Goal: Transaction & Acquisition: Purchase product/service

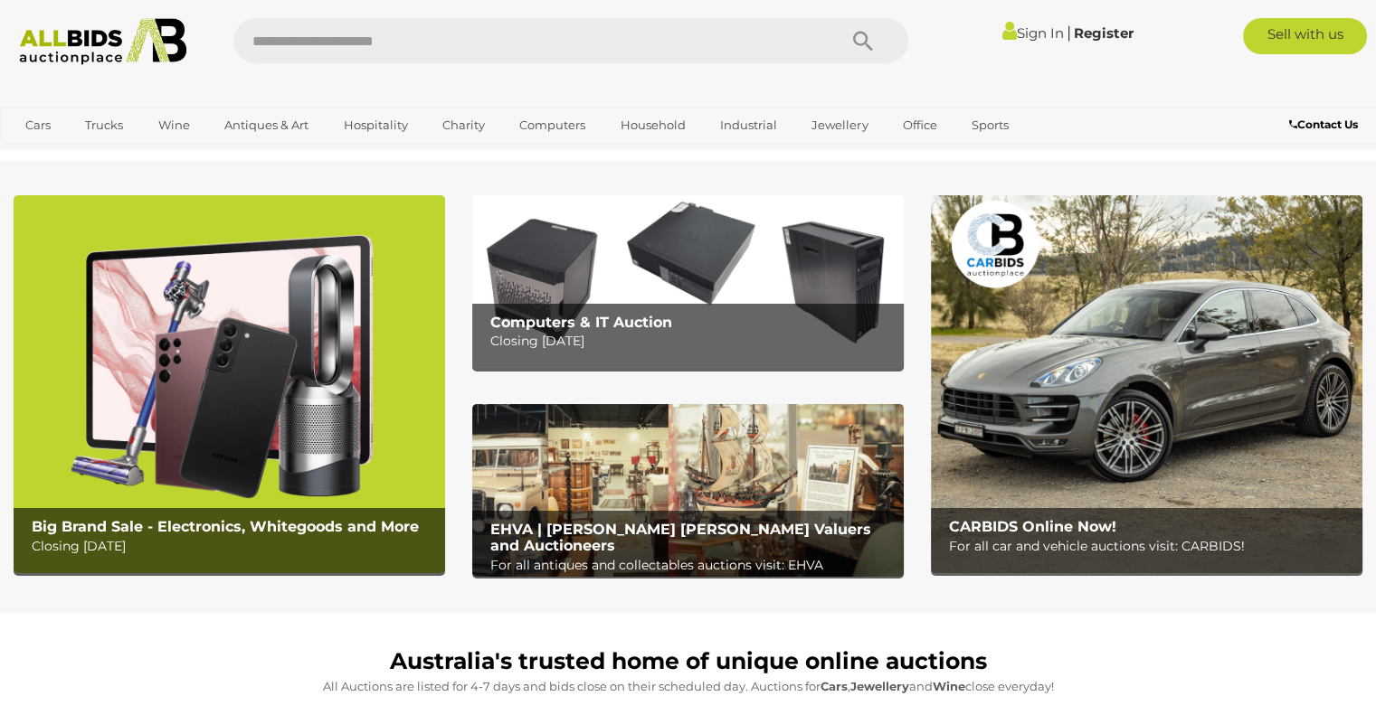
click at [112, 39] on img at bounding box center [103, 41] width 186 height 47
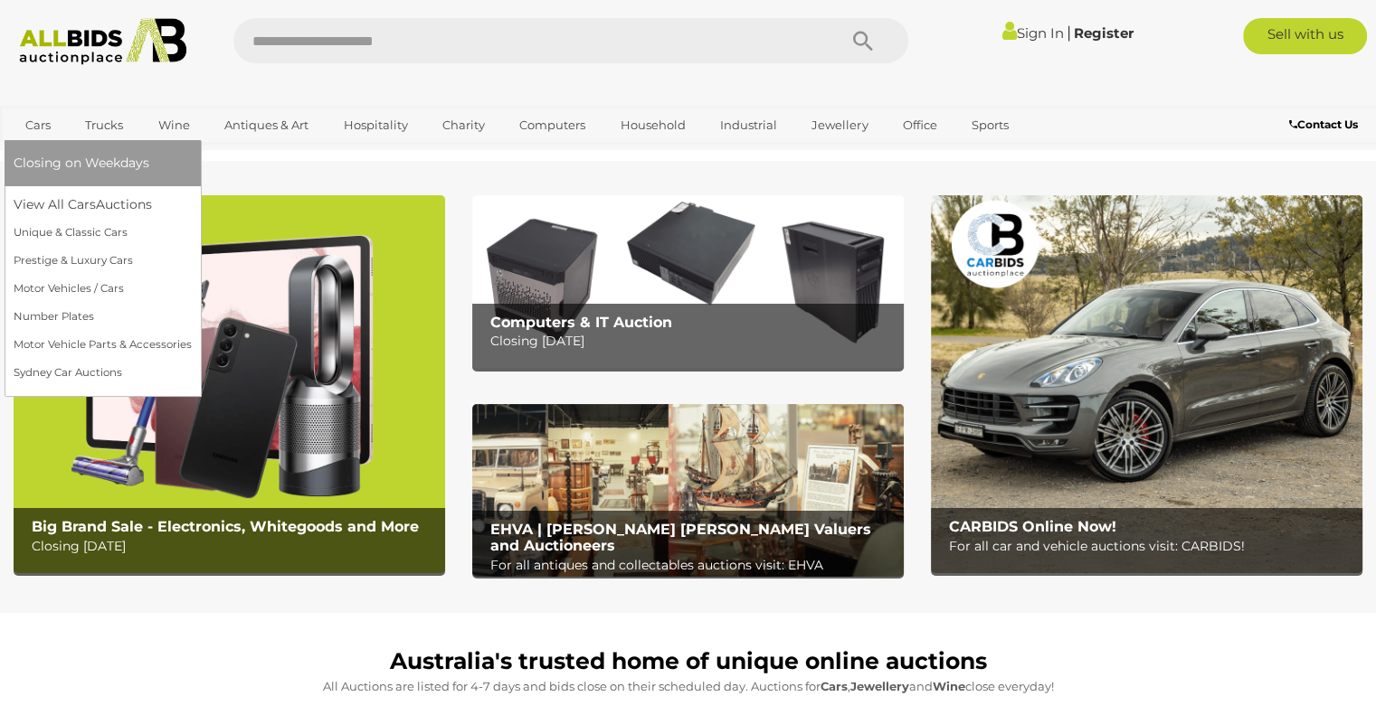
click at [36, 163] on span "Closing on Weekdays" at bounding box center [82, 163] width 136 height 16
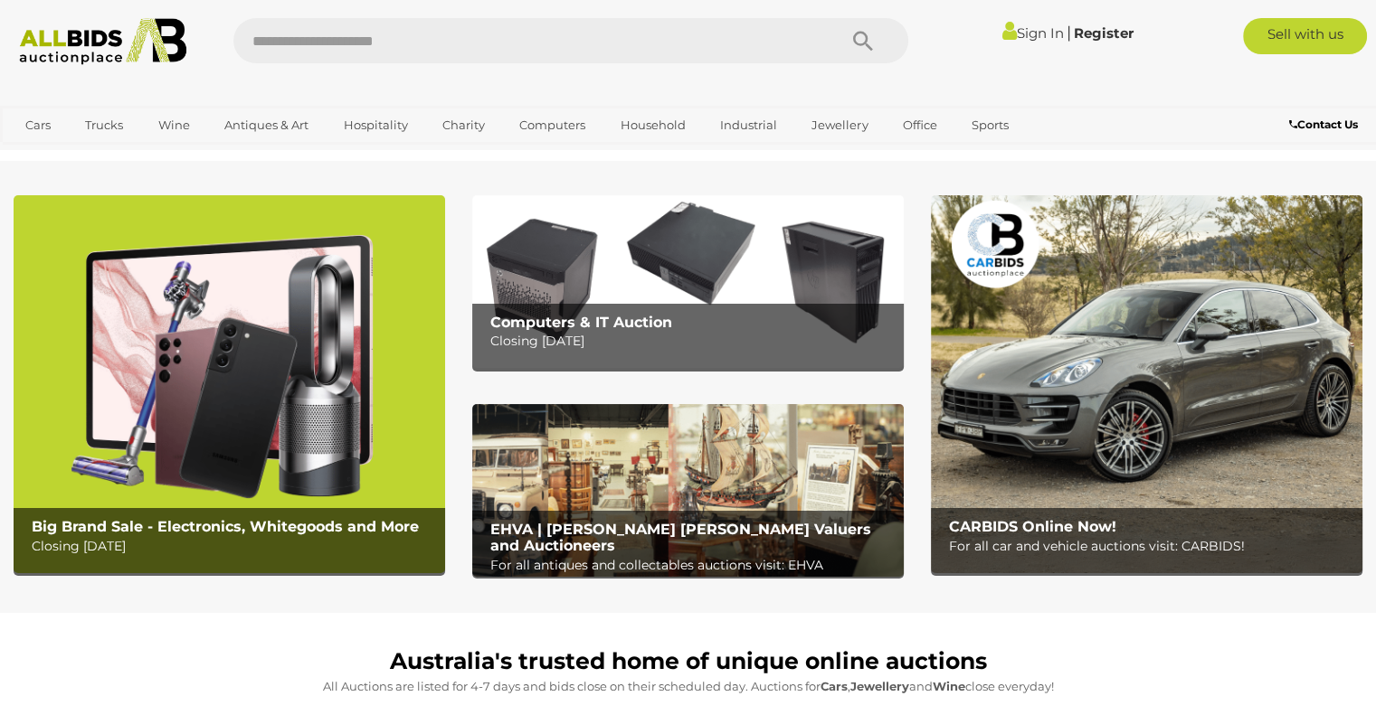
click at [76, 32] on img at bounding box center [103, 41] width 186 height 47
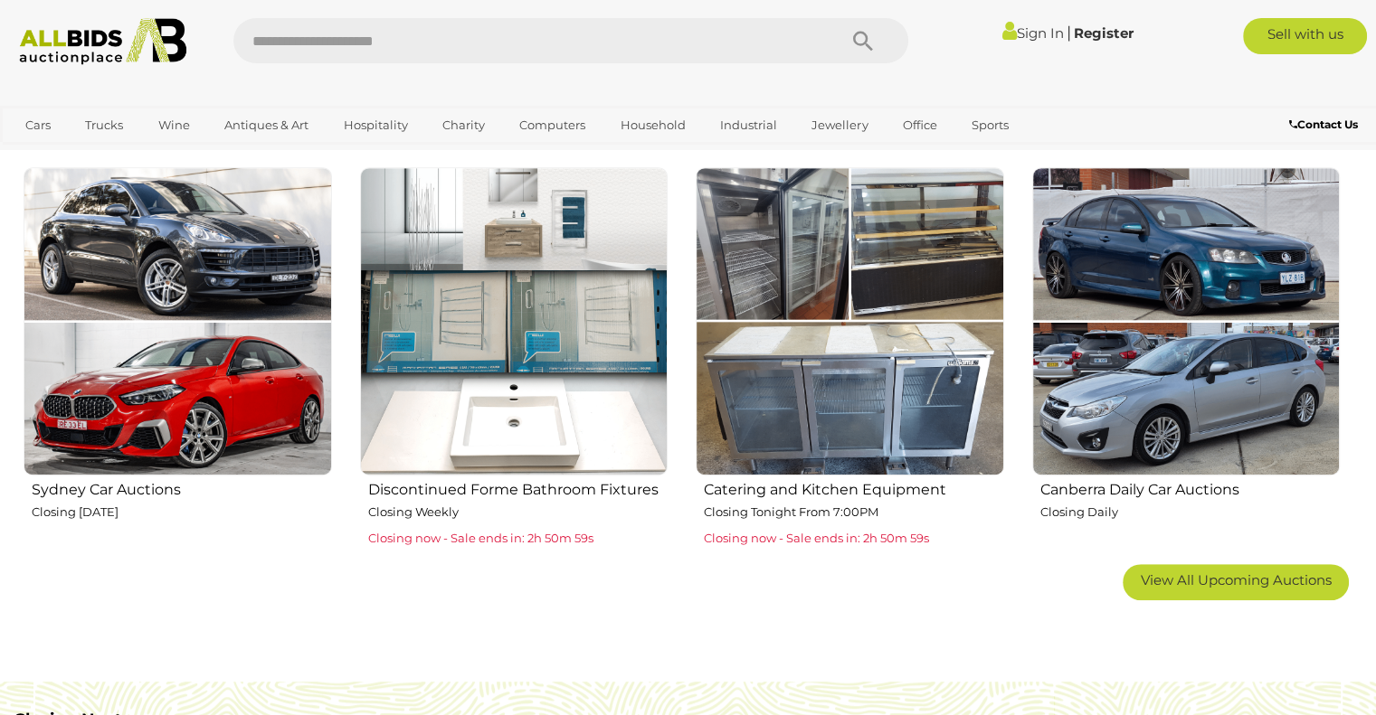
scroll to position [1085, 0]
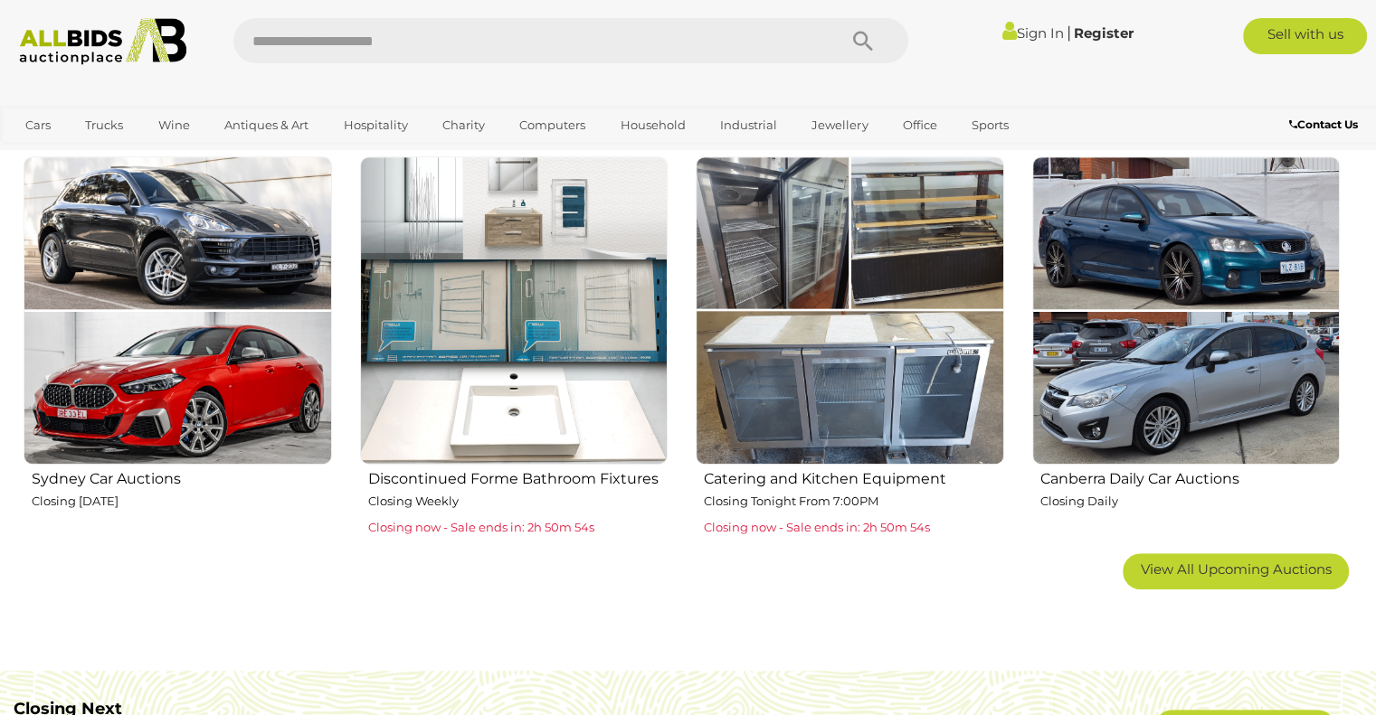
click at [564, 336] on img at bounding box center [514, 310] width 308 height 308
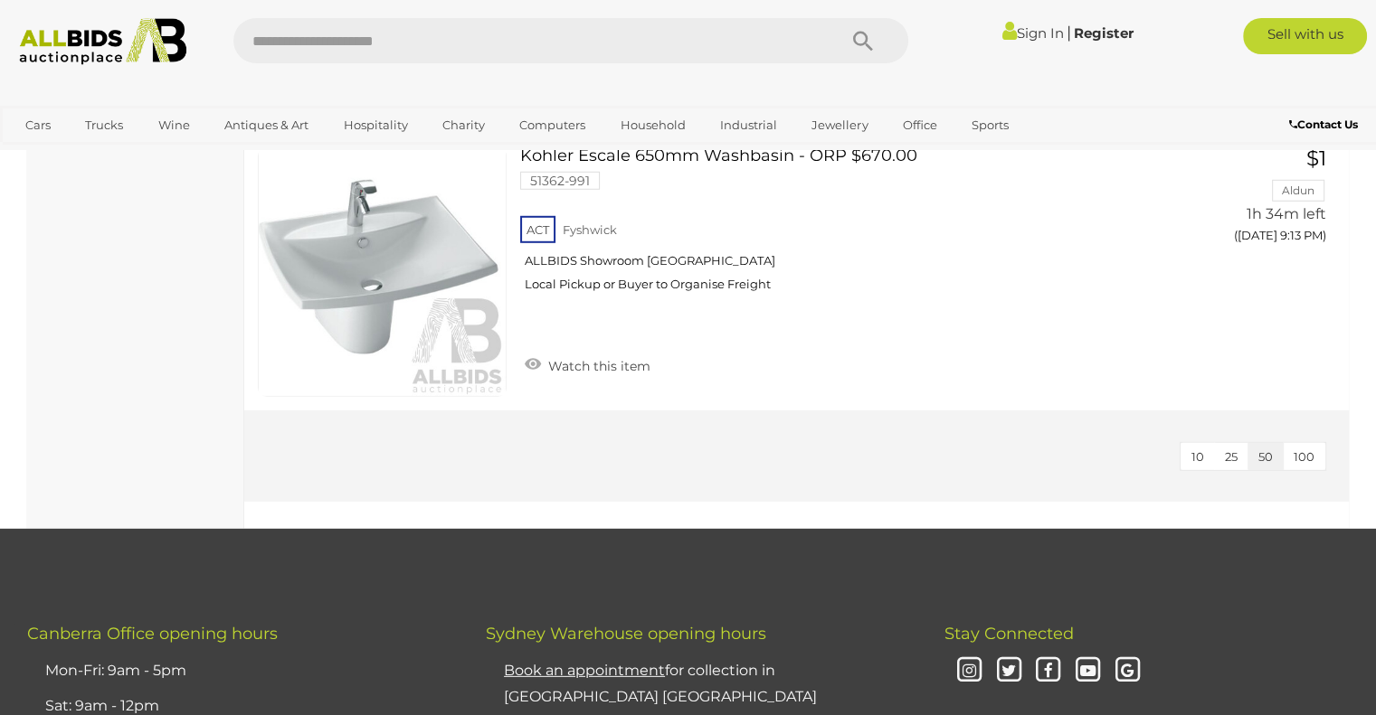
scroll to position [4974, 0]
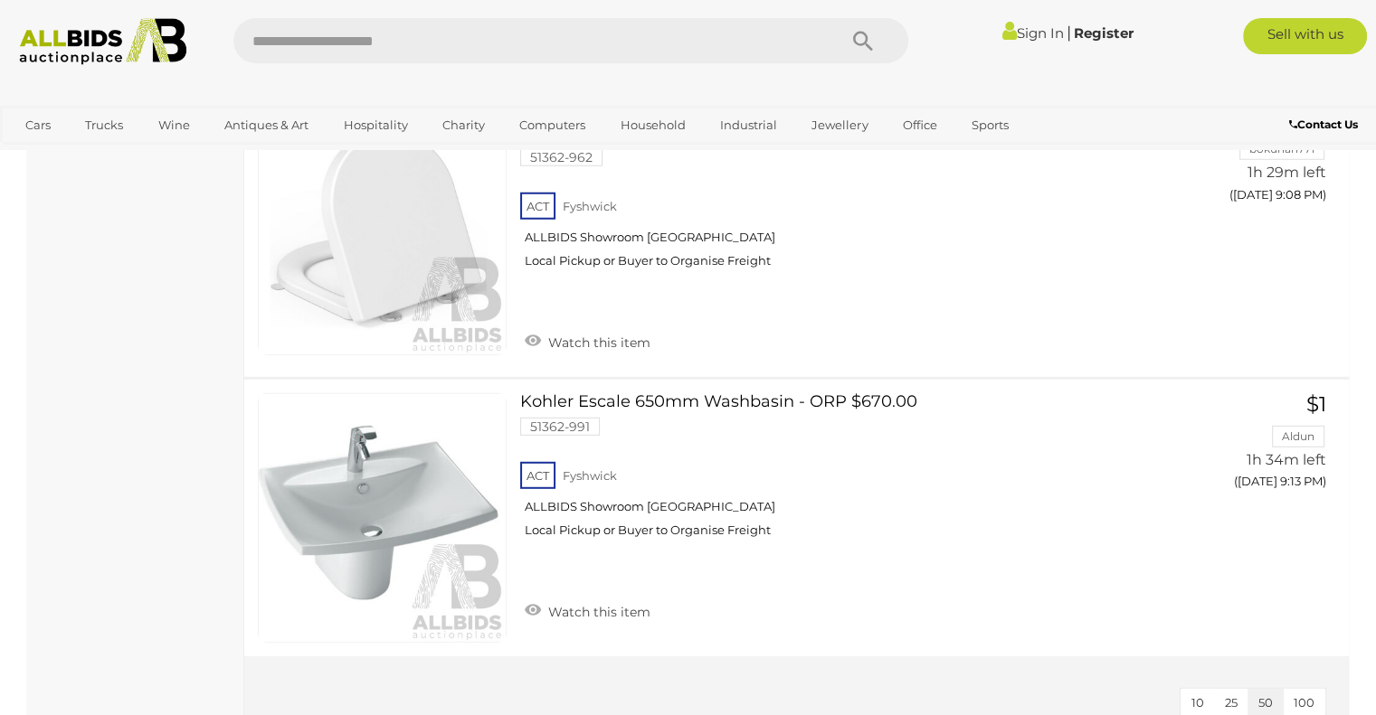
click at [43, 38] on img at bounding box center [103, 41] width 186 height 47
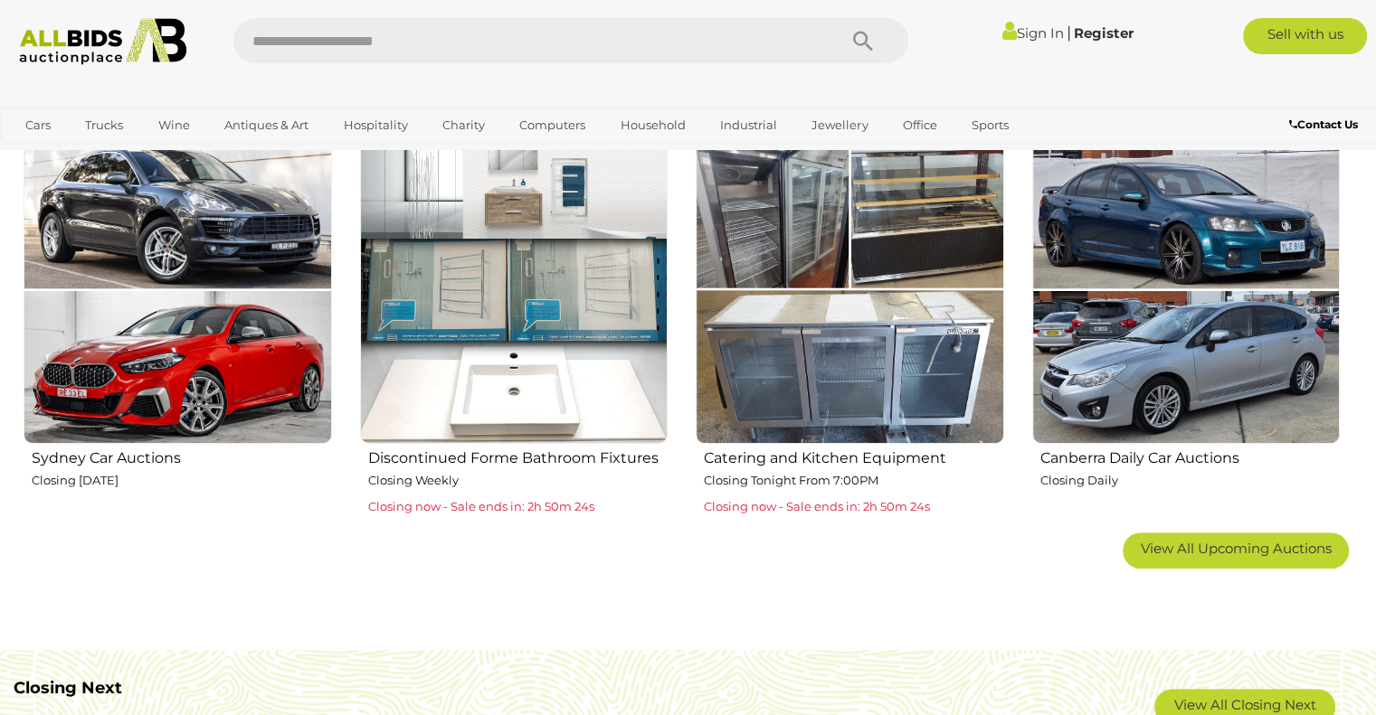
scroll to position [995, 0]
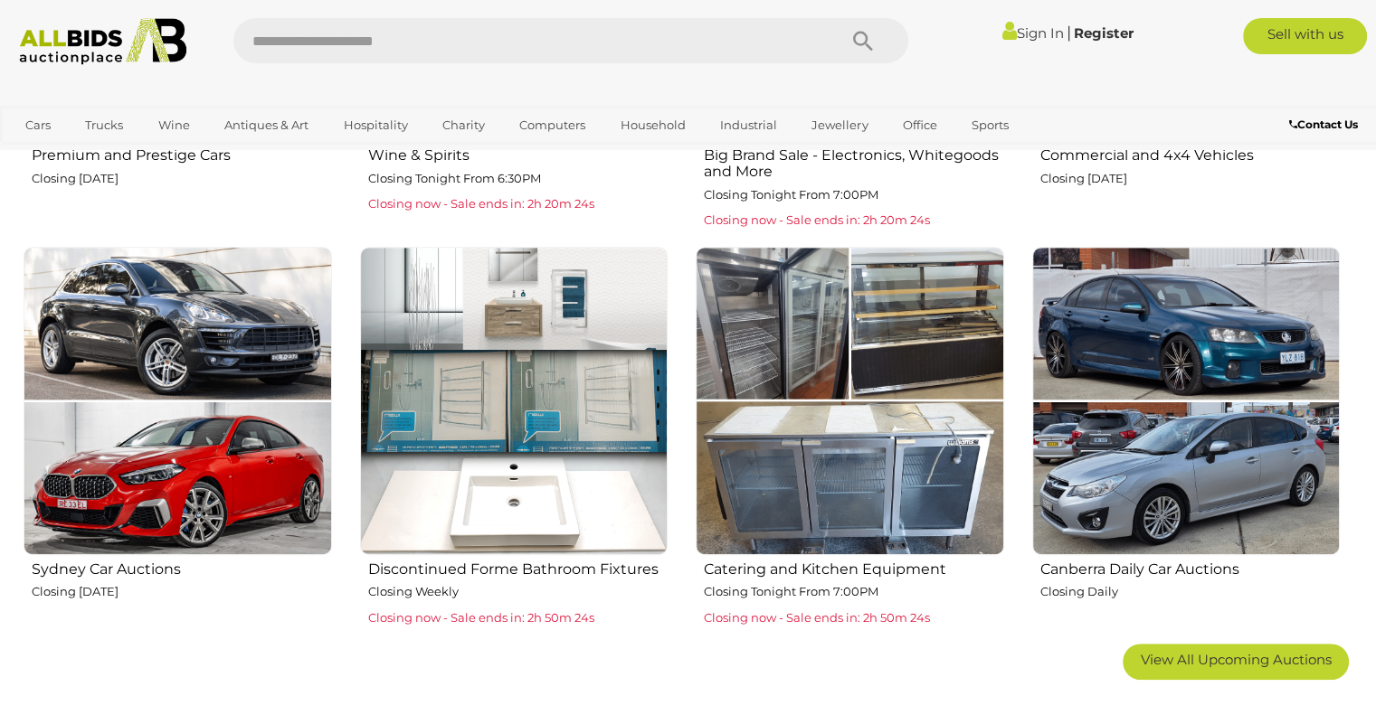
click at [812, 475] on img at bounding box center [849, 401] width 308 height 308
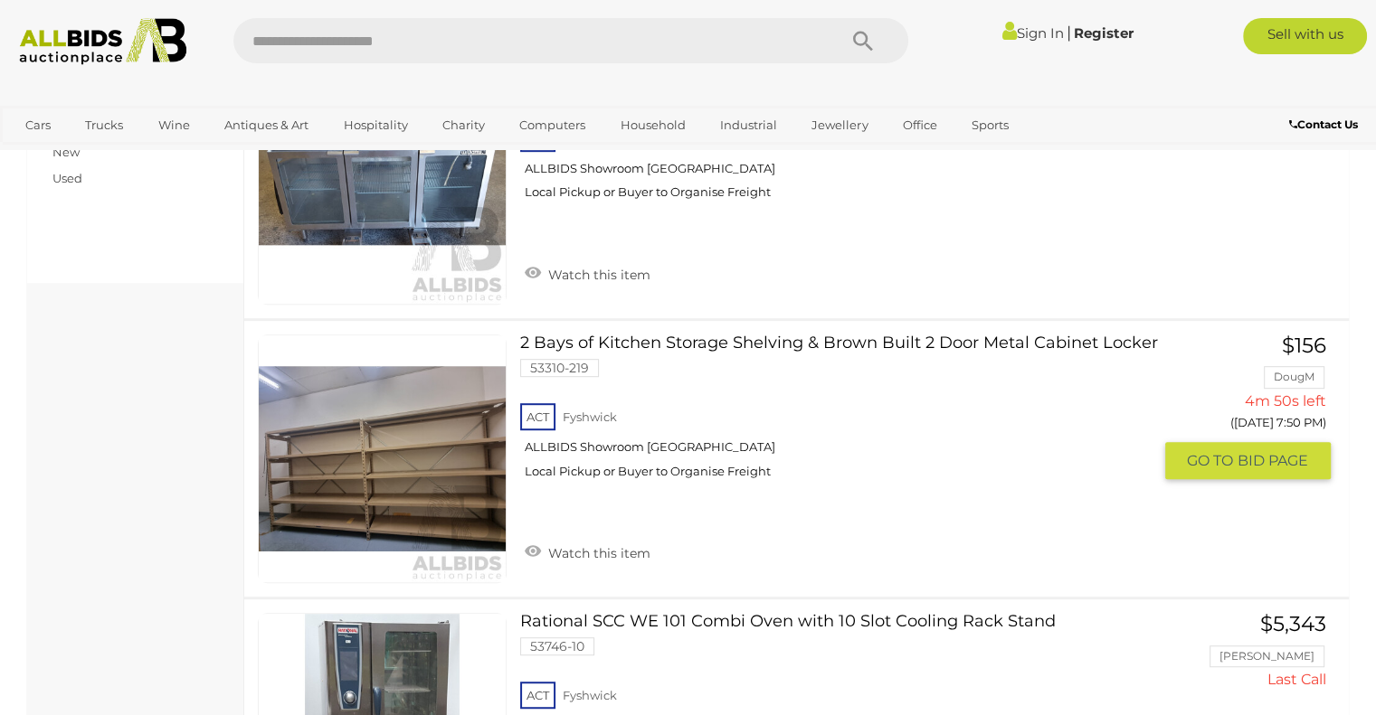
scroll to position [995, 0]
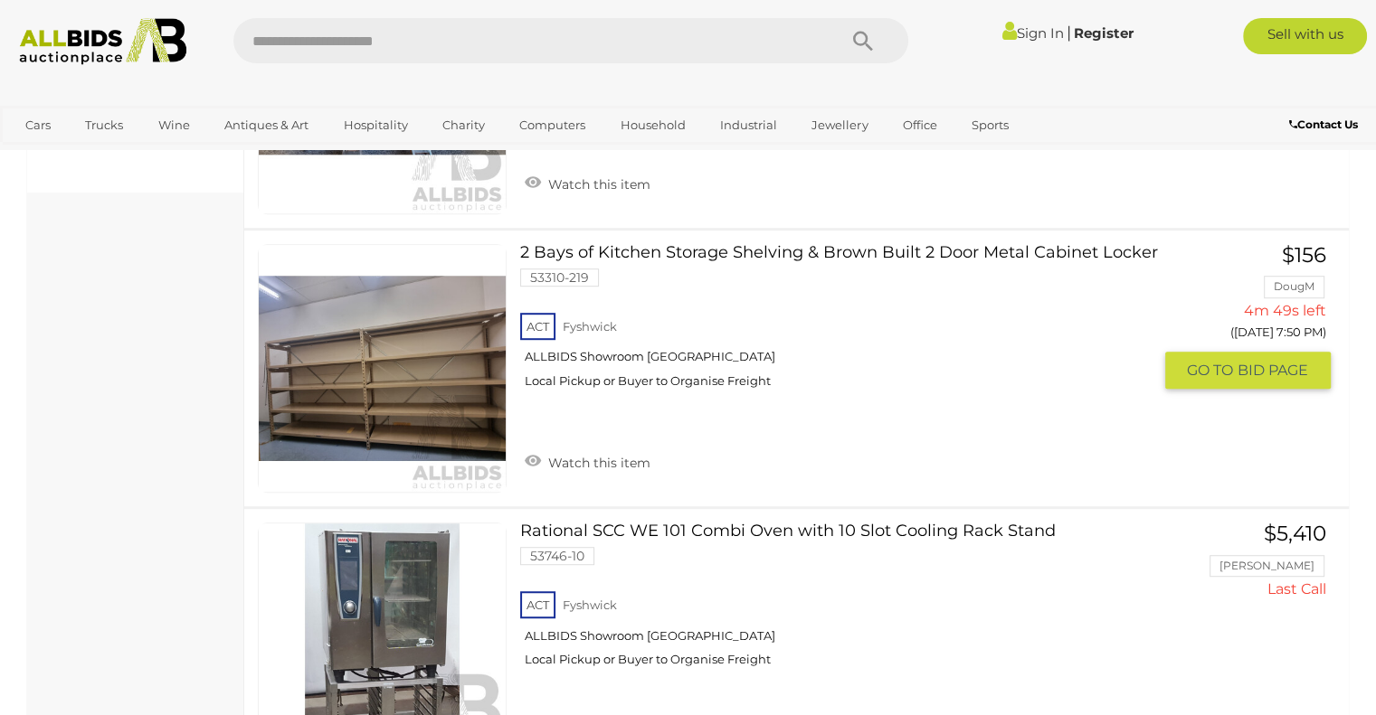
click at [409, 357] on link at bounding box center [382, 368] width 249 height 249
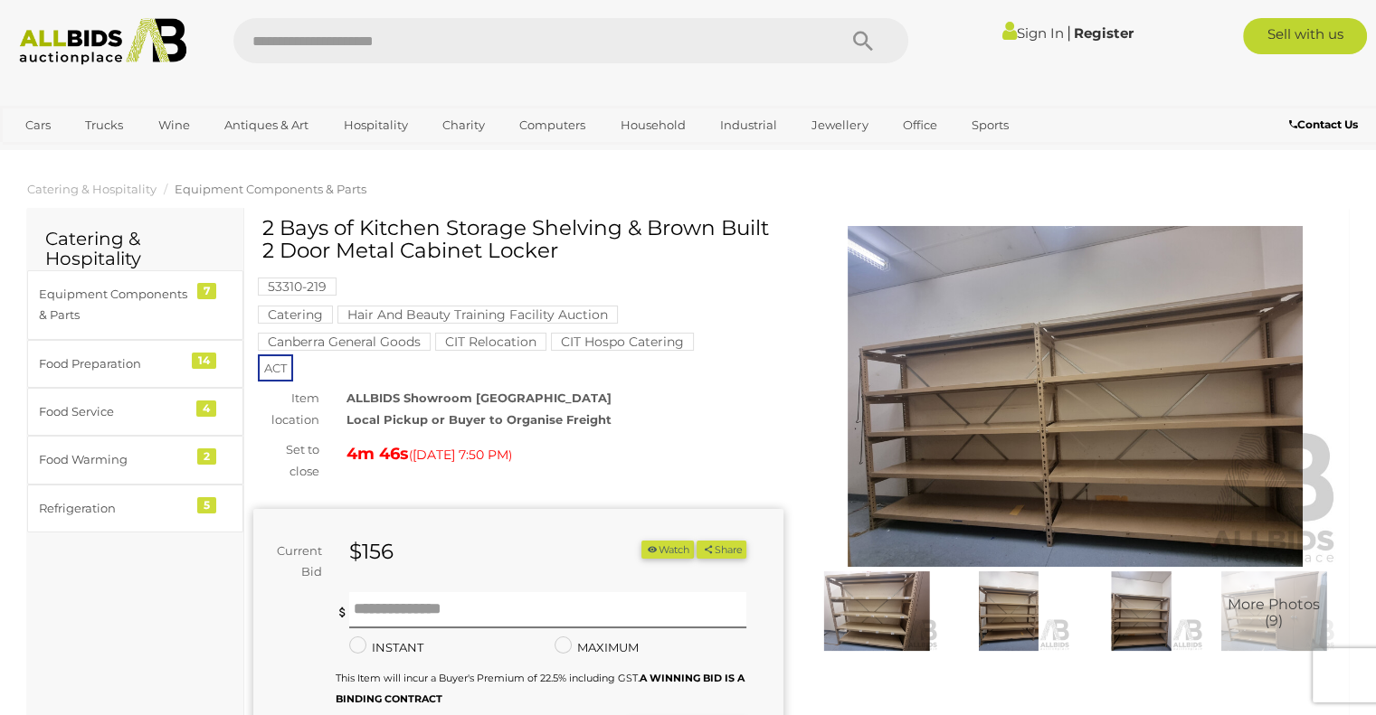
click at [1012, 336] on img at bounding box center [1075, 396] width 530 height 341
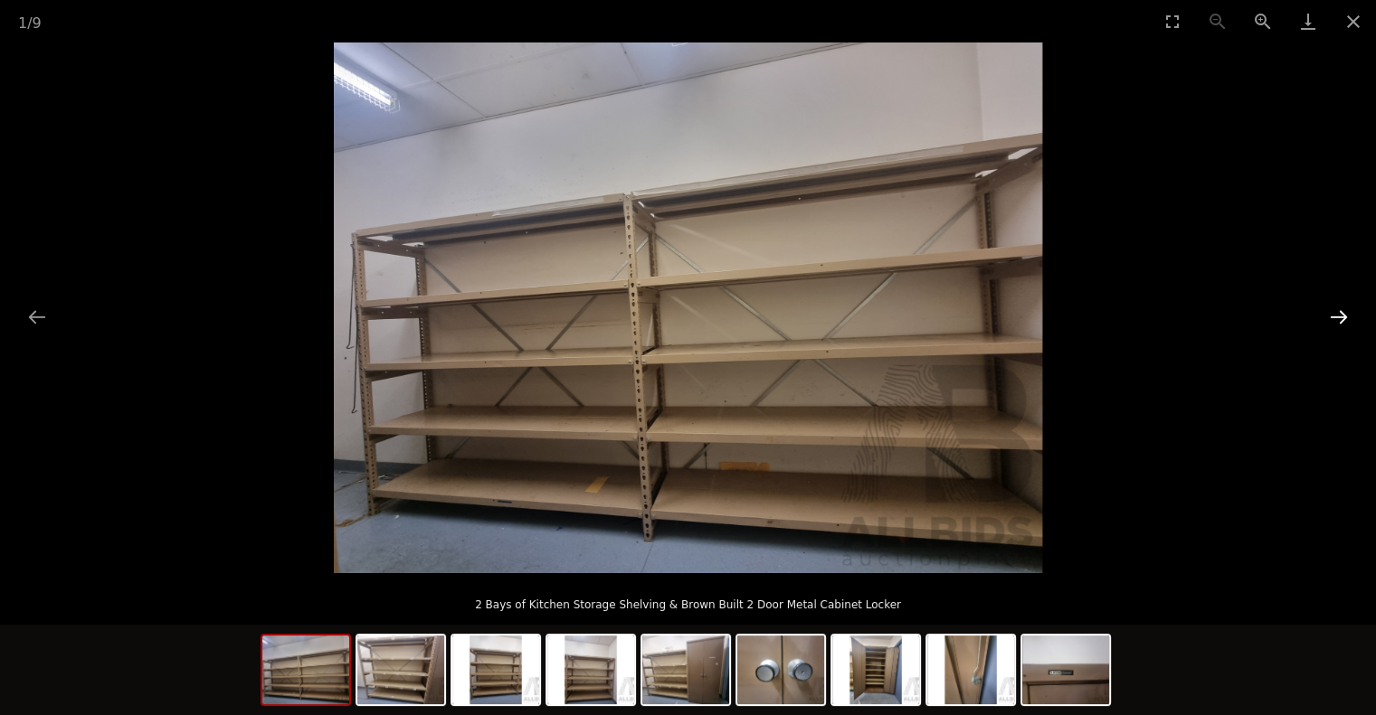
click at [1335, 317] on button "Next slide" at bounding box center [1338, 316] width 38 height 35
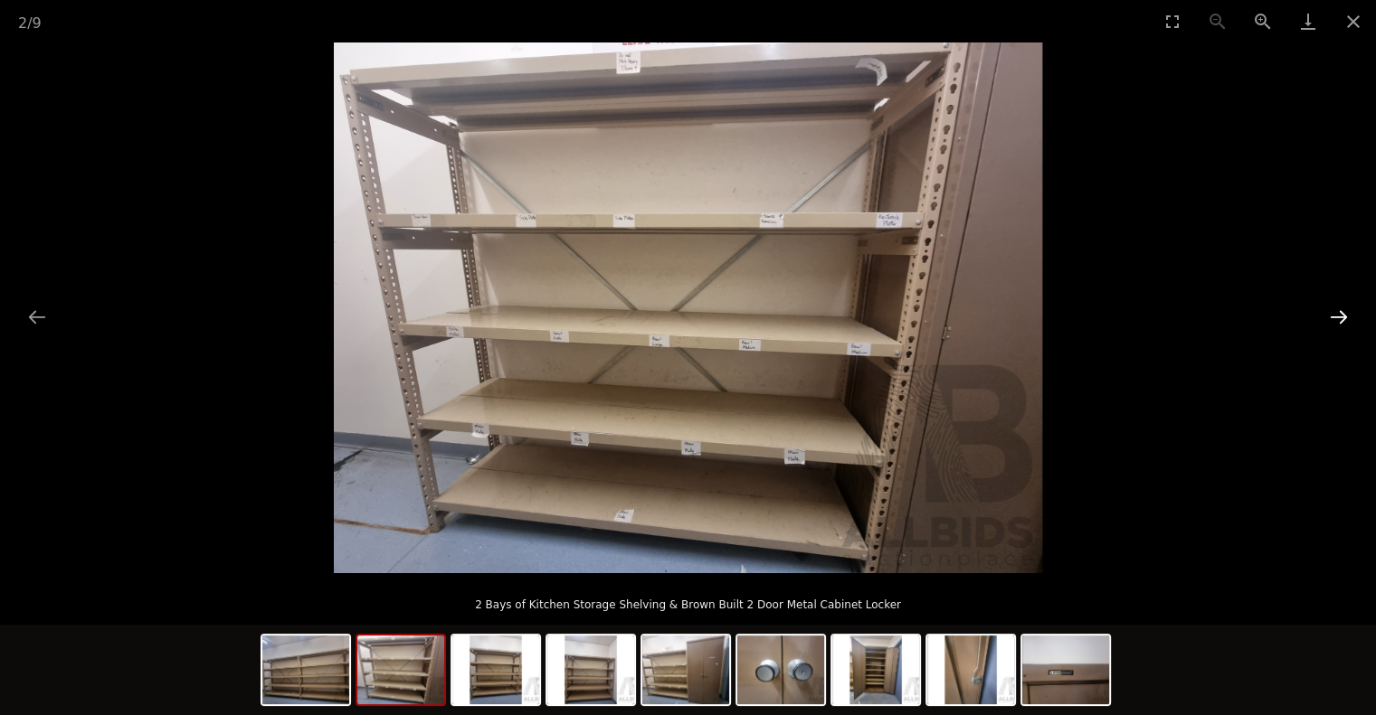
click at [1335, 317] on button "Next slide" at bounding box center [1338, 316] width 38 height 35
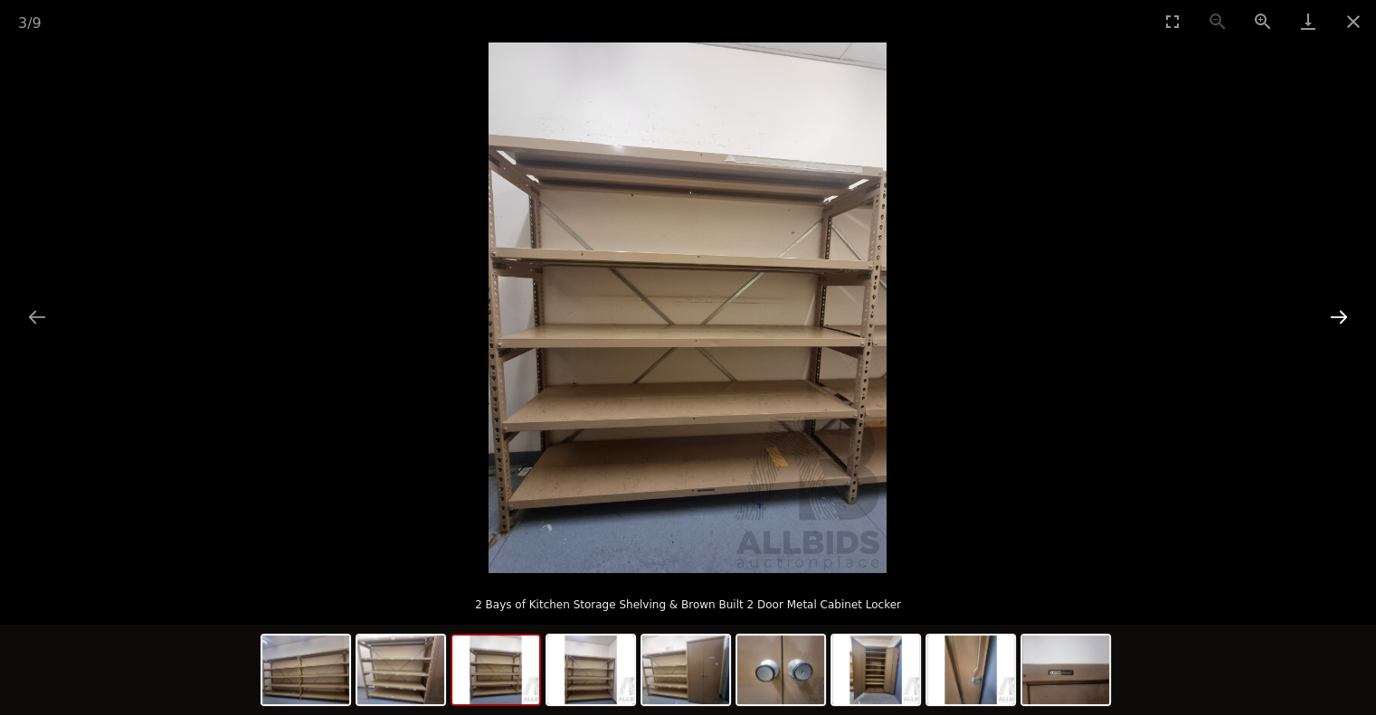
click at [1335, 317] on button "Next slide" at bounding box center [1338, 316] width 38 height 35
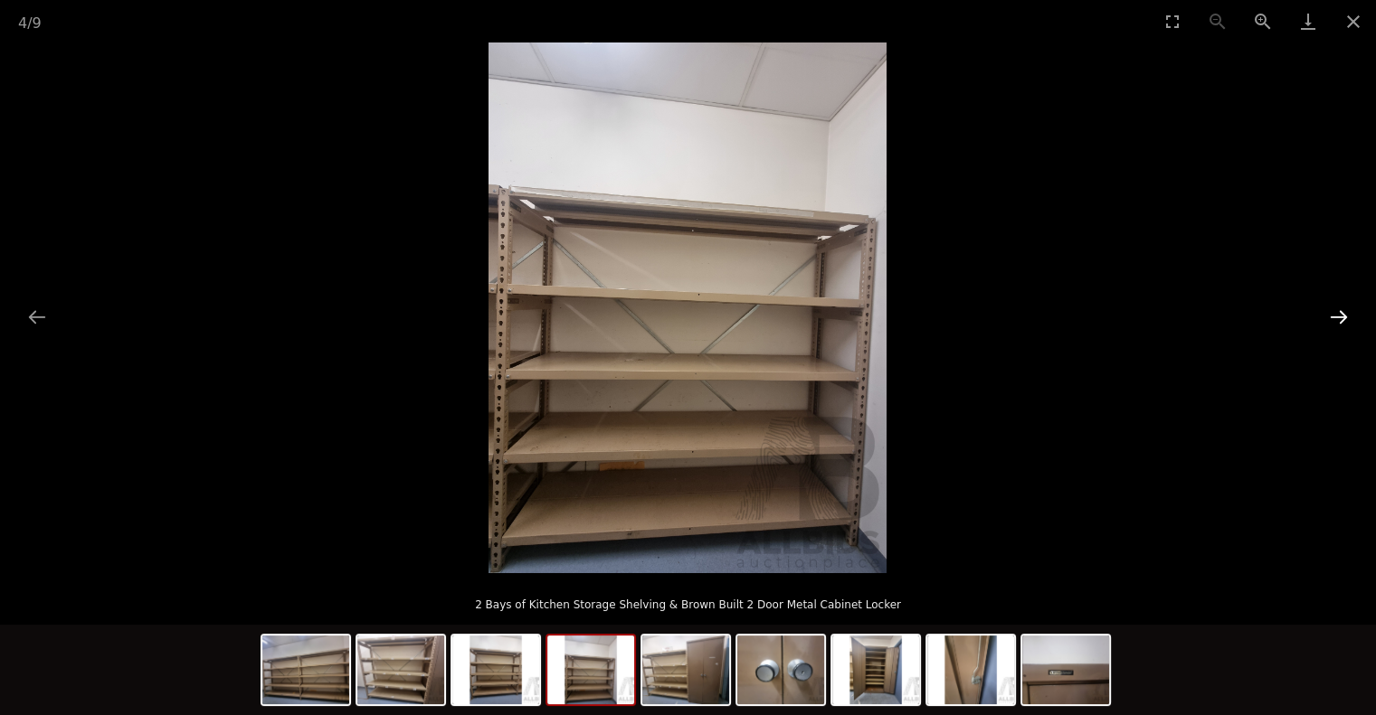
click at [1335, 317] on button "Next slide" at bounding box center [1338, 316] width 38 height 35
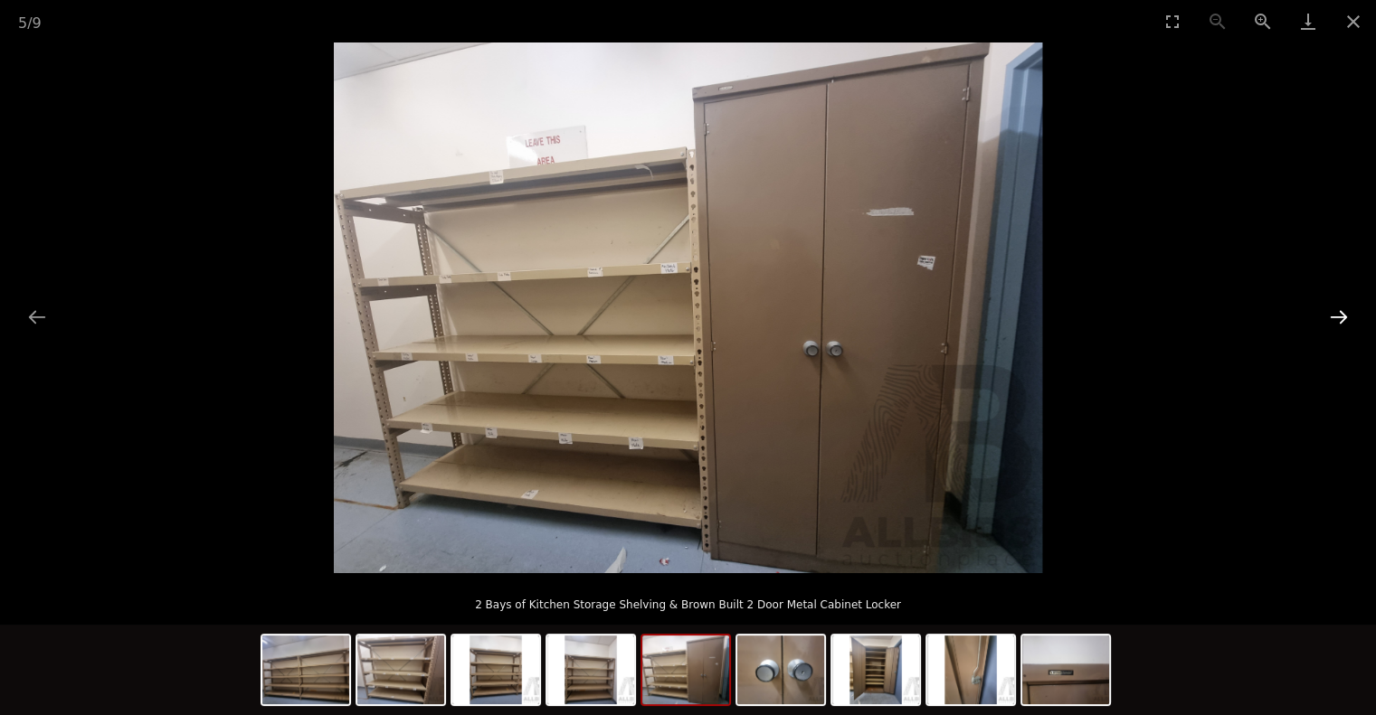
click at [1335, 317] on button "Next slide" at bounding box center [1338, 316] width 38 height 35
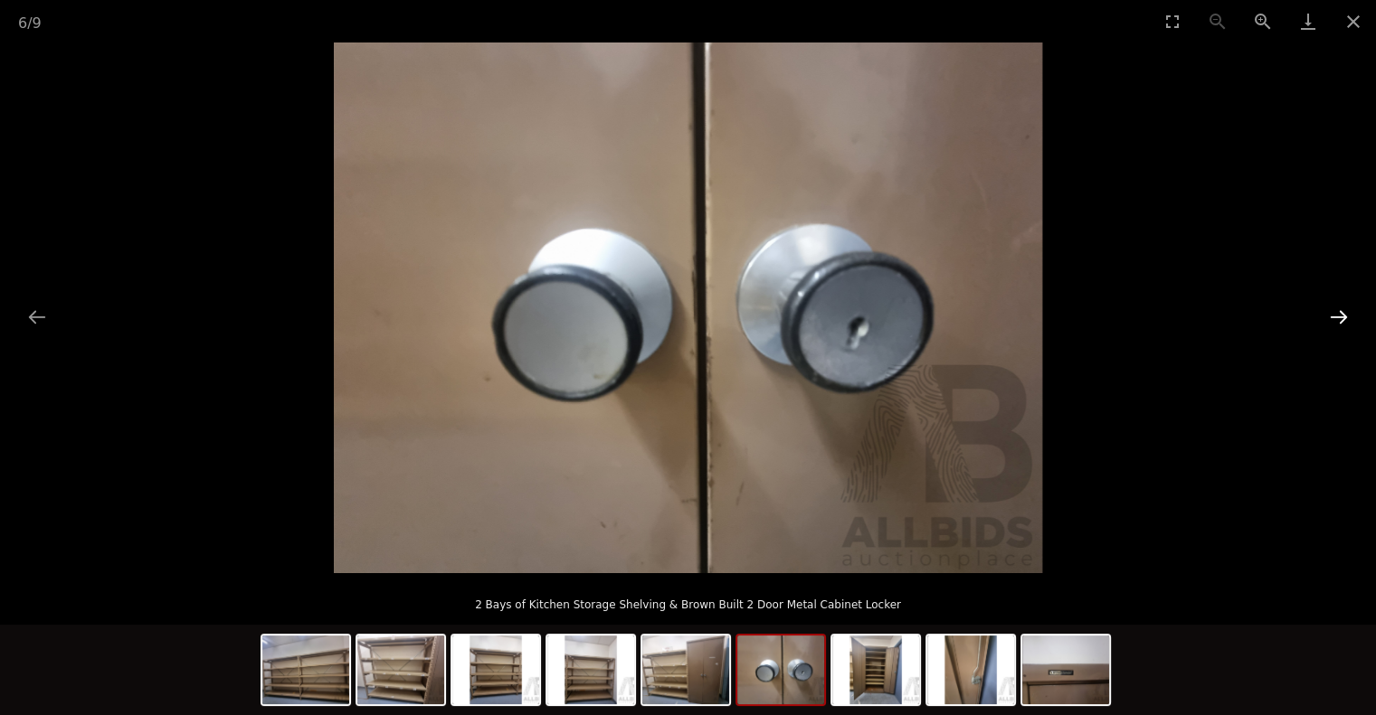
click at [1335, 317] on button "Next slide" at bounding box center [1338, 316] width 38 height 35
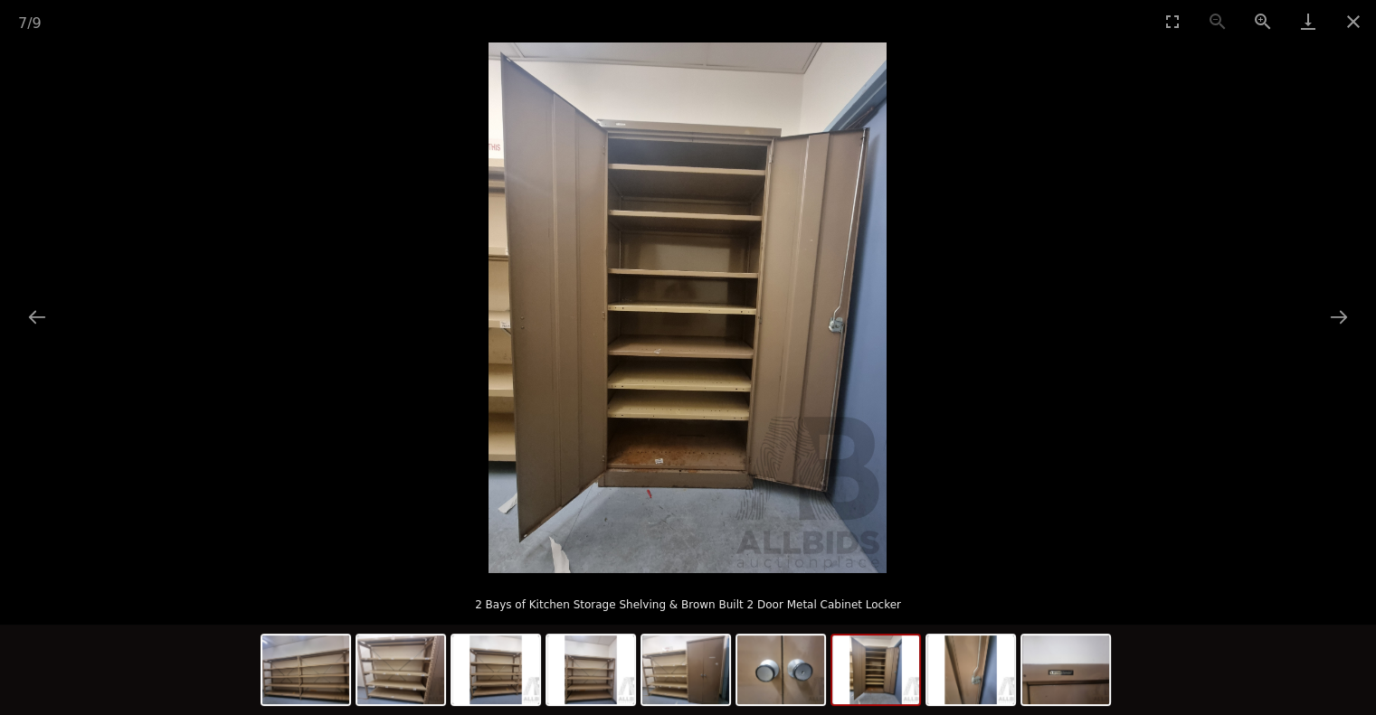
click at [546, 484] on img at bounding box center [687, 308] width 398 height 531
click at [742, 454] on img at bounding box center [687, 308] width 398 height 531
click at [1255, 21] on button "Zoom in" at bounding box center [1262, 21] width 45 height 43
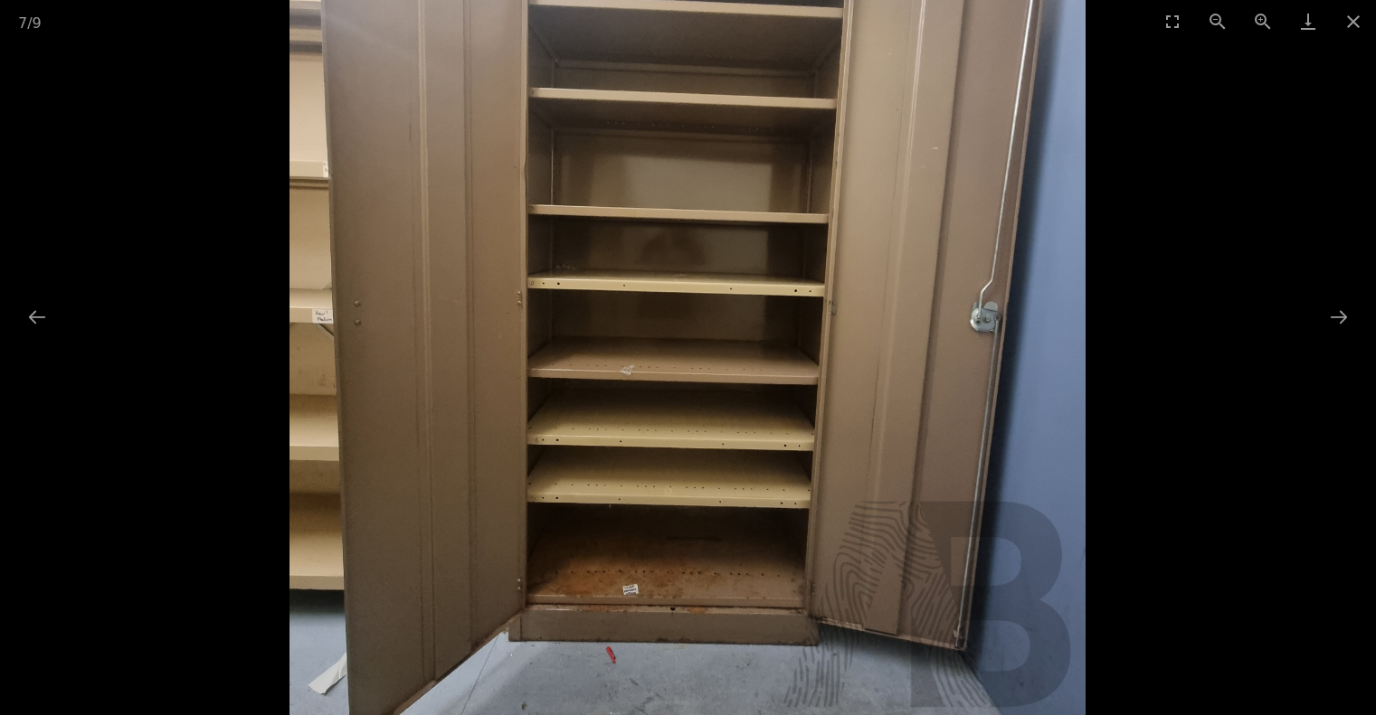
scroll to position [904, 0]
click at [1342, 315] on button "Next slide" at bounding box center [1338, 316] width 38 height 35
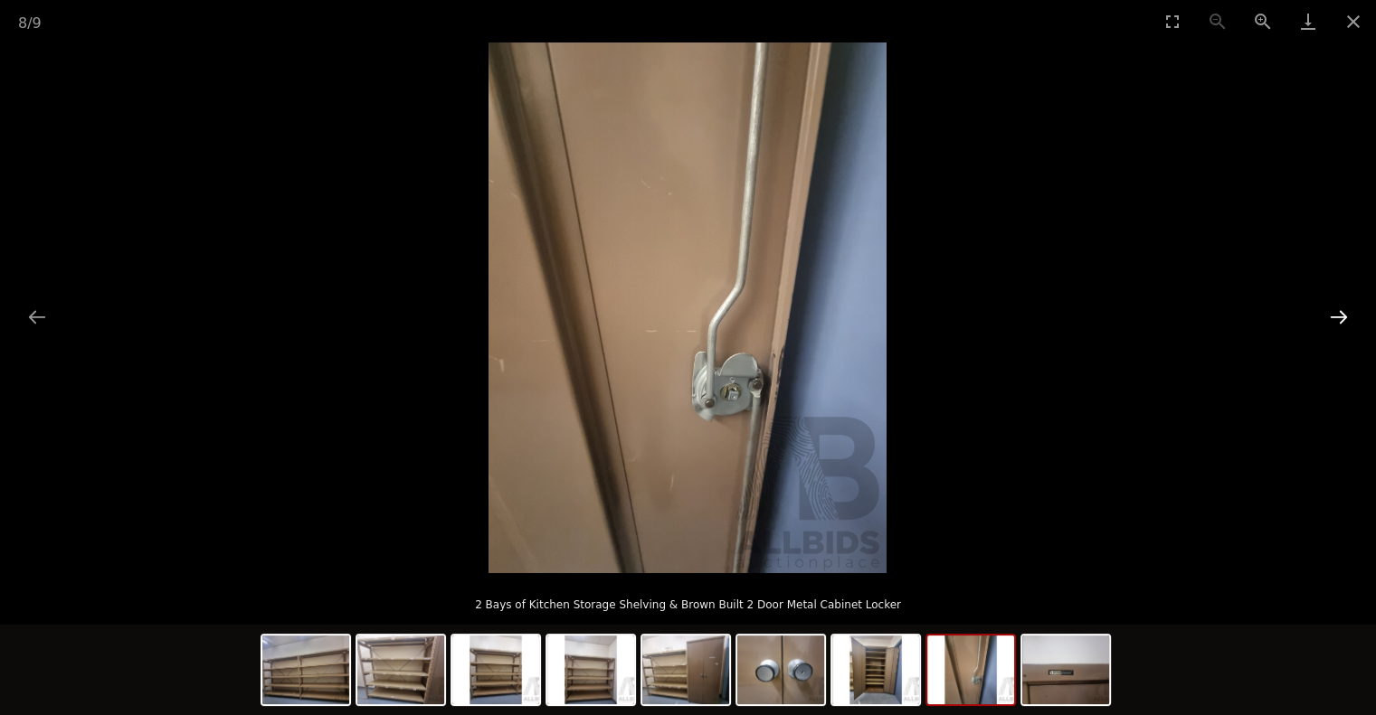
click at [1342, 315] on button "Next slide" at bounding box center [1338, 316] width 38 height 35
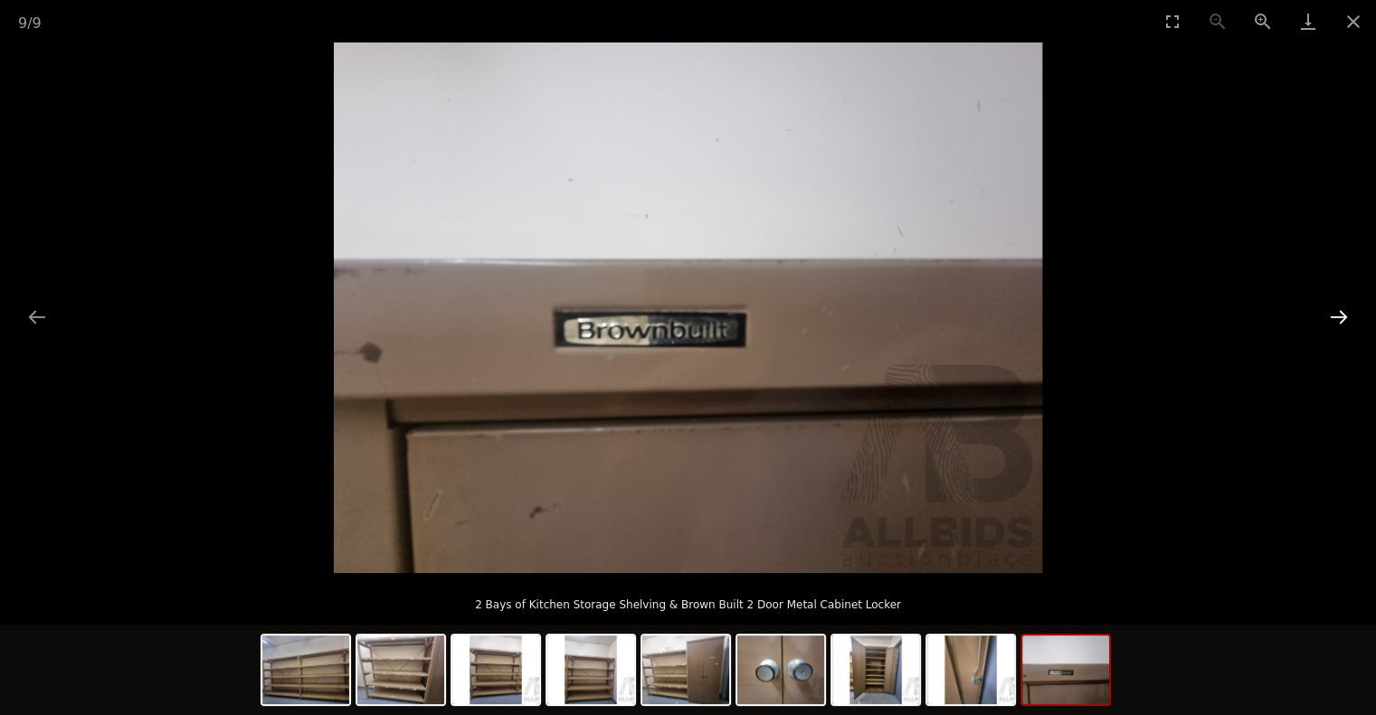
click at [1342, 315] on button "Next slide" at bounding box center [1338, 316] width 38 height 35
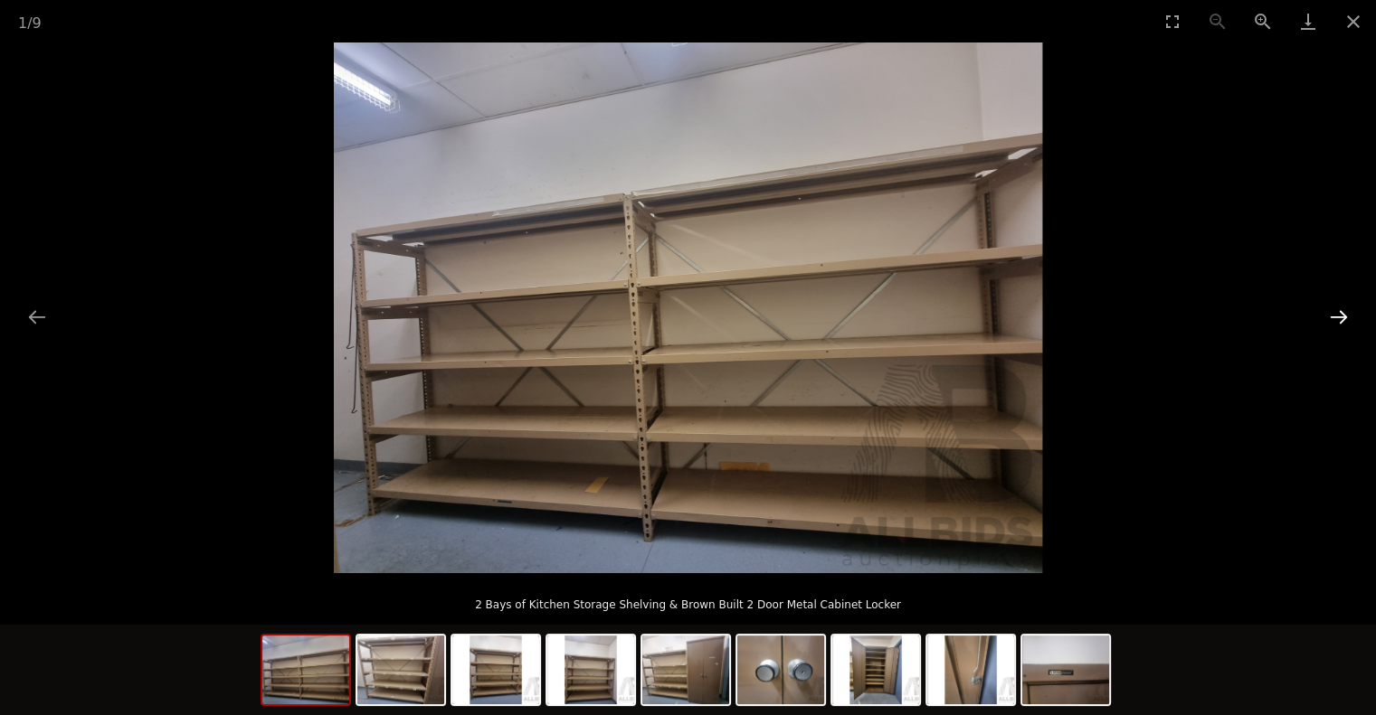
click at [1342, 315] on button "Next slide" at bounding box center [1338, 316] width 38 height 35
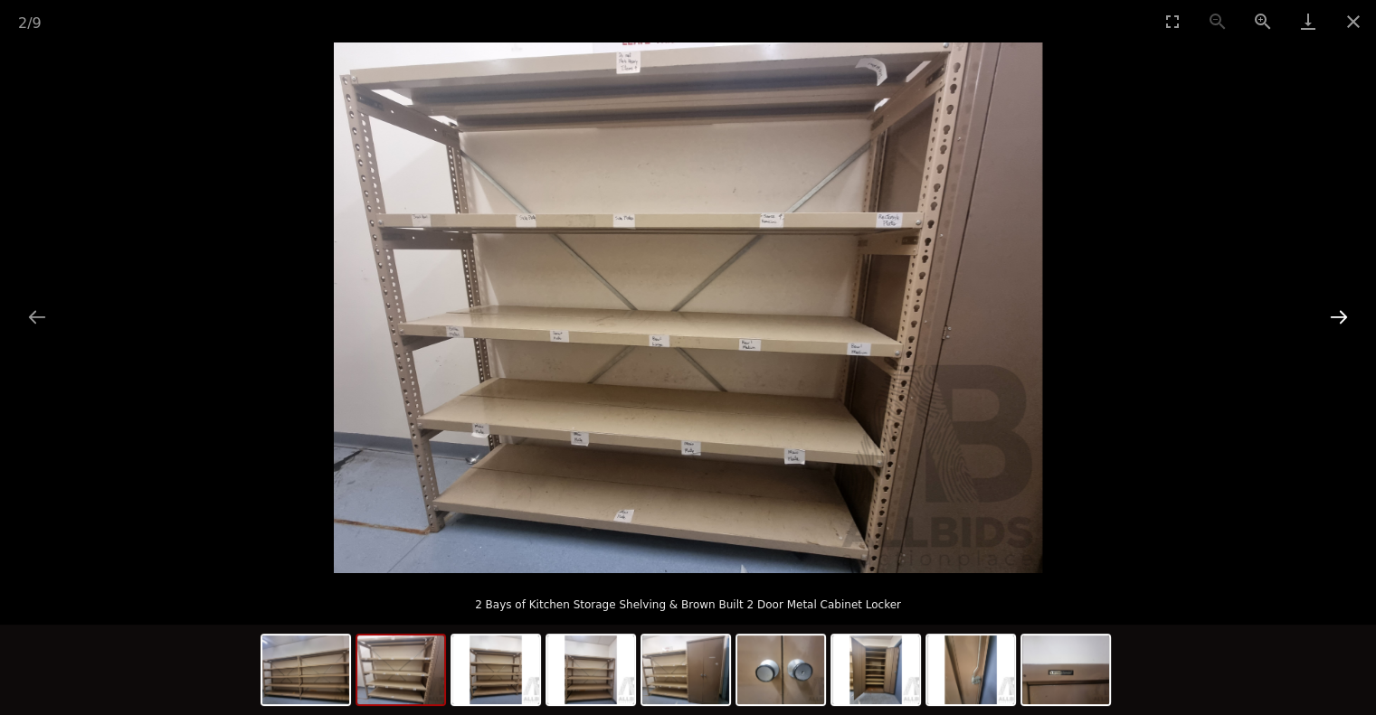
click at [1342, 315] on button "Next slide" at bounding box center [1338, 316] width 38 height 35
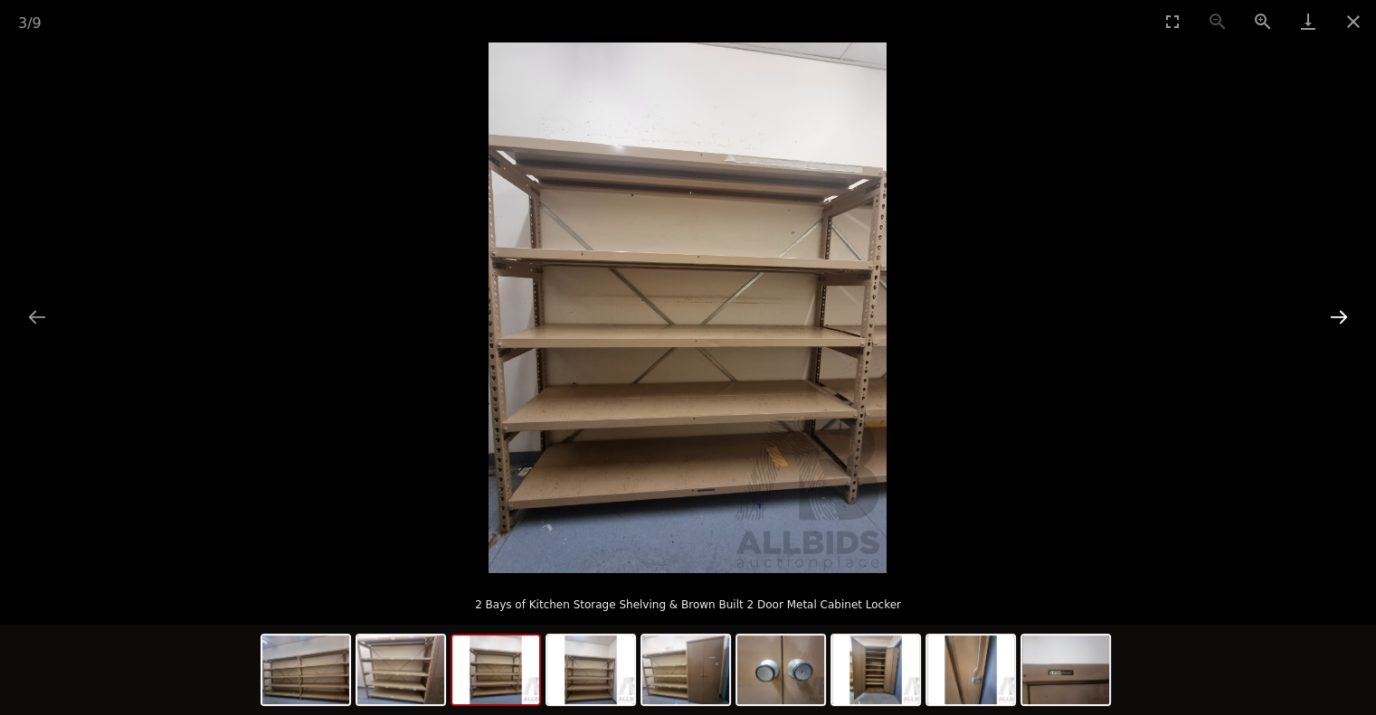
click at [1342, 315] on button "Next slide" at bounding box center [1338, 316] width 38 height 35
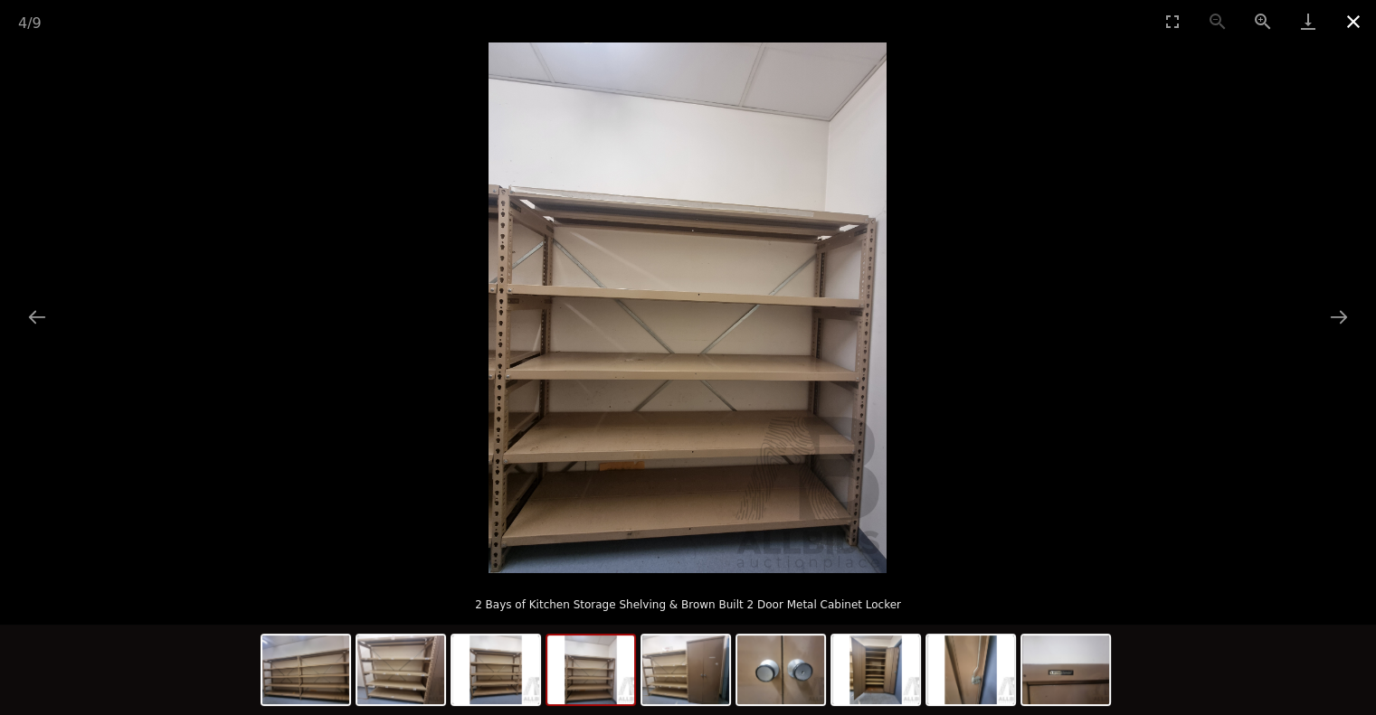
click at [1358, 27] on button "Close gallery" at bounding box center [1352, 21] width 45 height 43
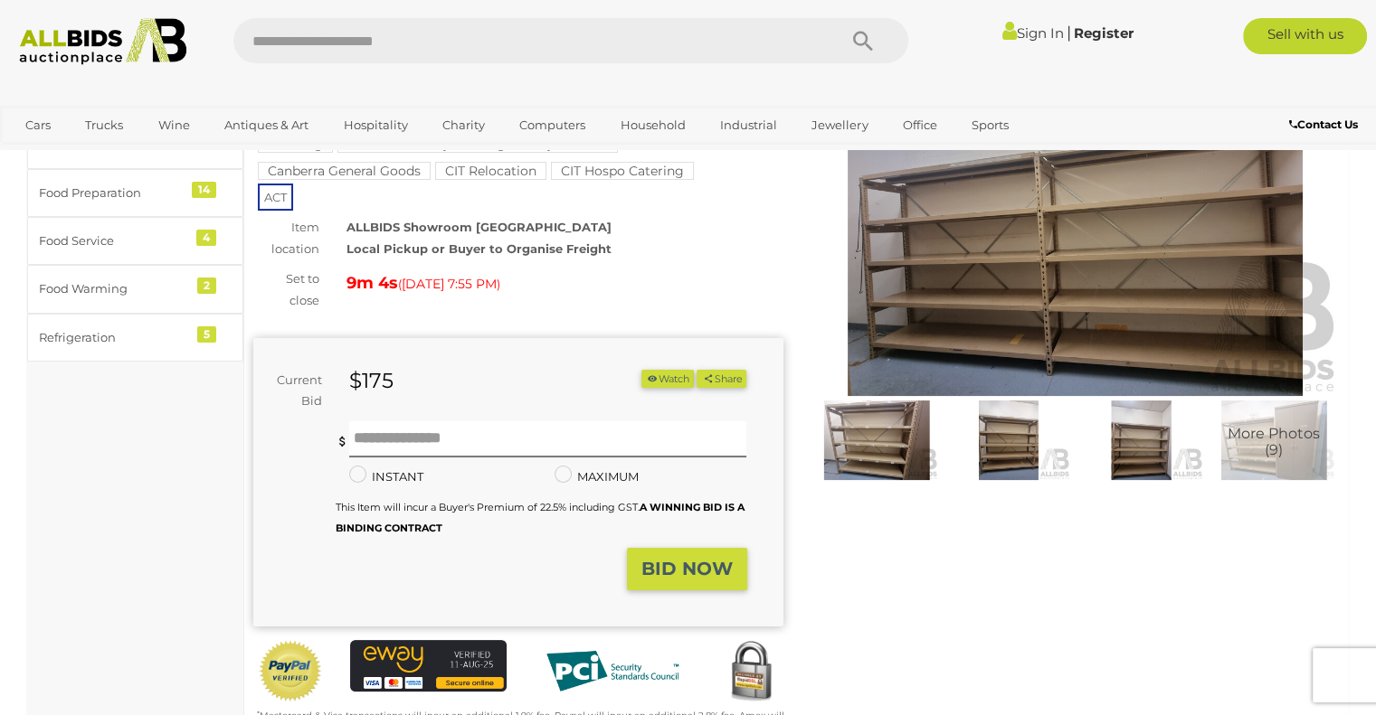
scroll to position [181, 0]
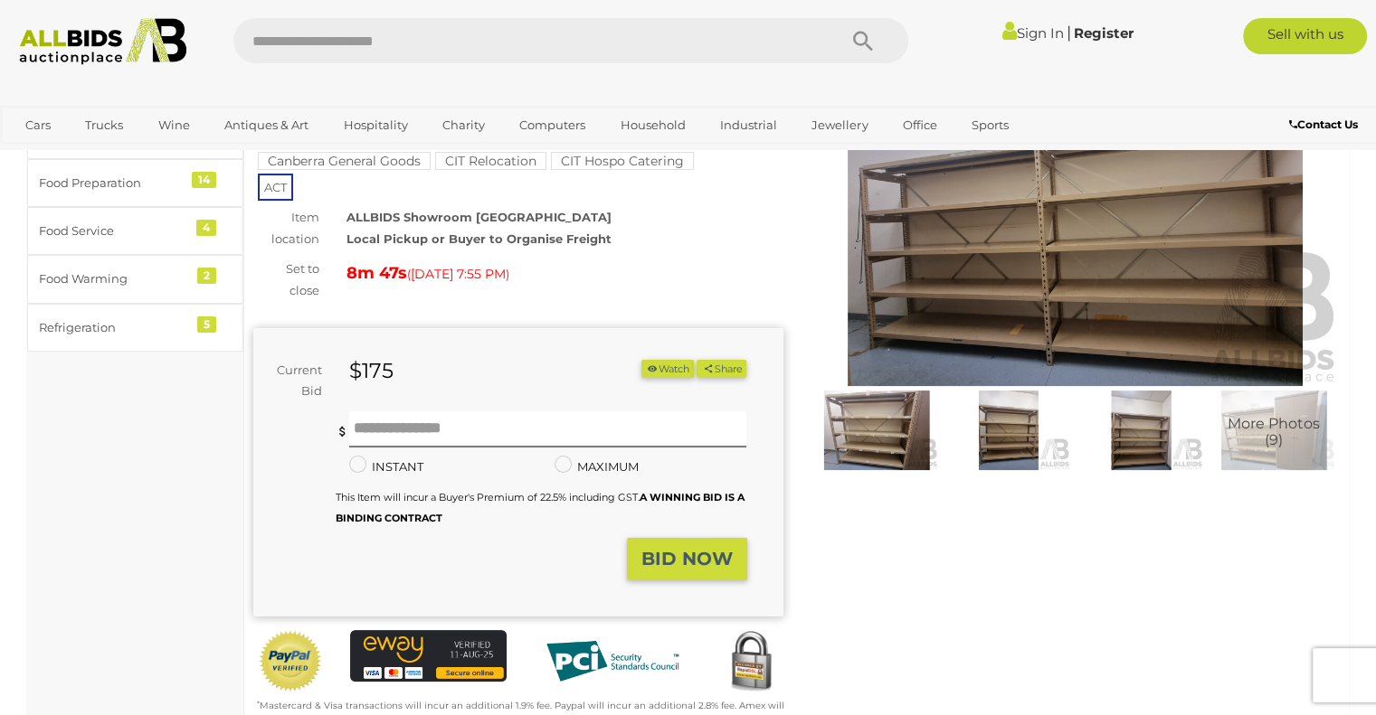
click at [1011, 30] on link "Sign In" at bounding box center [1031, 32] width 61 height 17
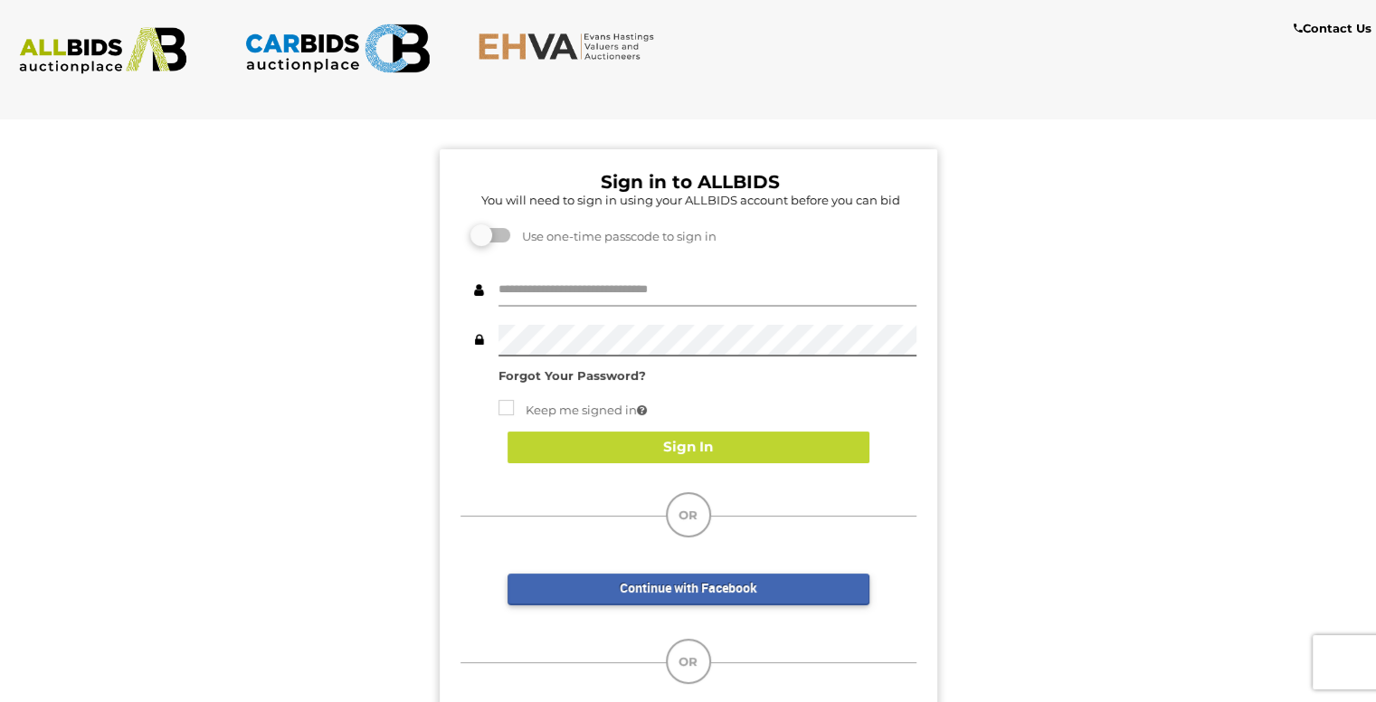
click at [688, 292] on input "text" at bounding box center [707, 291] width 418 height 32
type input "**********"
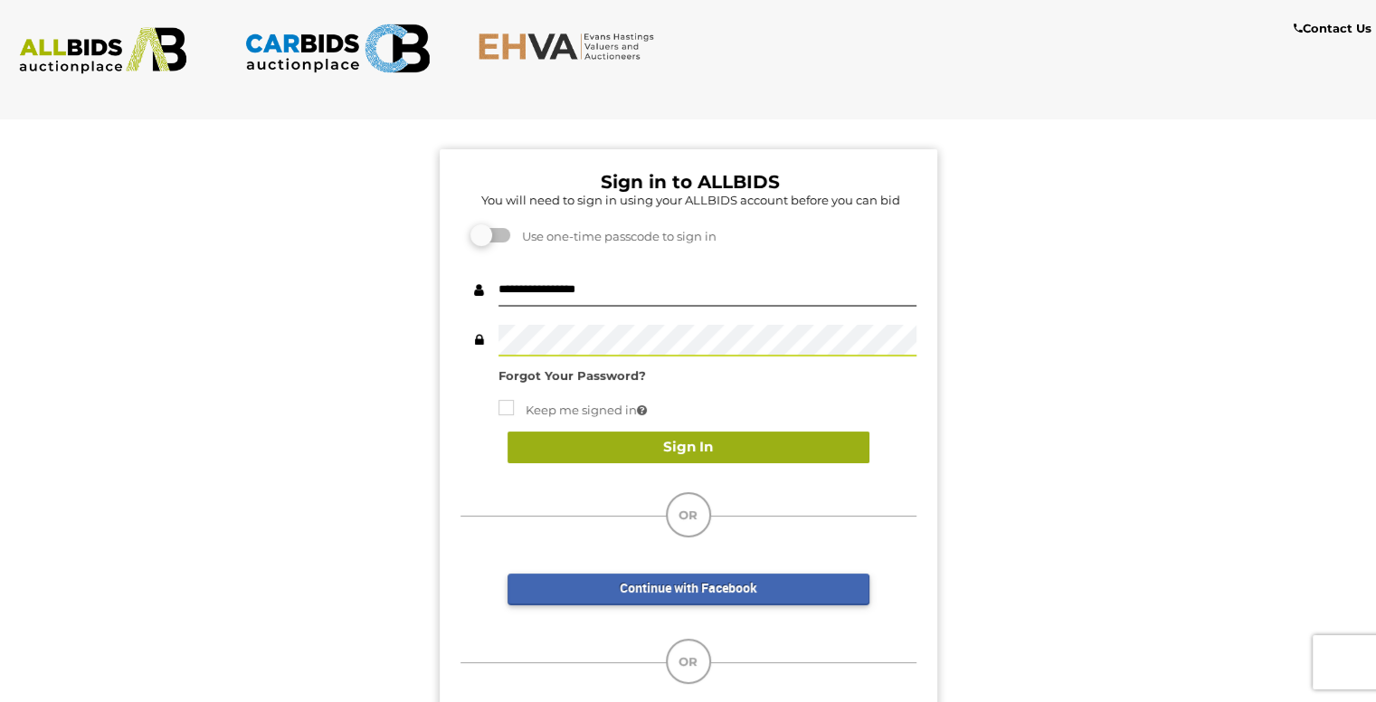
click at [687, 447] on button "Sign In" at bounding box center [688, 447] width 362 height 32
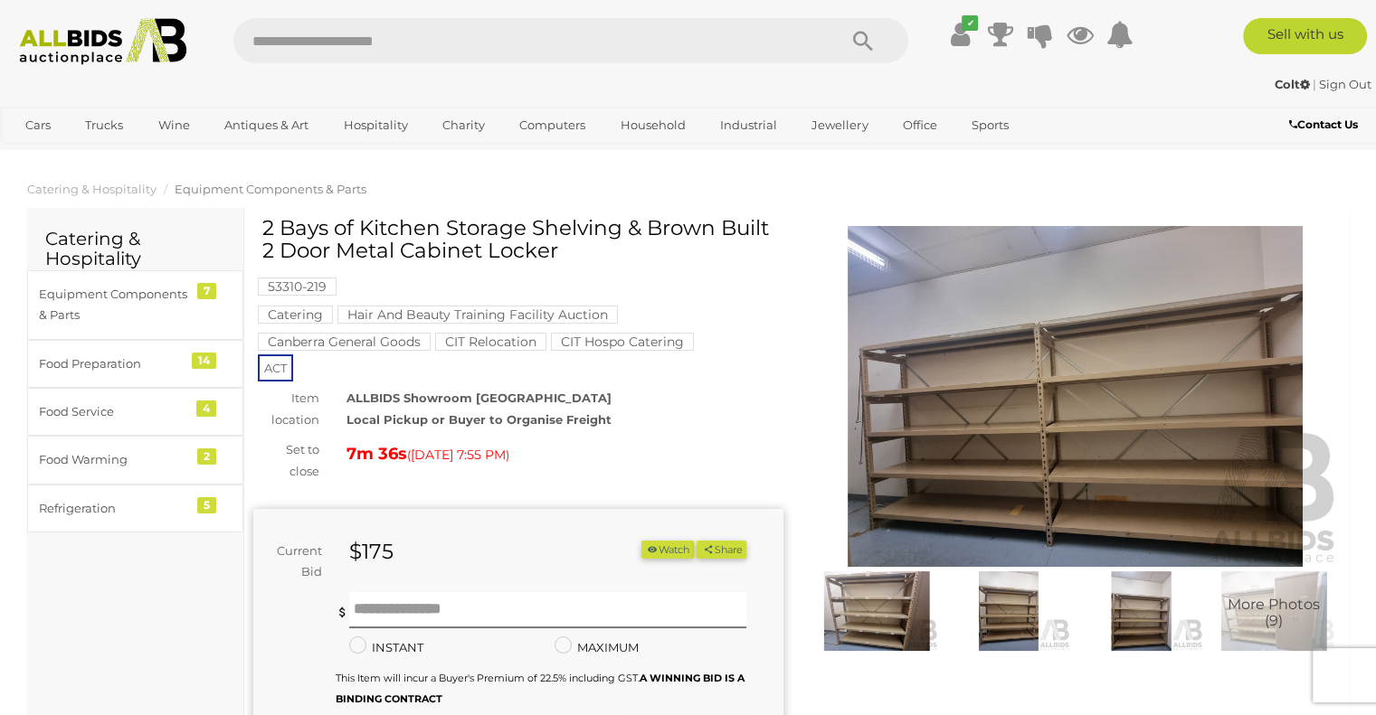
click at [1027, 368] on img at bounding box center [1075, 396] width 530 height 341
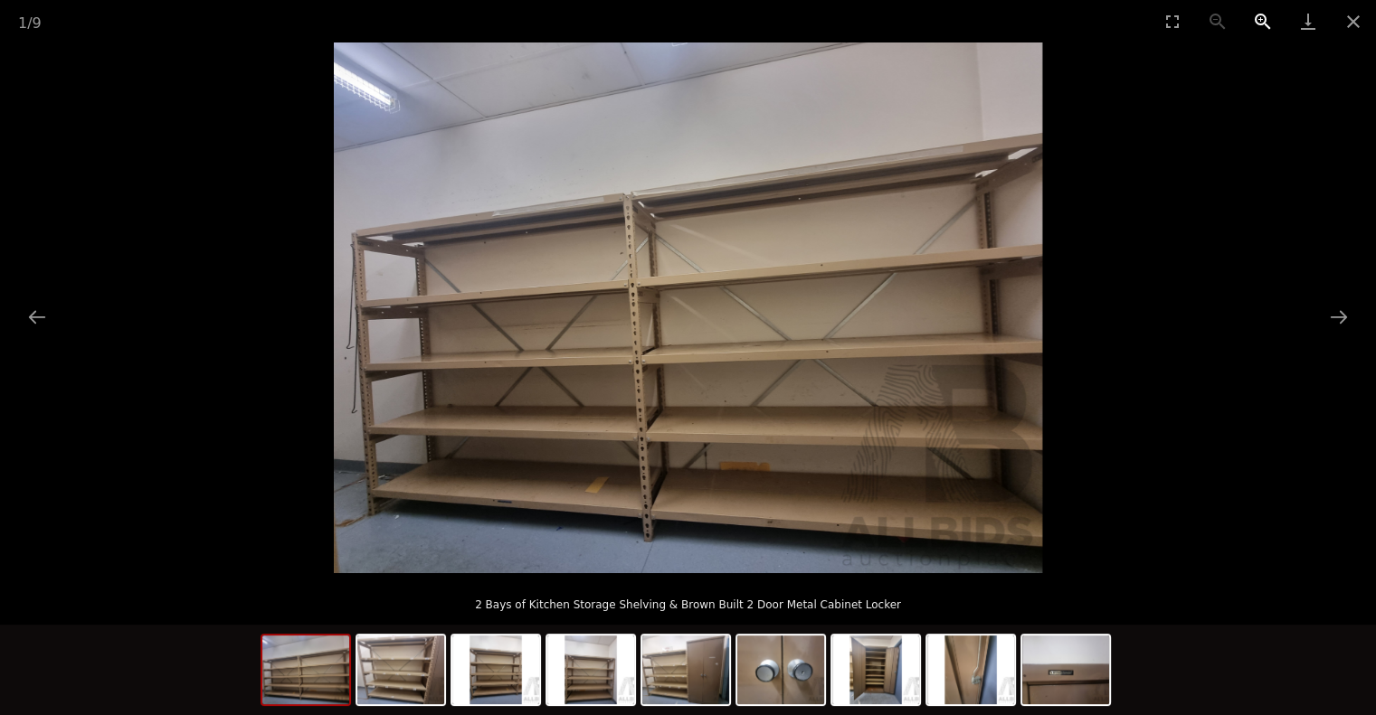
click at [1259, 14] on button "Zoom in" at bounding box center [1262, 21] width 45 height 43
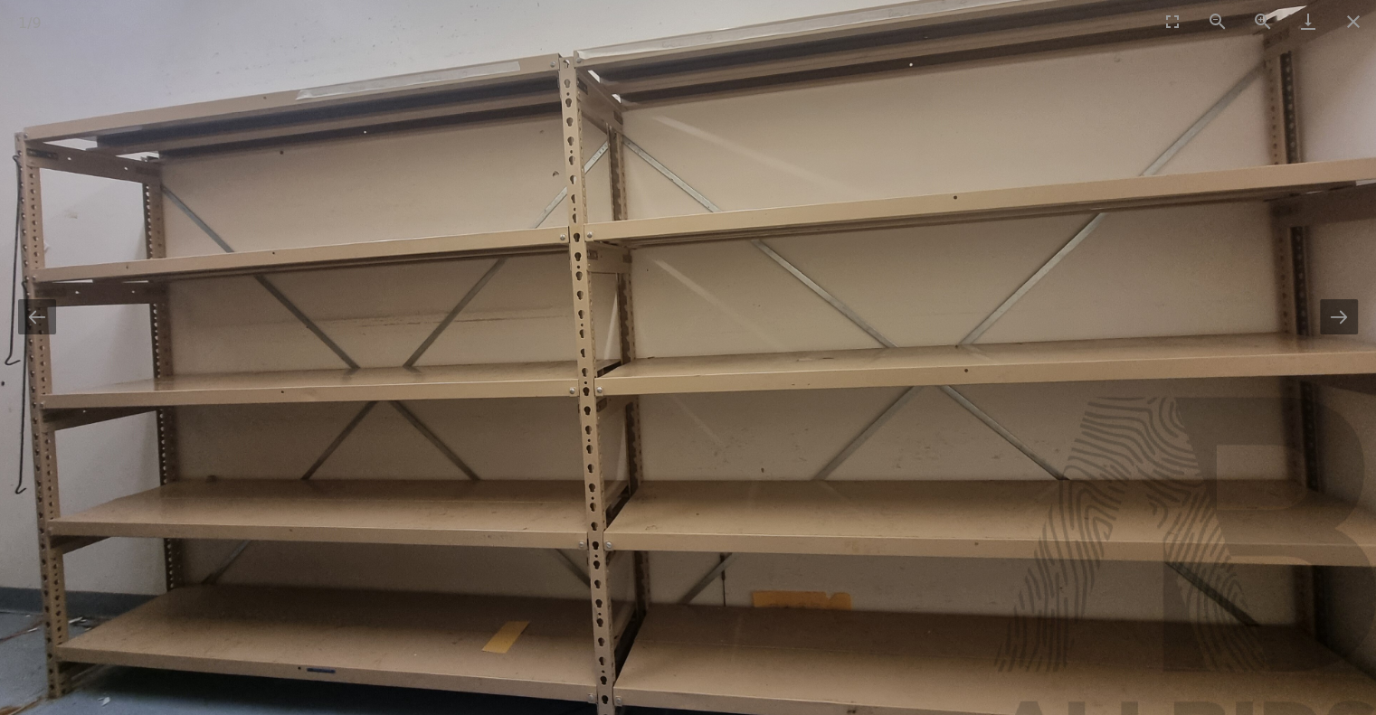
click at [955, 178] on img at bounding box center [687, 283] width 1415 height 1062
click at [955, 181] on img at bounding box center [687, 283] width 1415 height 1062
click at [955, 181] on img at bounding box center [687, 284] width 1415 height 1062
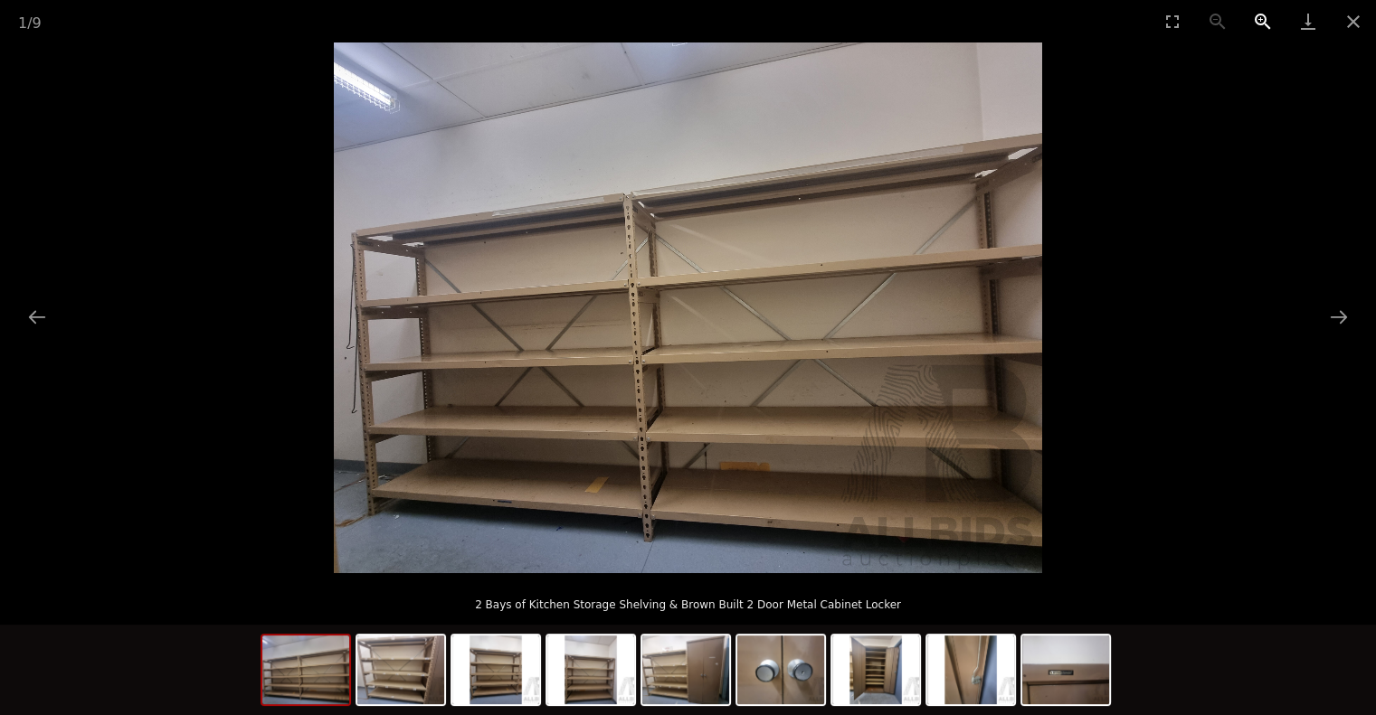
click at [1258, 18] on button "Zoom in" at bounding box center [1262, 21] width 45 height 43
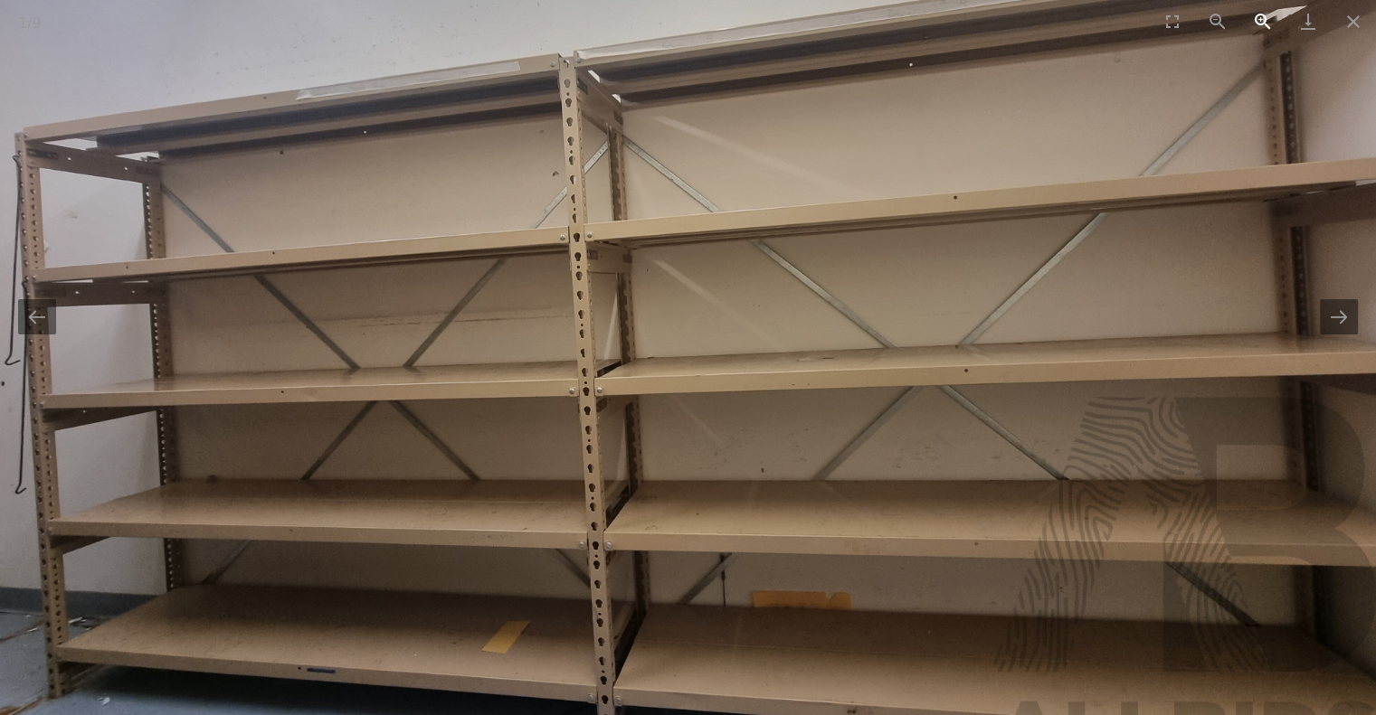
click at [1260, 18] on button "Zoom in" at bounding box center [1262, 21] width 45 height 43
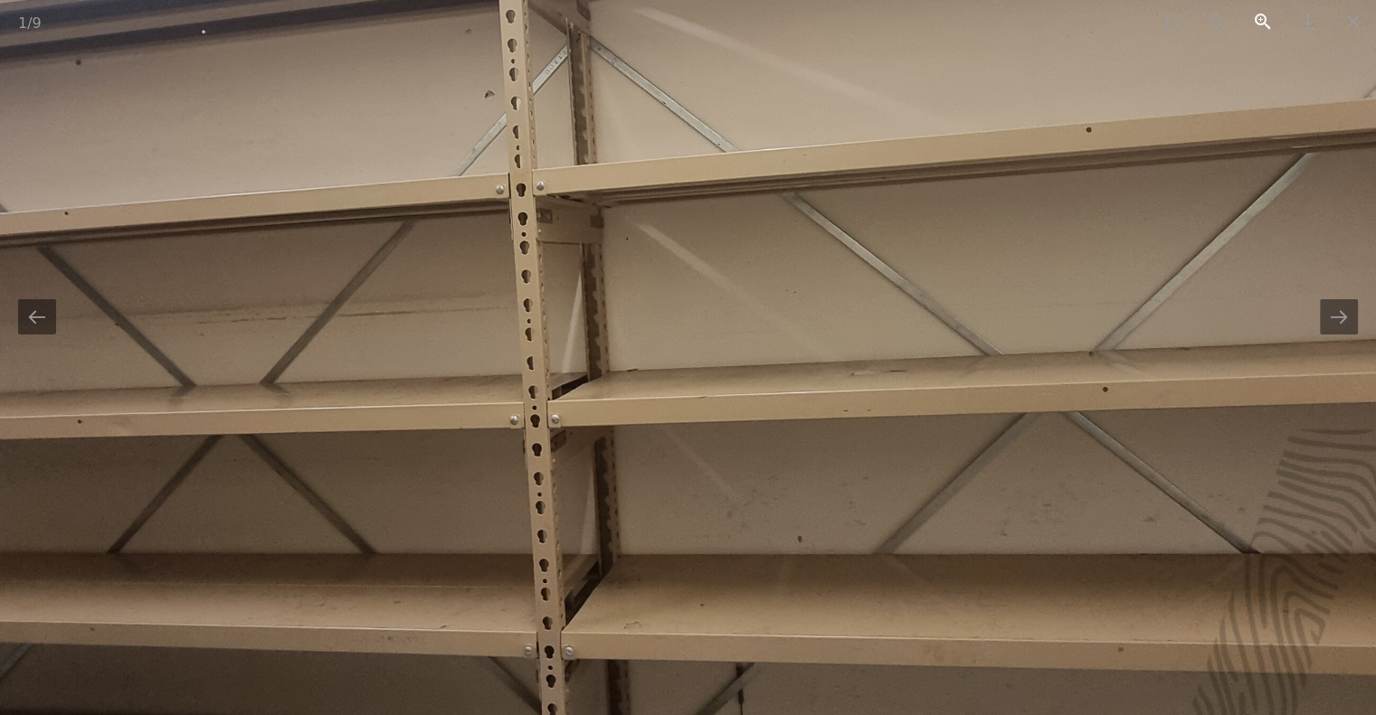
click at [1260, 18] on button "Zoom in" at bounding box center [1262, 21] width 45 height 43
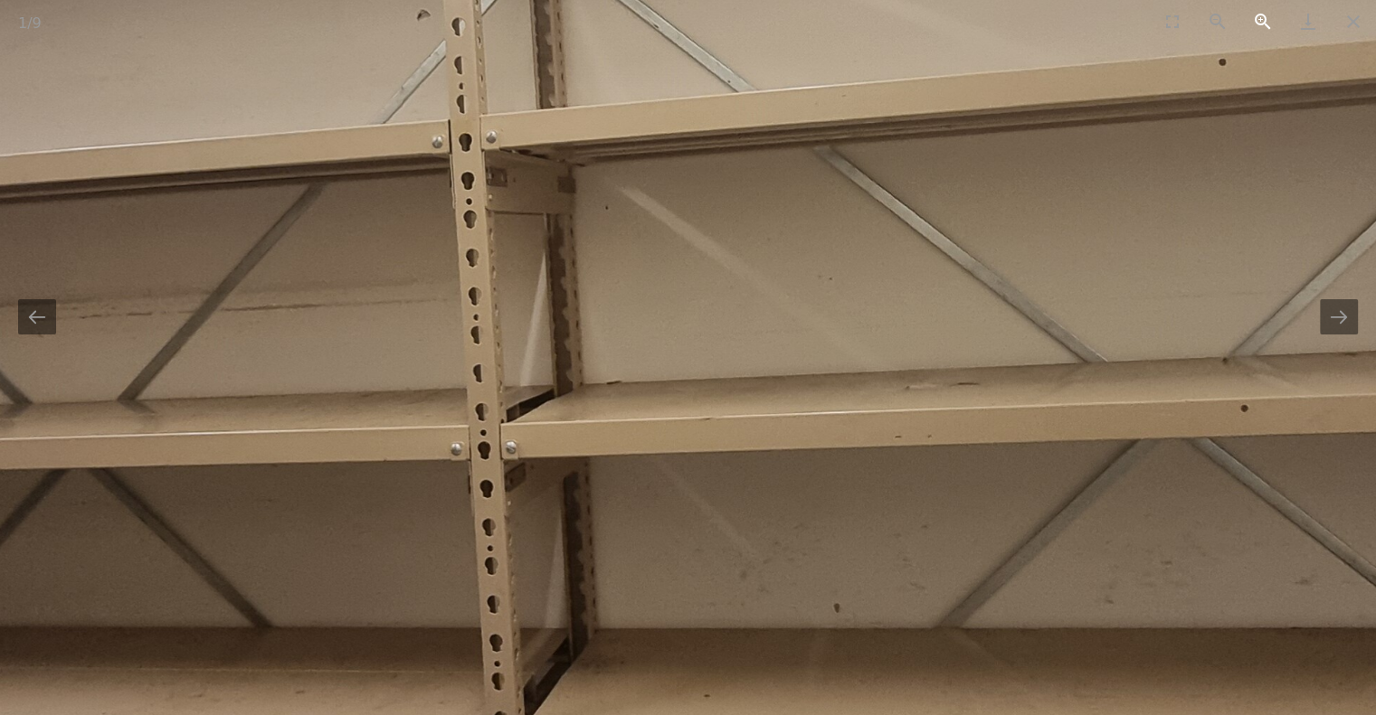
click at [1260, 18] on button "Zoom in" at bounding box center [1262, 21] width 45 height 43
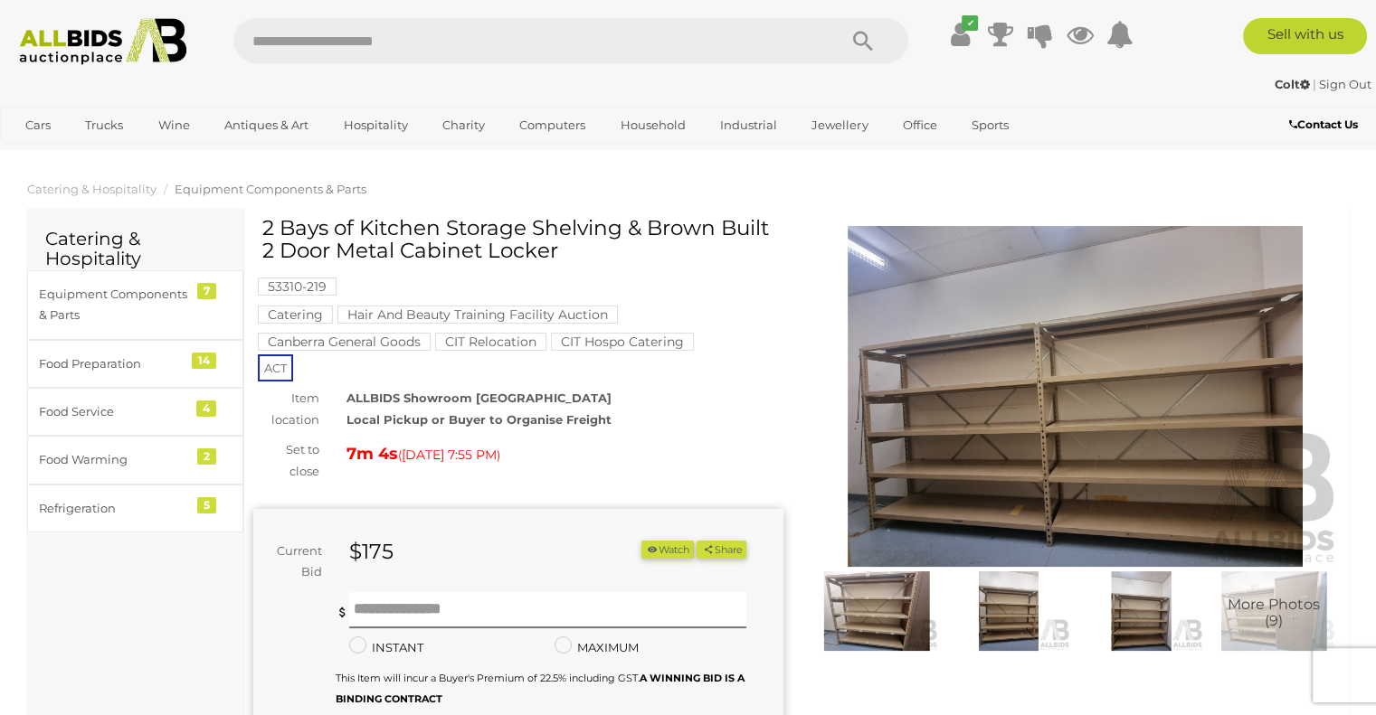
click at [1176, 392] on img at bounding box center [1075, 396] width 530 height 341
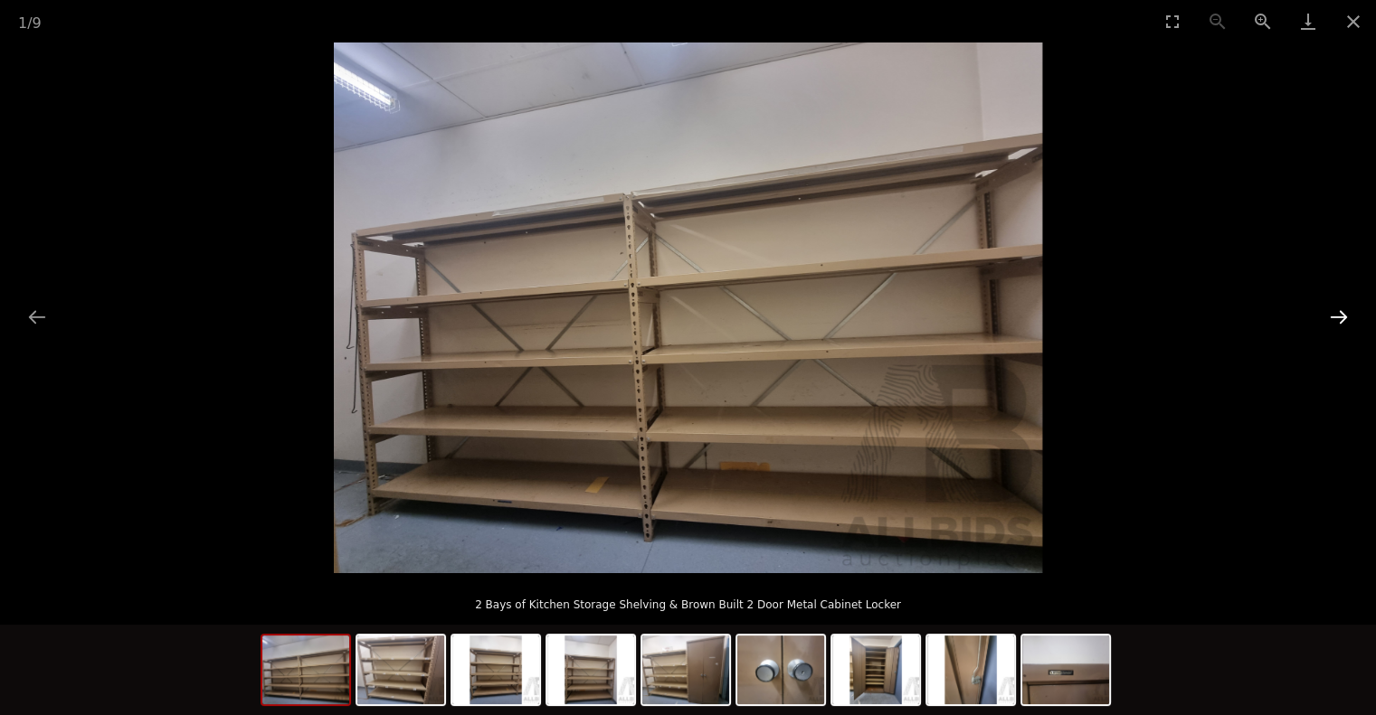
click at [1335, 318] on button "Next slide" at bounding box center [1338, 316] width 38 height 35
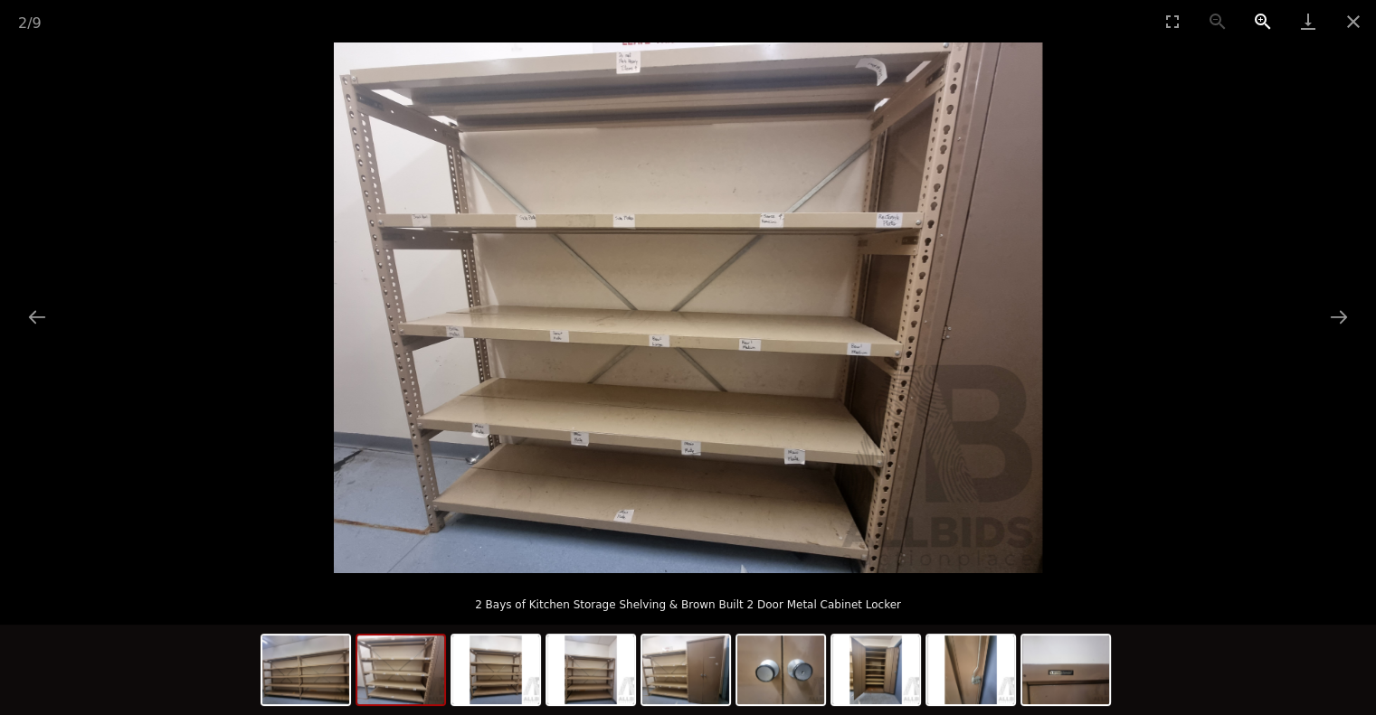
click at [1262, 24] on button "Zoom in" at bounding box center [1262, 21] width 45 height 43
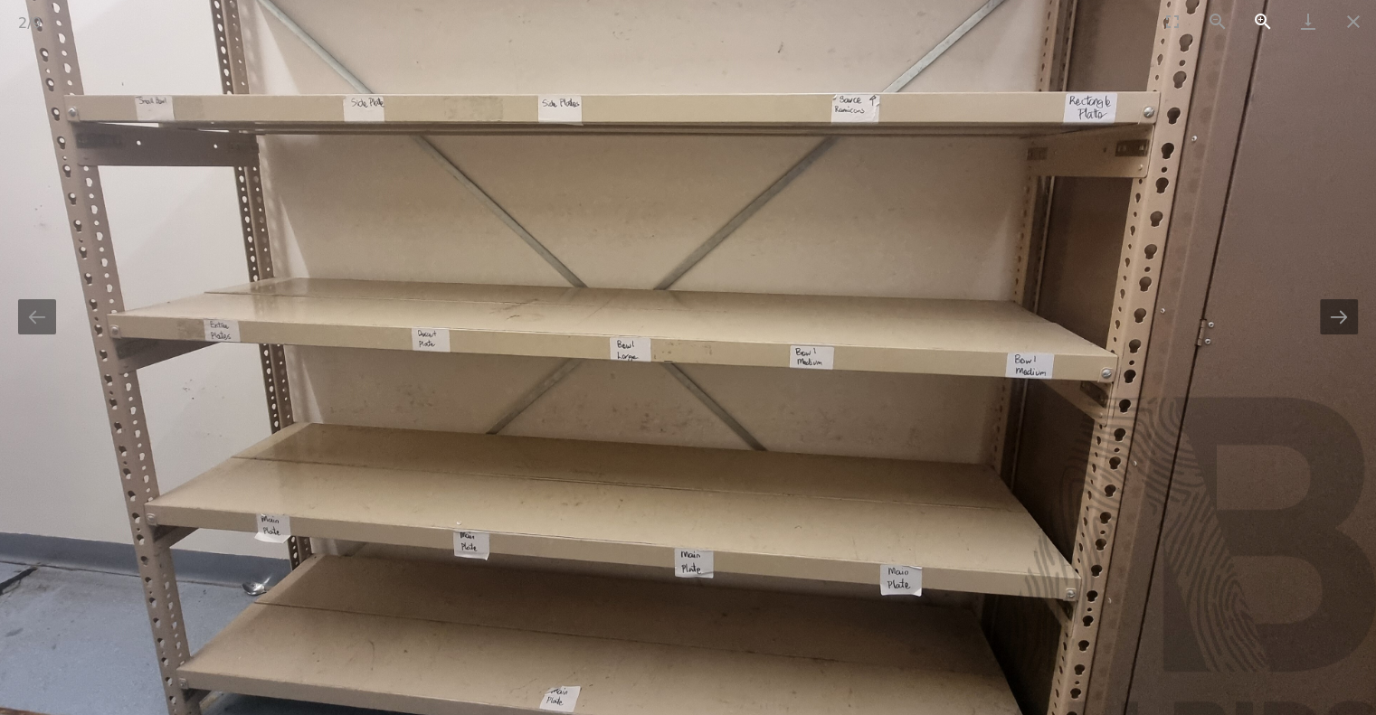
click at [1260, 14] on button "Zoom in" at bounding box center [1262, 21] width 45 height 43
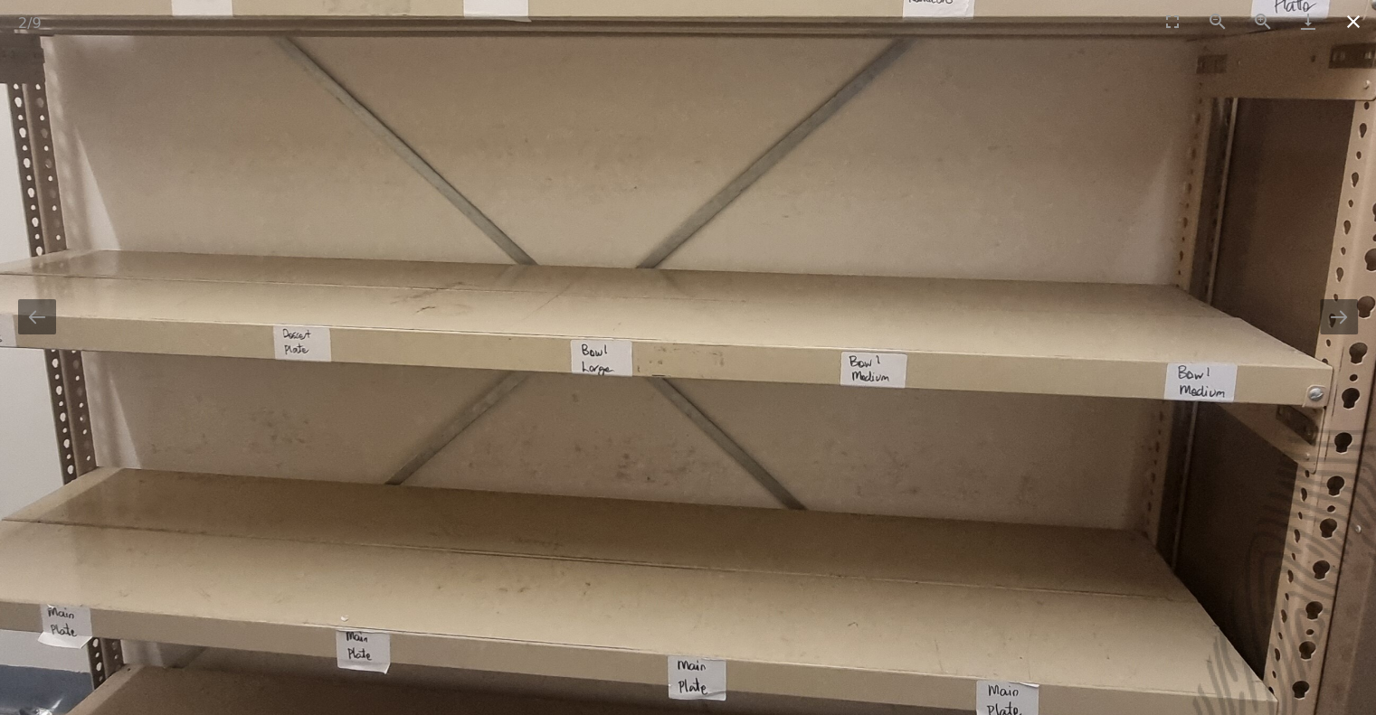
click at [1358, 27] on button "Close gallery" at bounding box center [1352, 21] width 45 height 43
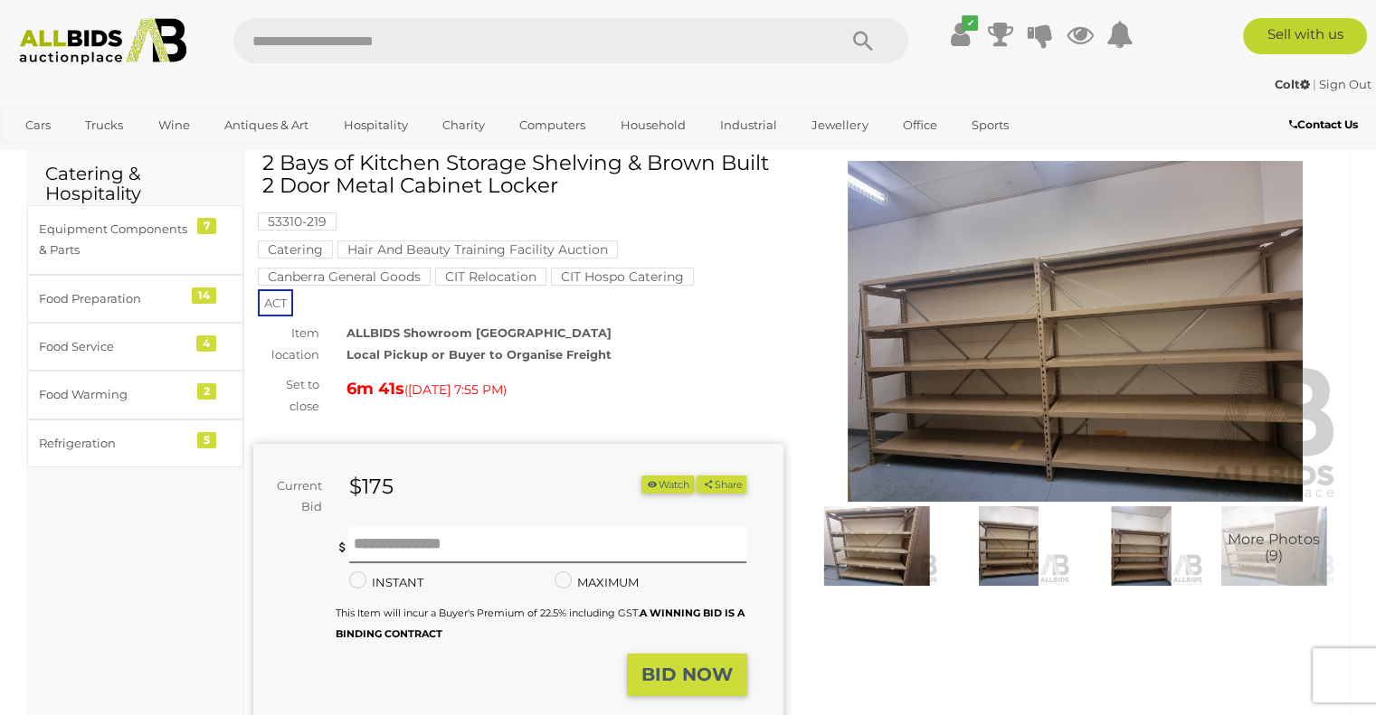
scroll to position [181, 0]
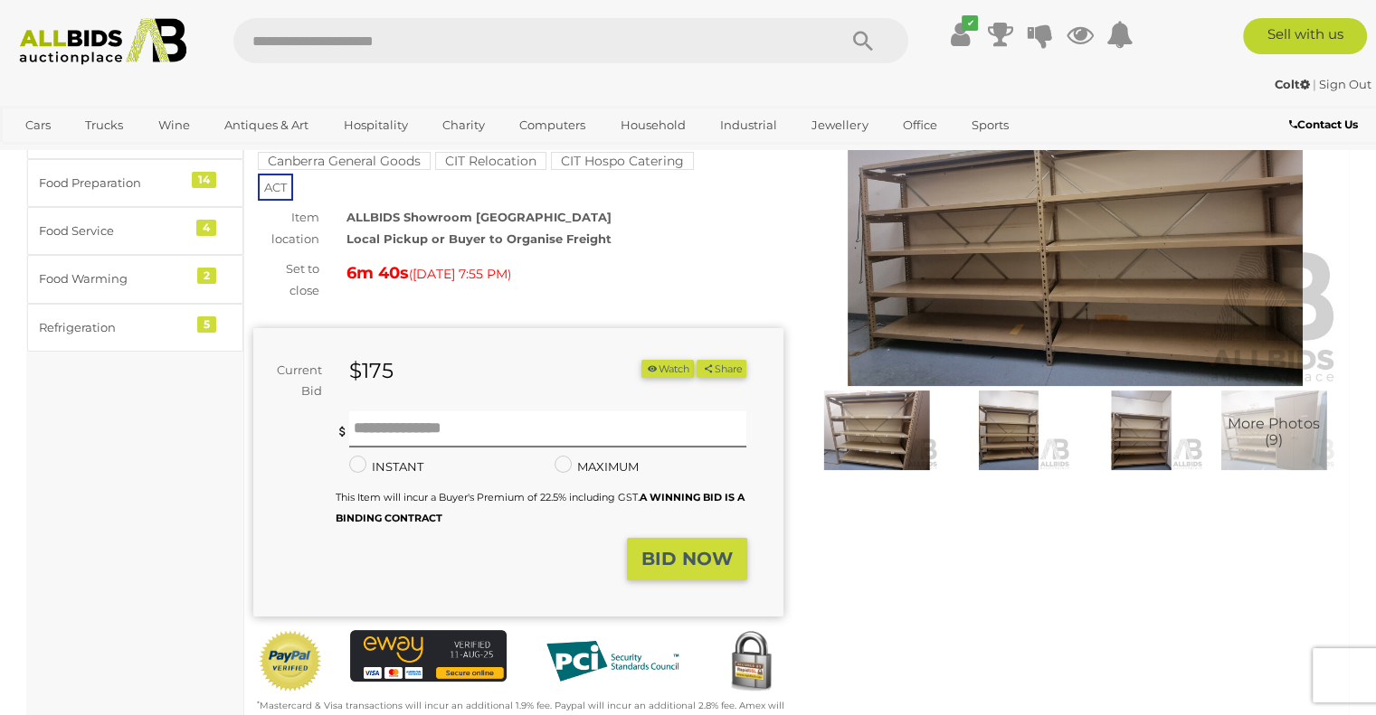
click at [1125, 430] on img at bounding box center [1140, 431] width 123 height 80
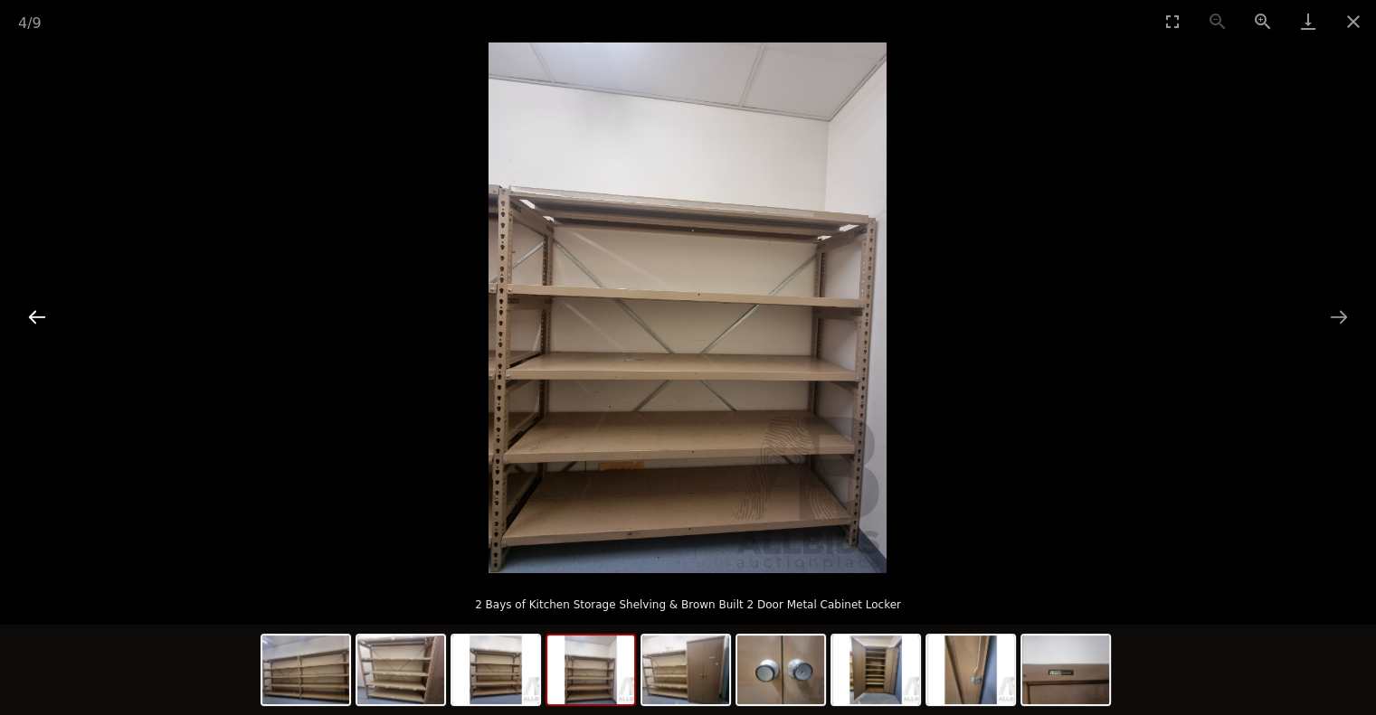
click at [41, 316] on button "Previous slide" at bounding box center [37, 316] width 38 height 35
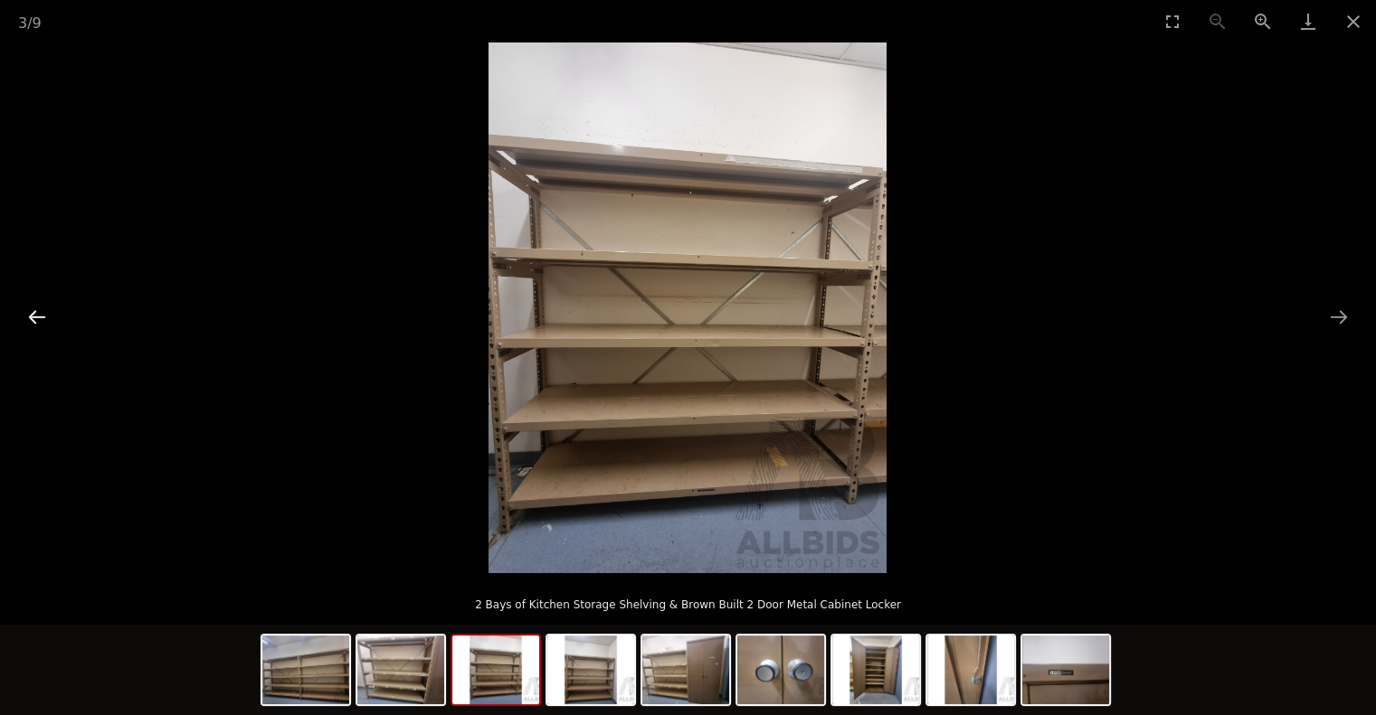
click at [41, 316] on button "Previous slide" at bounding box center [37, 316] width 38 height 35
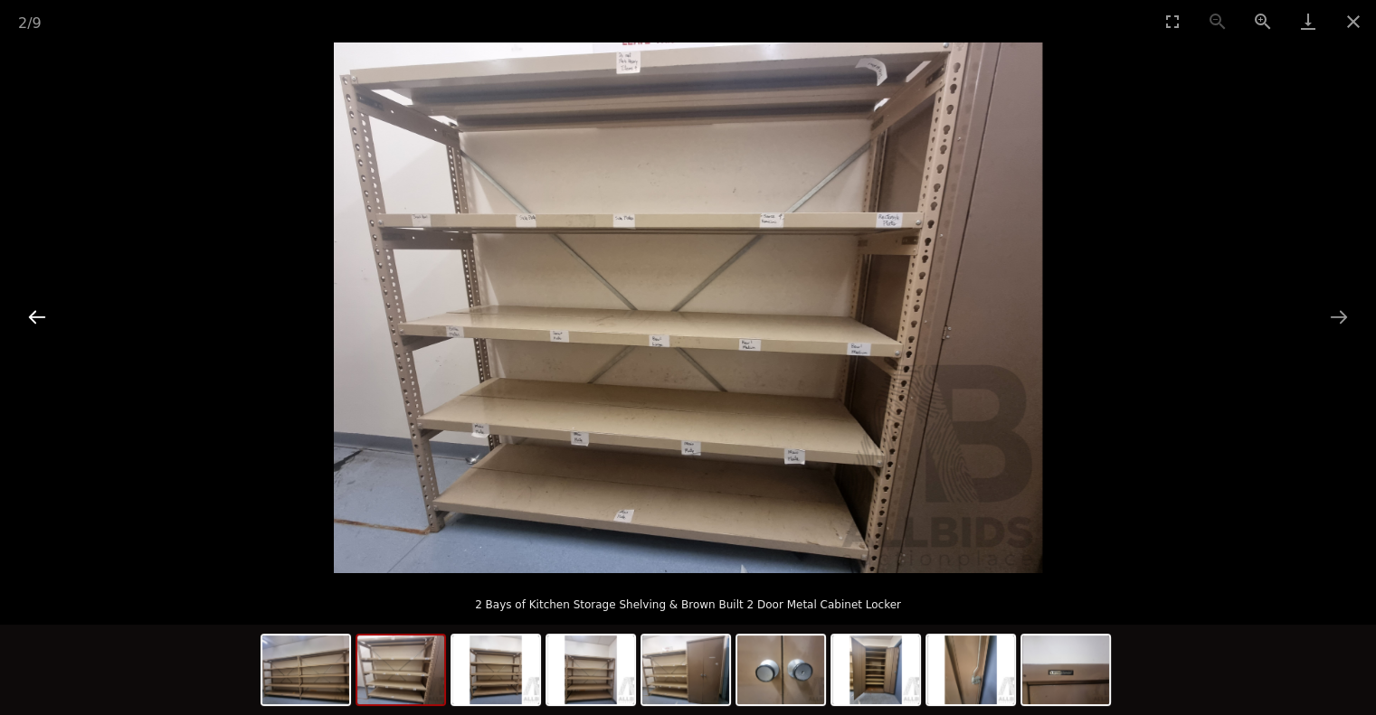
click at [41, 316] on button "Previous slide" at bounding box center [37, 316] width 38 height 35
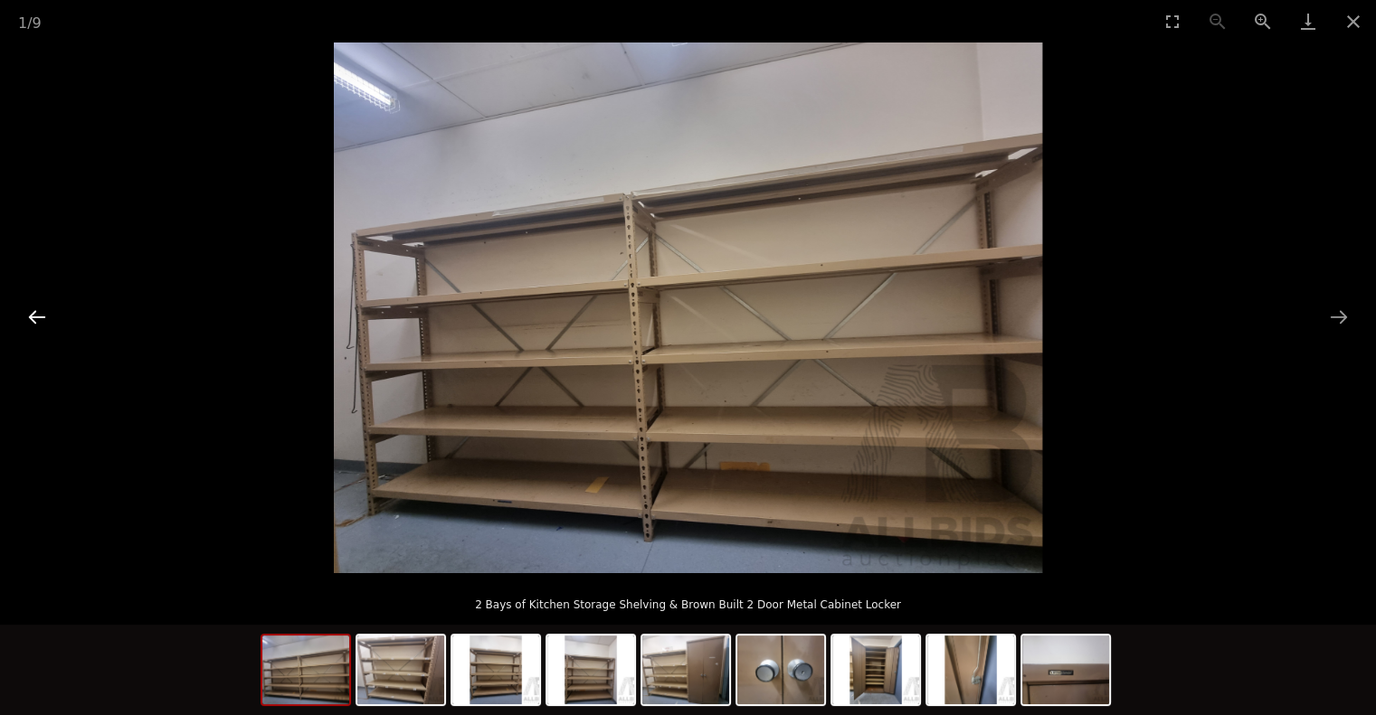
click at [41, 316] on button "Previous slide" at bounding box center [37, 316] width 38 height 35
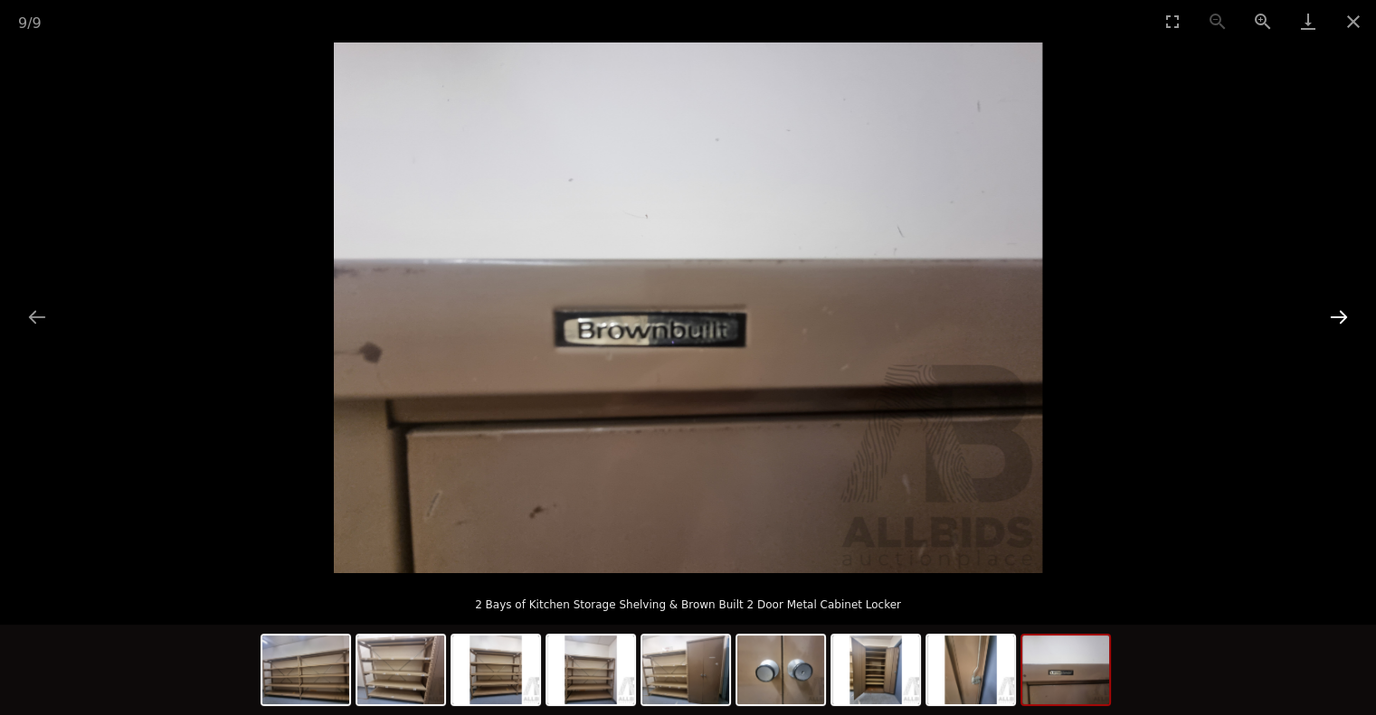
click at [1342, 316] on button "Next slide" at bounding box center [1338, 316] width 38 height 35
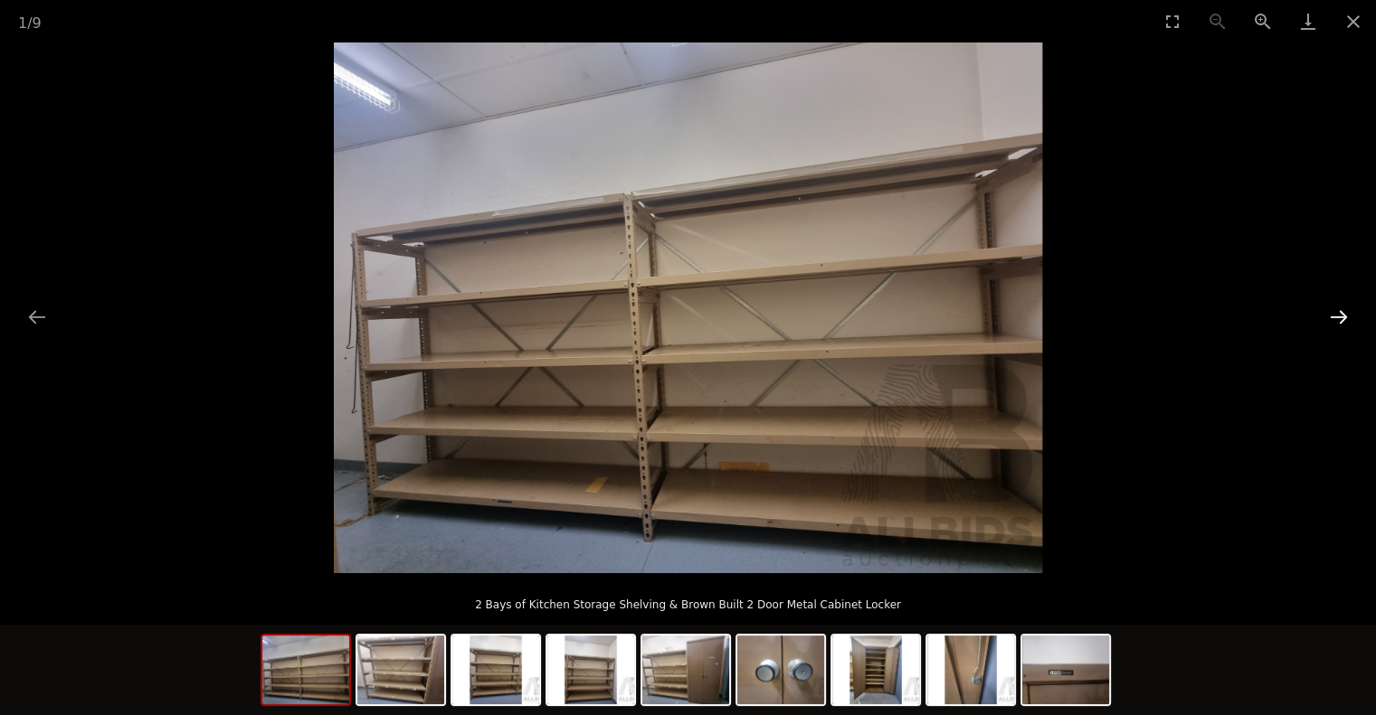
click at [1342, 316] on button "Next slide" at bounding box center [1338, 316] width 38 height 35
click at [1342, 313] on button "Next slide" at bounding box center [1338, 316] width 38 height 35
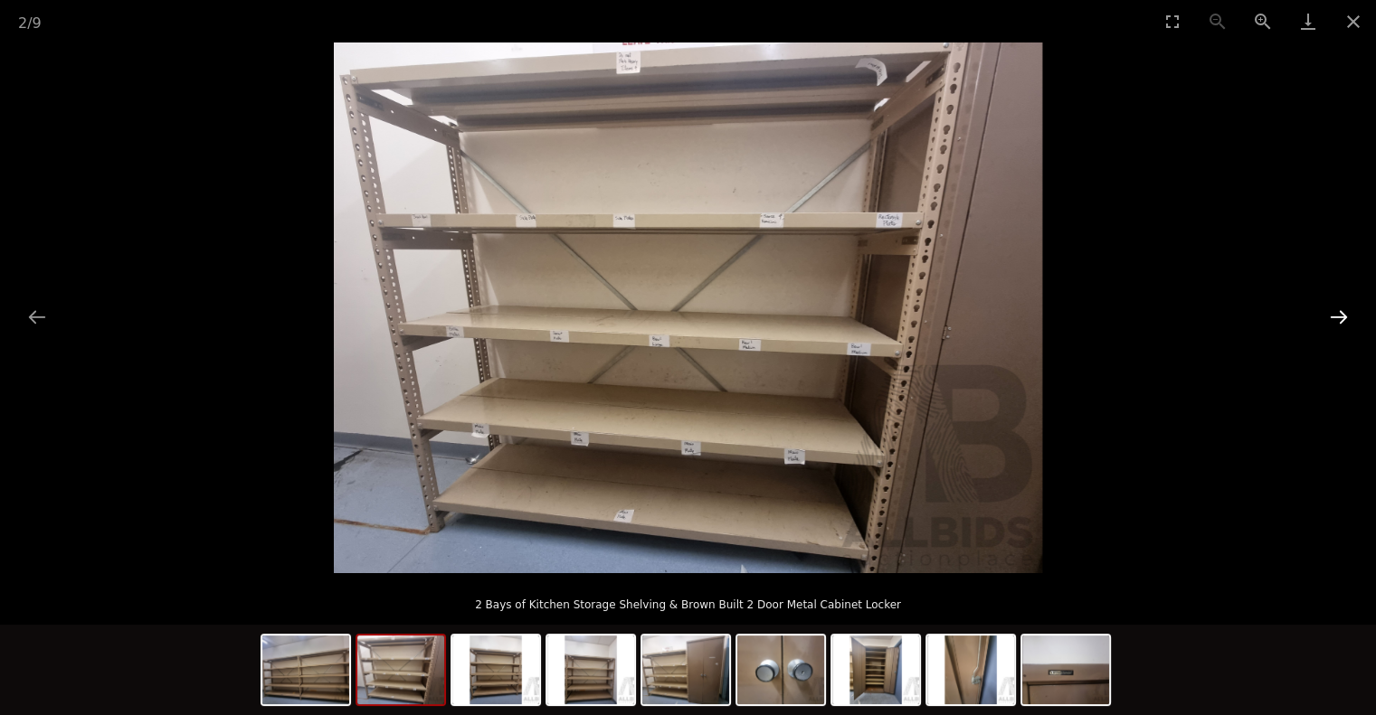
click at [1342, 313] on button "Next slide" at bounding box center [1338, 316] width 38 height 35
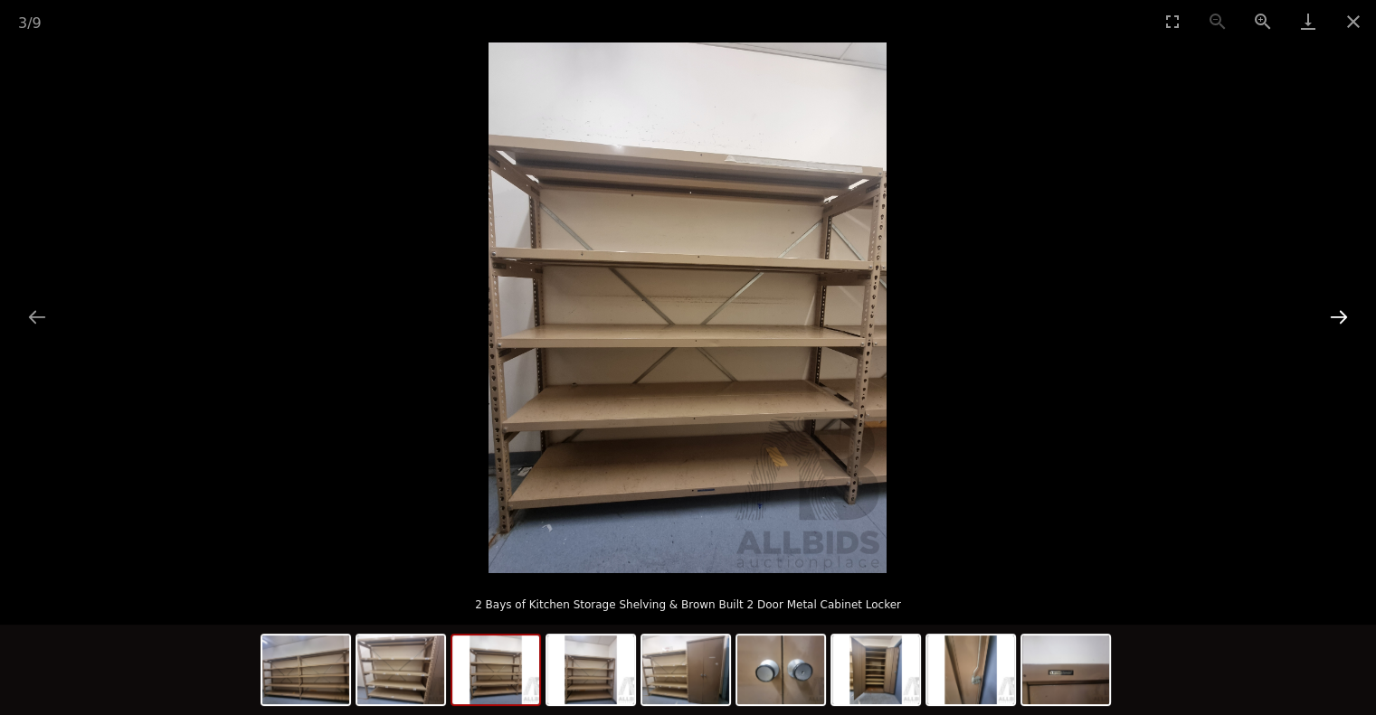
click at [1342, 313] on button "Next slide" at bounding box center [1338, 316] width 38 height 35
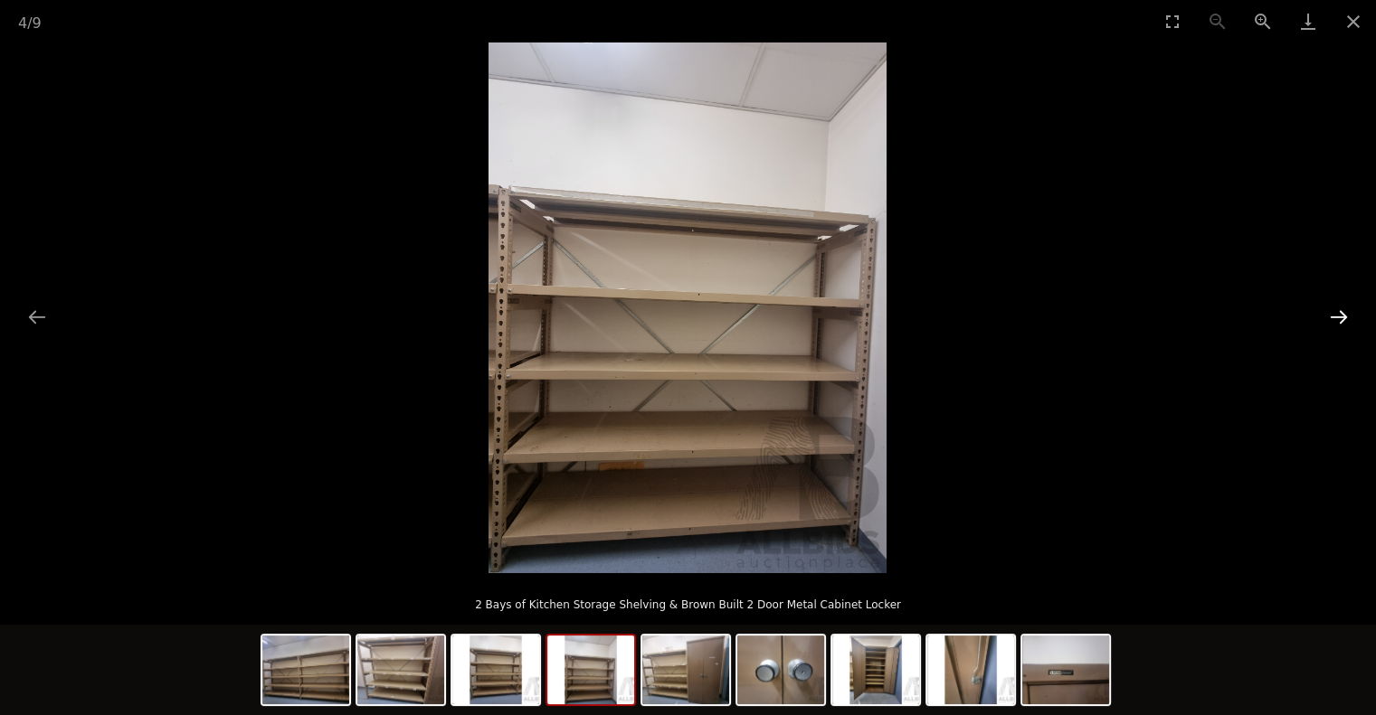
click at [1339, 313] on button "Next slide" at bounding box center [1338, 316] width 38 height 35
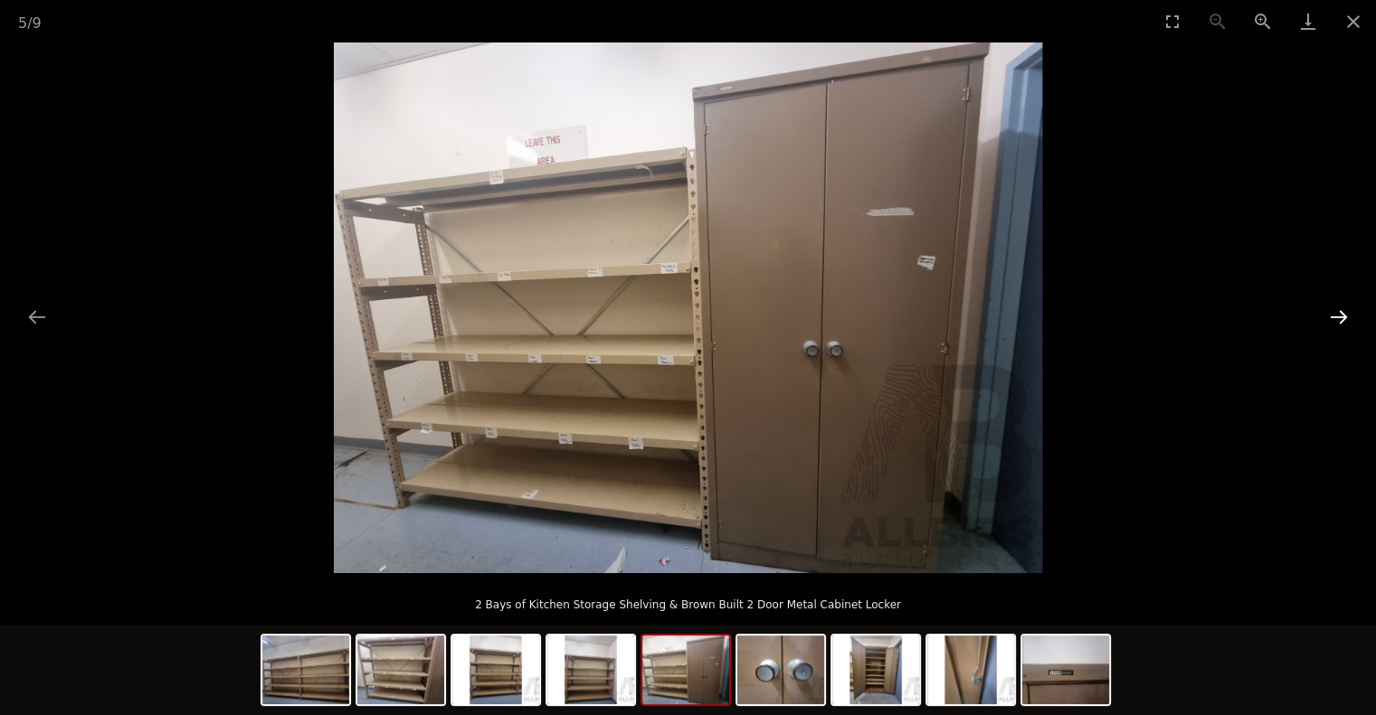
click at [1339, 313] on button "Next slide" at bounding box center [1338, 316] width 38 height 35
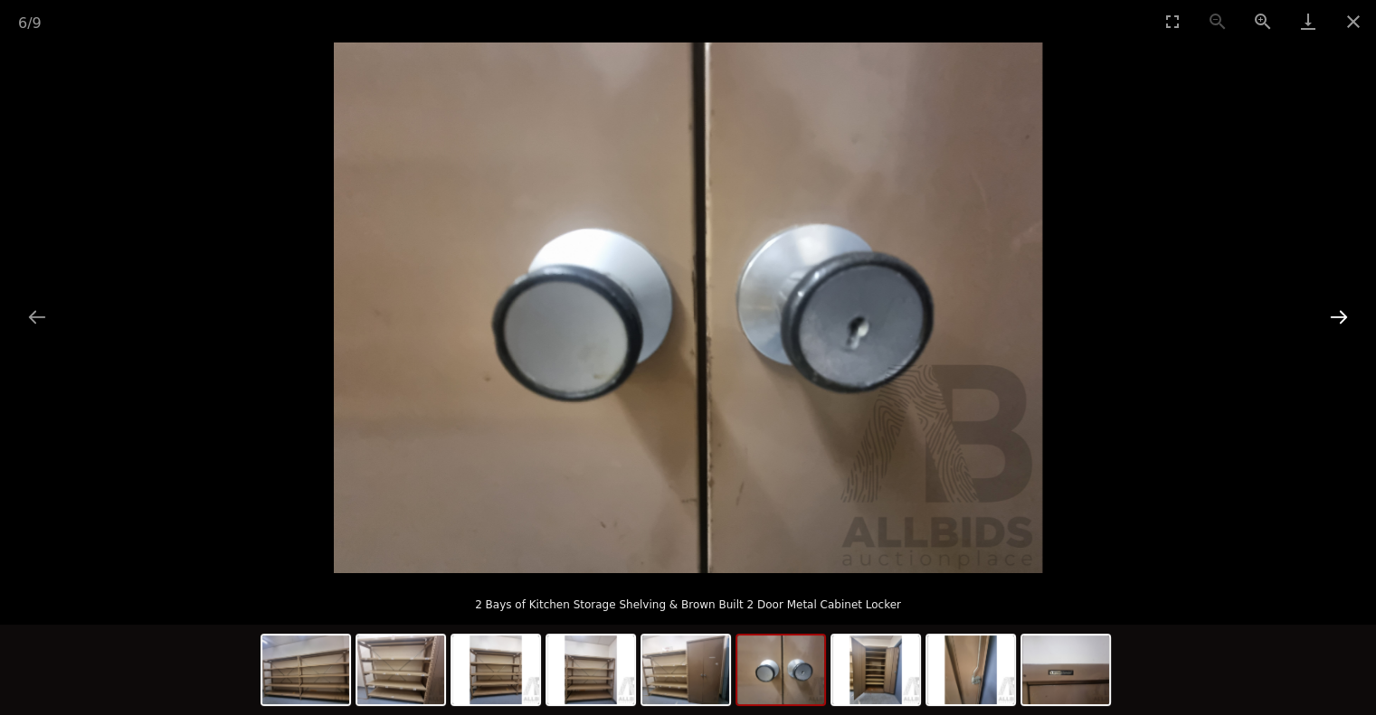
click at [1339, 313] on button "Next slide" at bounding box center [1338, 316] width 38 height 35
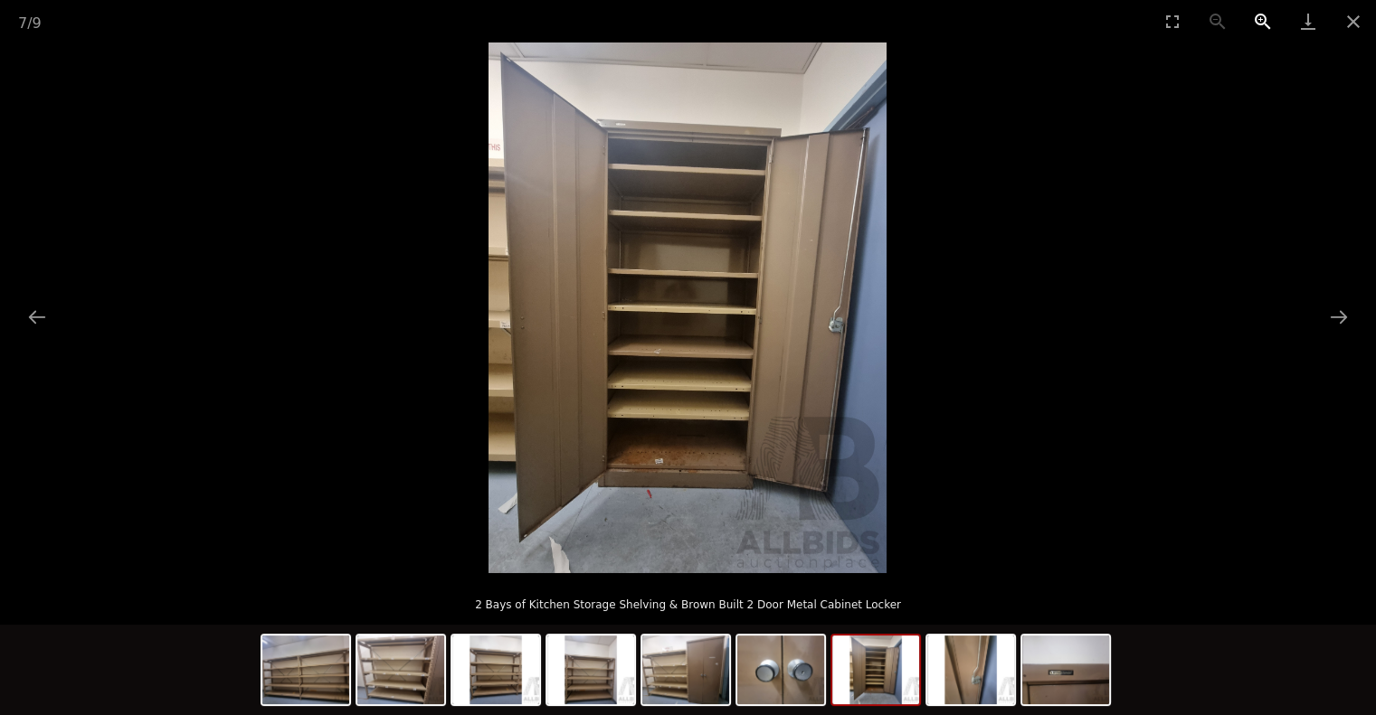
click at [1257, 17] on button "Zoom in" at bounding box center [1262, 21] width 45 height 43
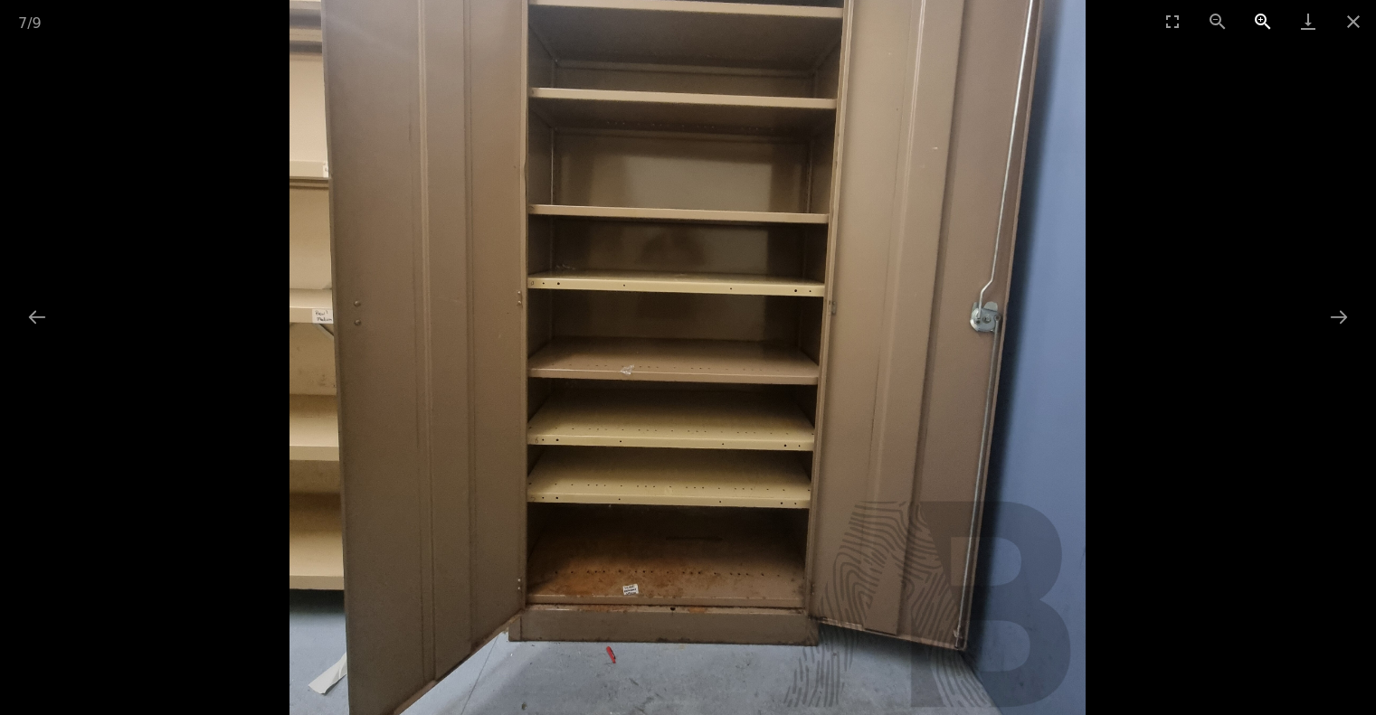
click at [1257, 17] on button "Zoom in" at bounding box center [1262, 21] width 45 height 43
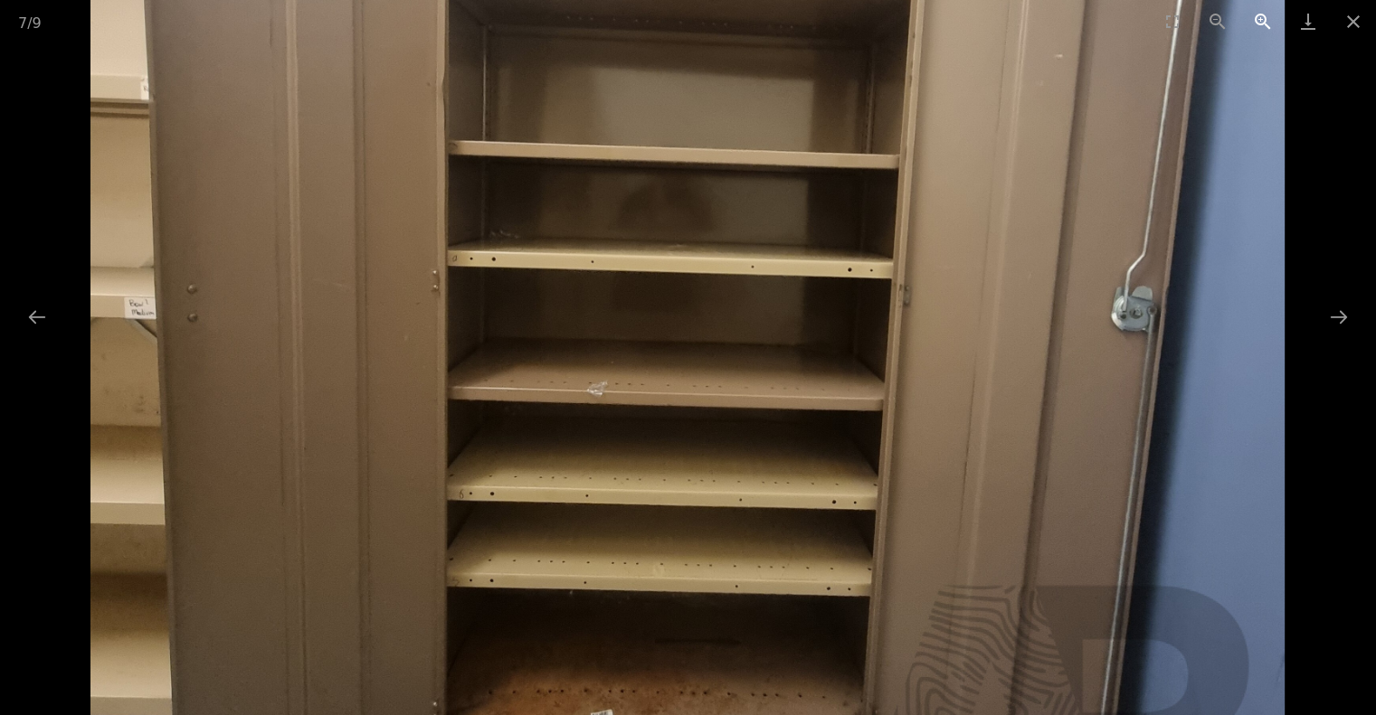
click at [1257, 17] on button "Zoom in" at bounding box center [1262, 21] width 45 height 43
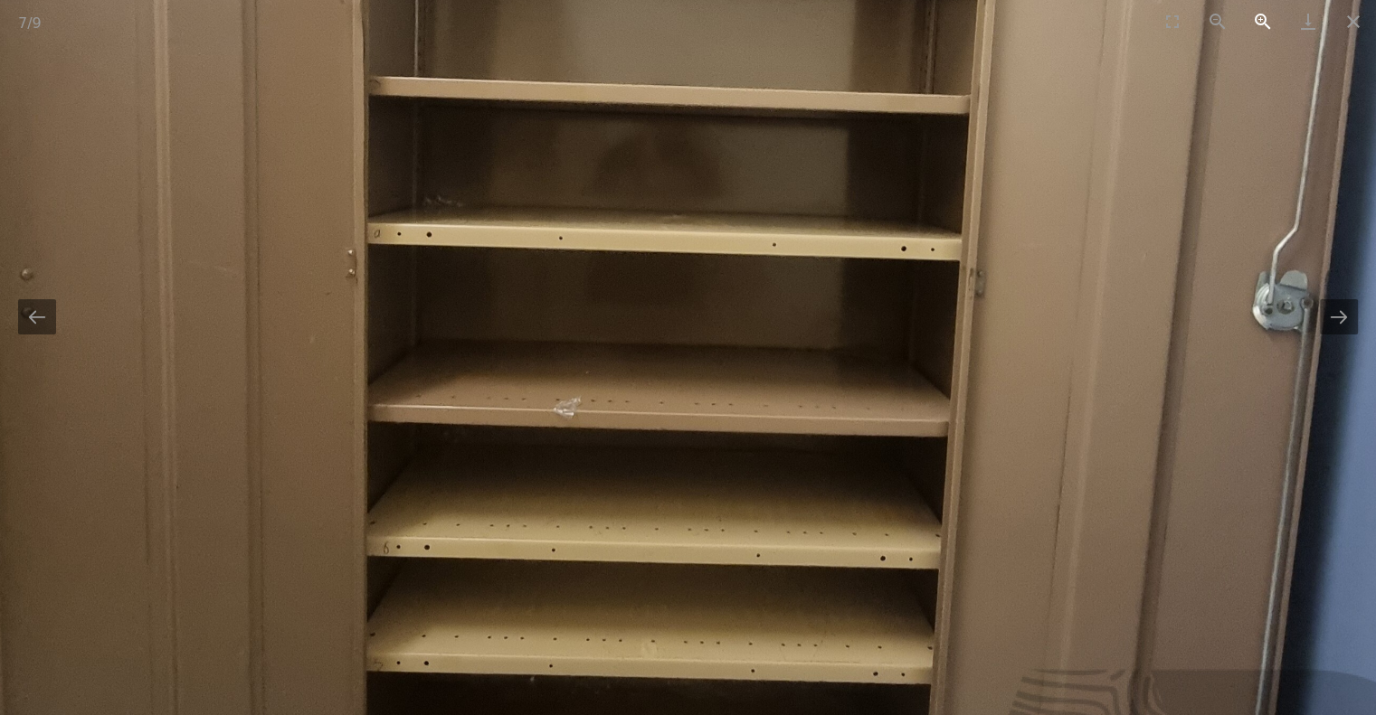
click at [1257, 17] on button "Zoom in" at bounding box center [1262, 21] width 45 height 43
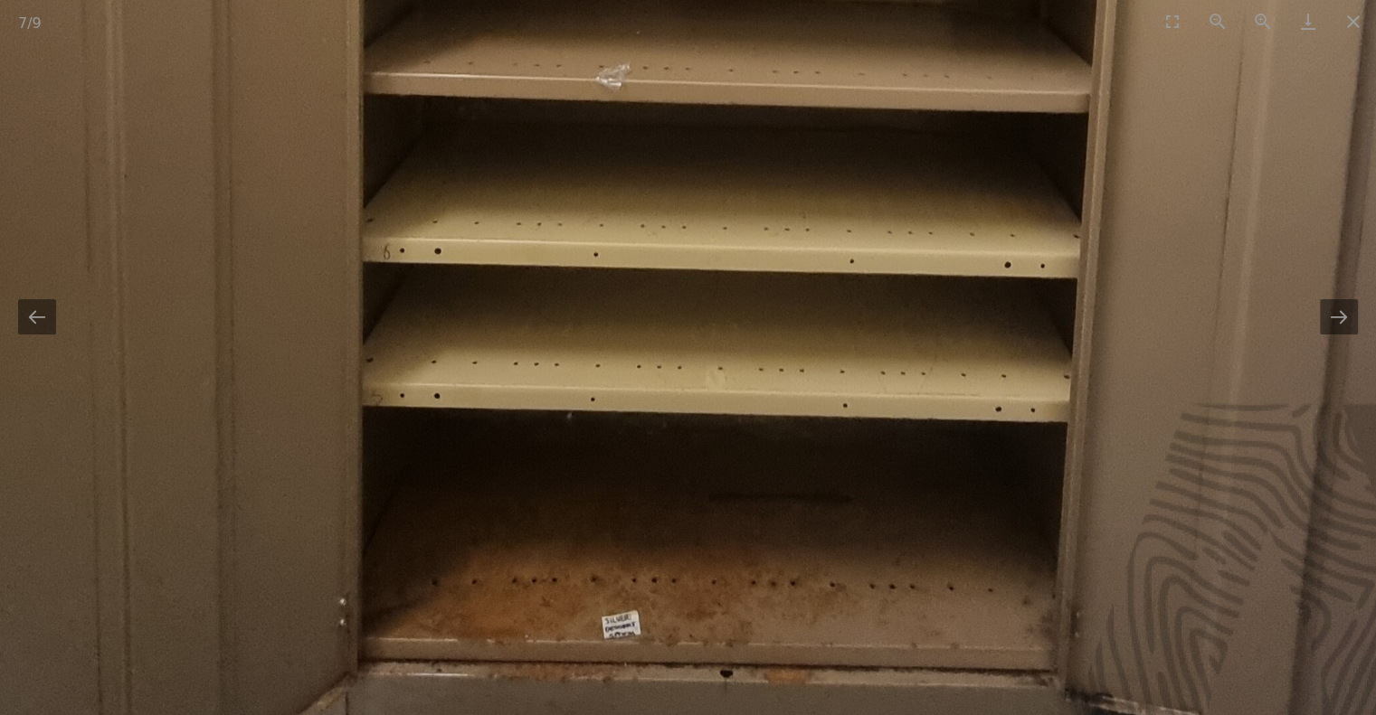
drag, startPoint x: 912, startPoint y: 506, endPoint x: 988, endPoint y: 147, distance: 366.1
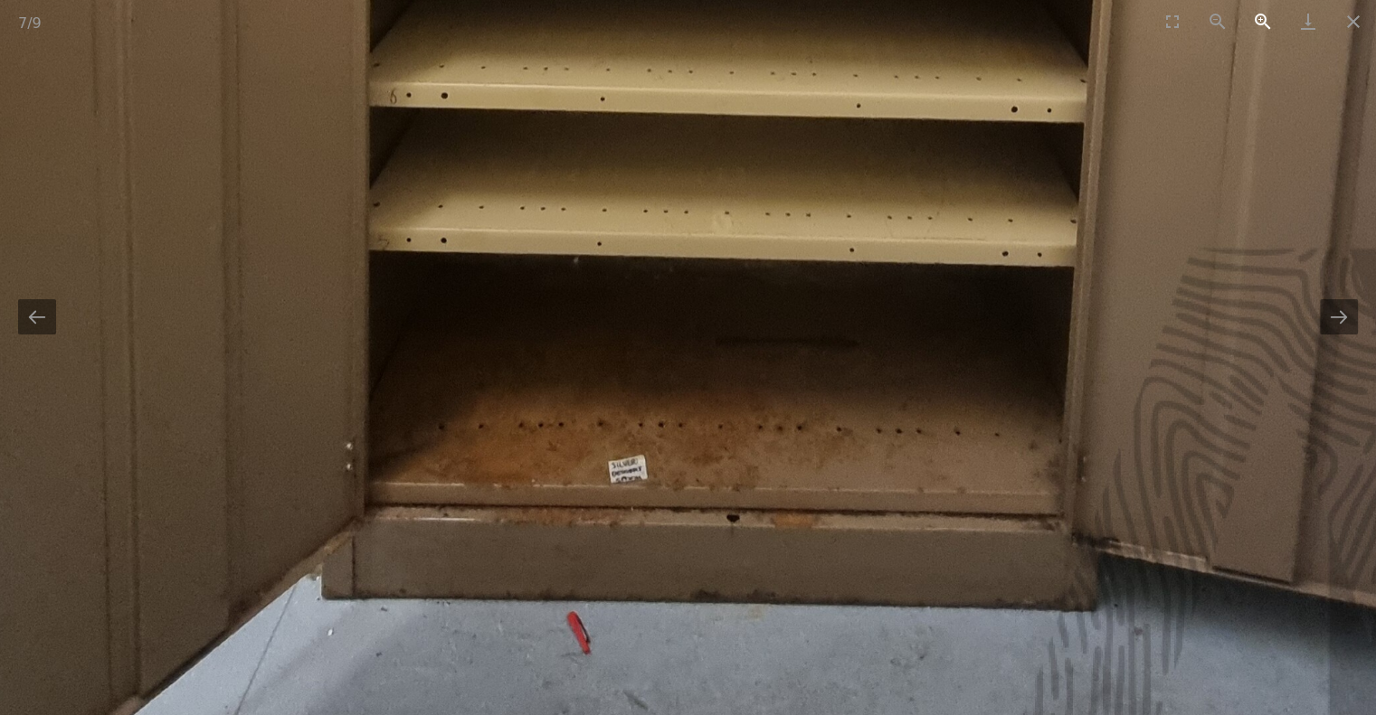
click at [1259, 19] on button "Zoom in" at bounding box center [1262, 21] width 45 height 43
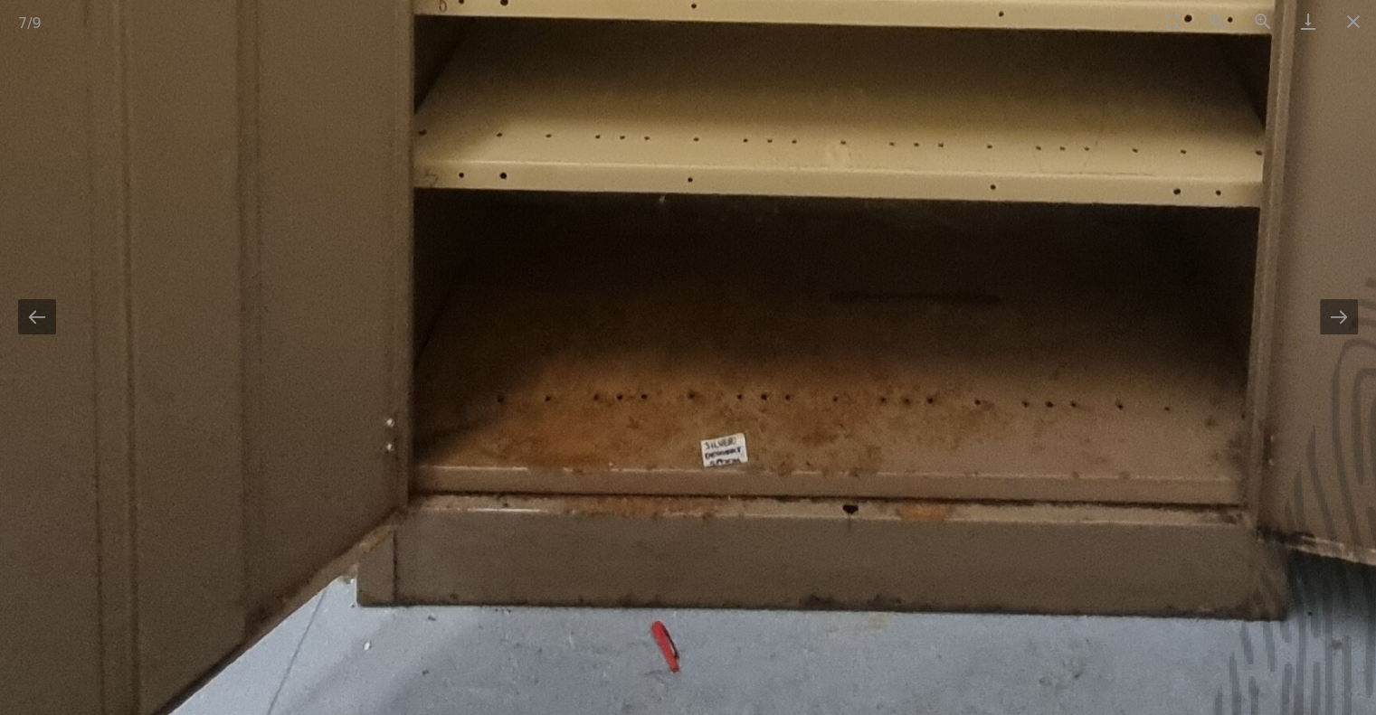
drag, startPoint x: 848, startPoint y: 517, endPoint x: 769, endPoint y: 72, distance: 452.0
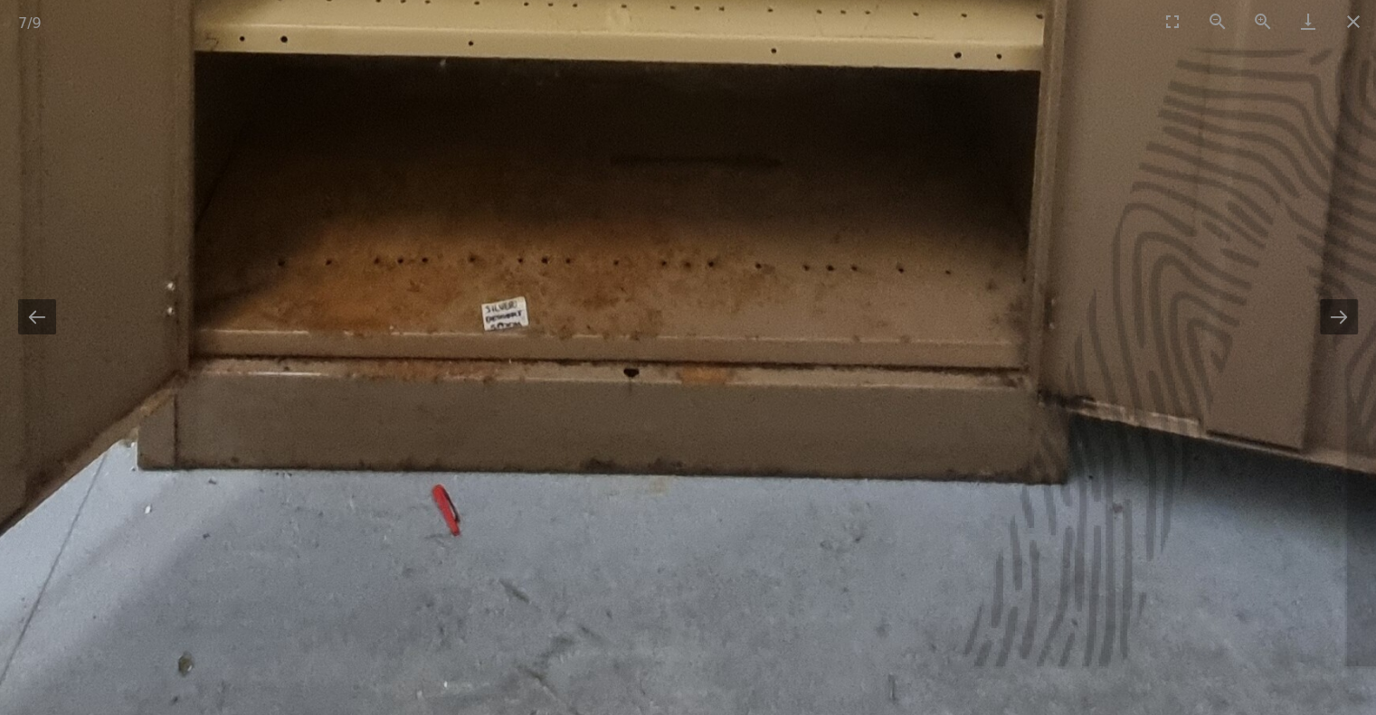
drag, startPoint x: 686, startPoint y: 299, endPoint x: 579, endPoint y: 454, distance: 188.4
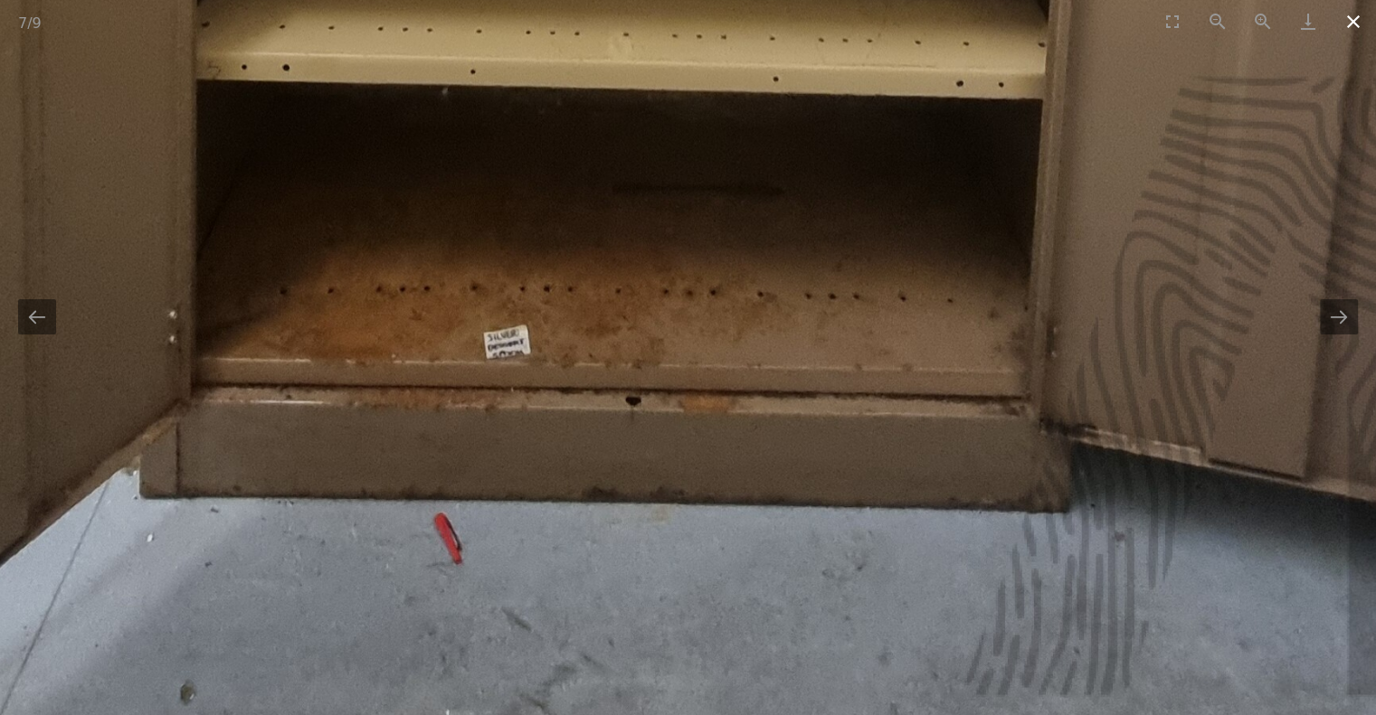
click at [1353, 12] on button "Close gallery" at bounding box center [1352, 21] width 45 height 43
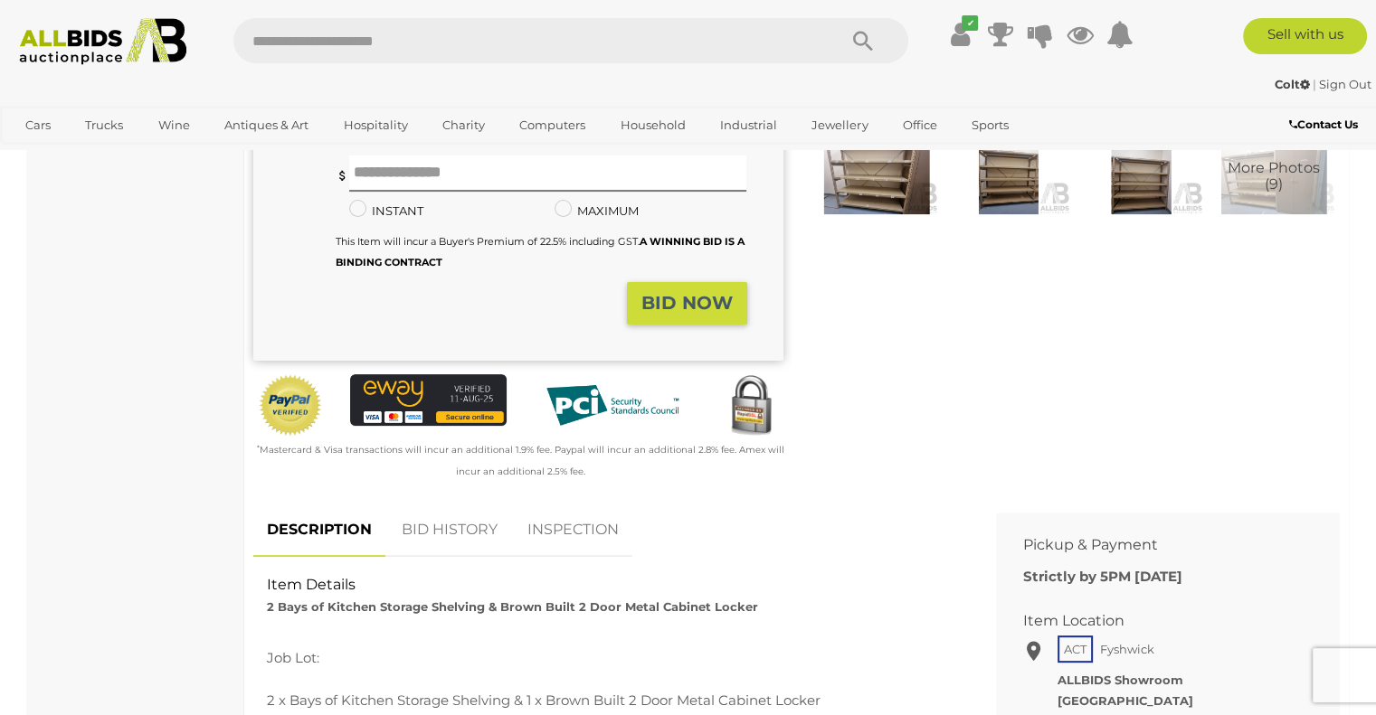
scroll to position [543, 0]
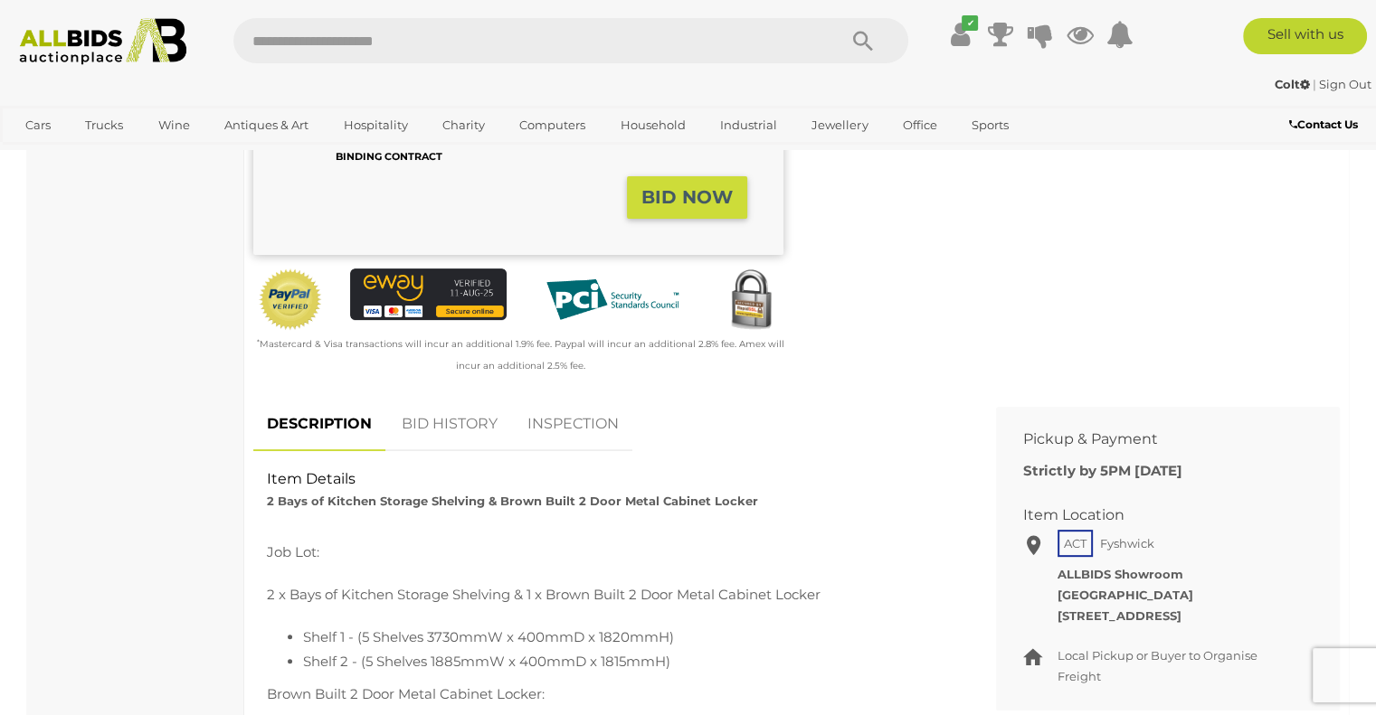
click at [465, 431] on link "BID HISTORY" at bounding box center [449, 424] width 123 height 53
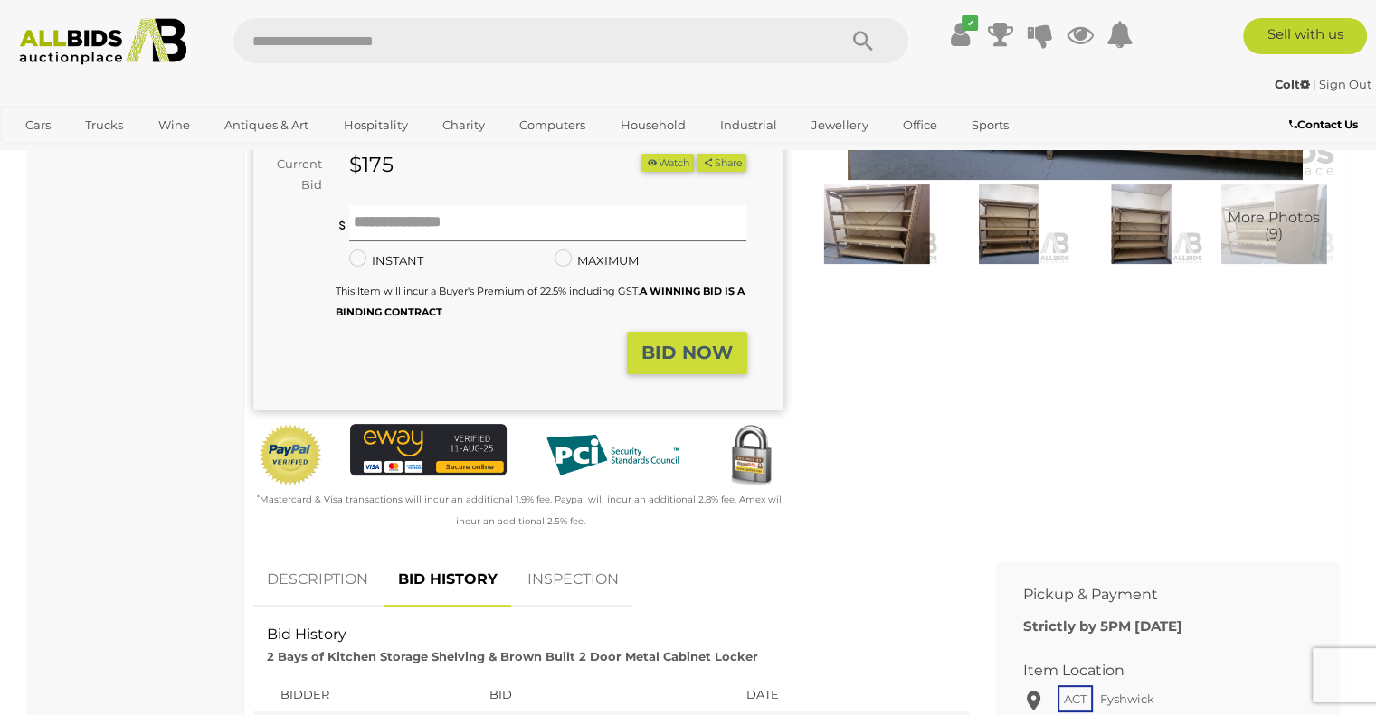
scroll to position [0, 0]
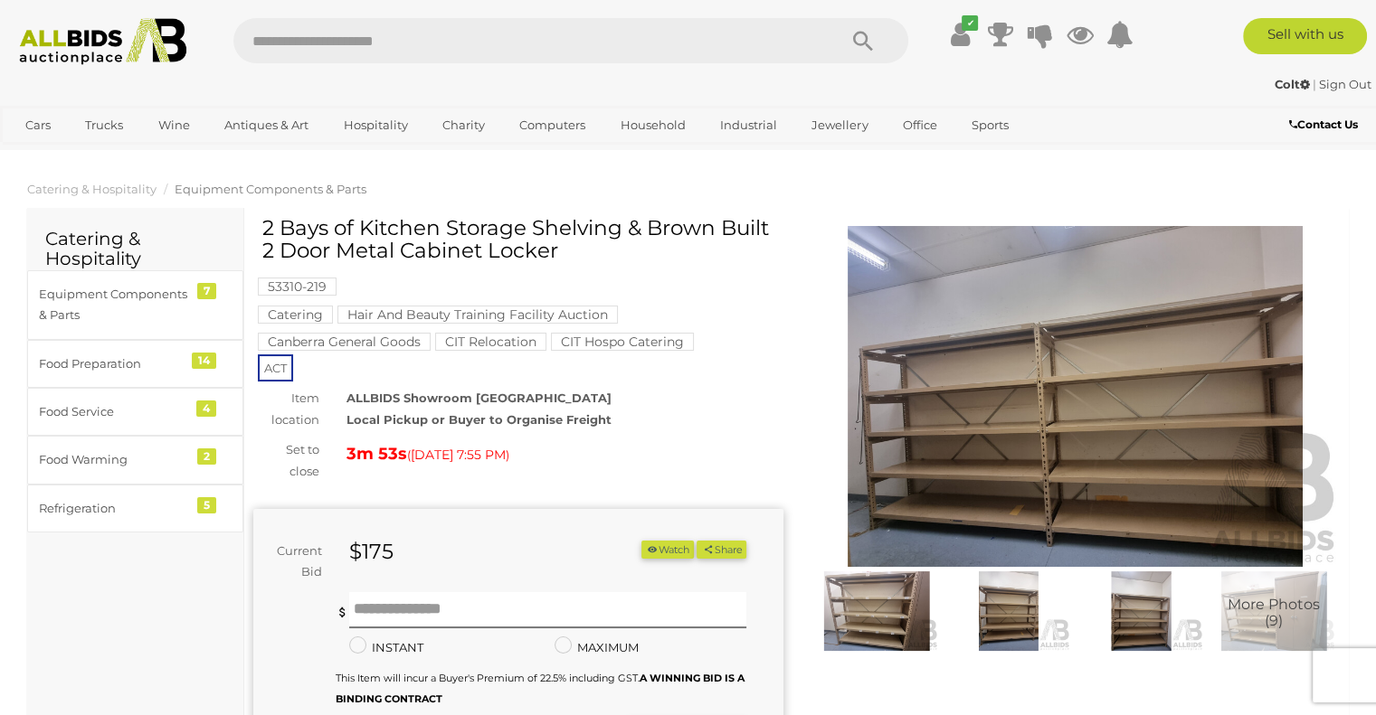
click at [275, 191] on span "Equipment Components & Parts" at bounding box center [271, 189] width 192 height 14
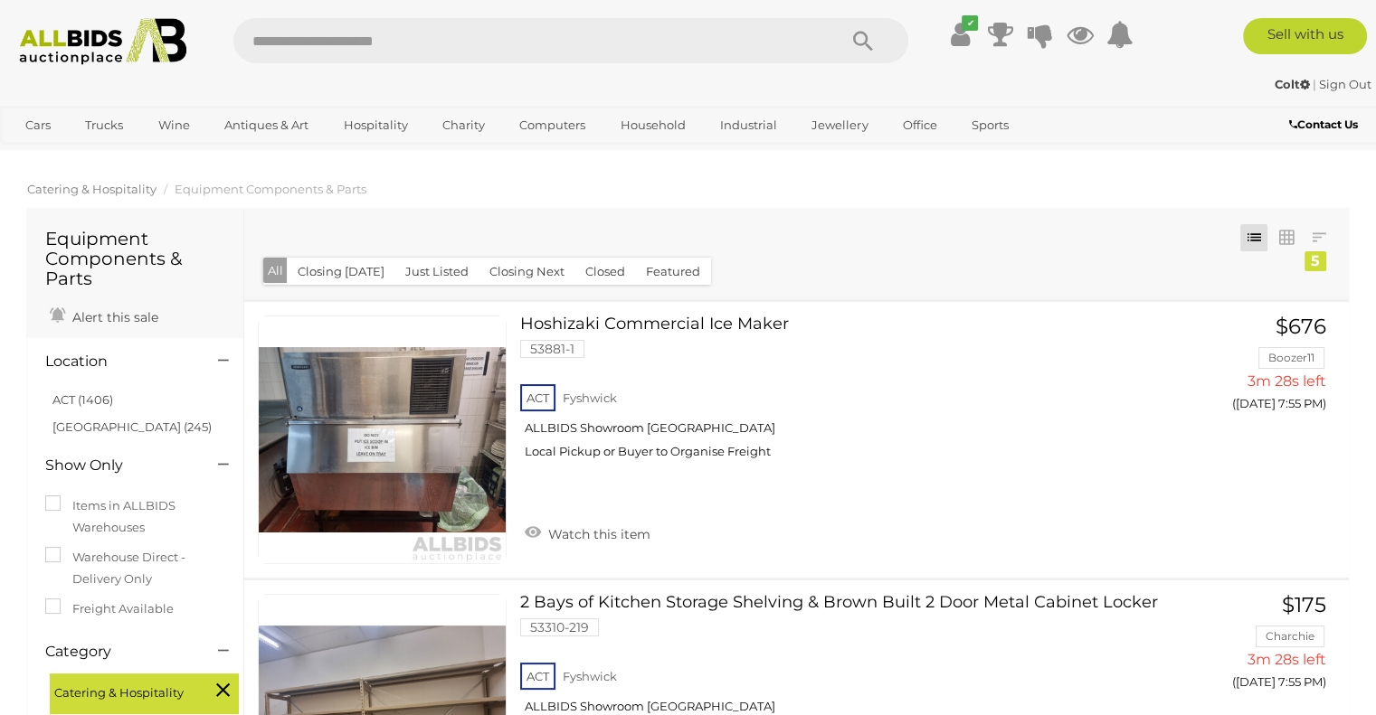
click at [128, 190] on span "Catering & Hospitality" at bounding box center [91, 189] width 129 height 14
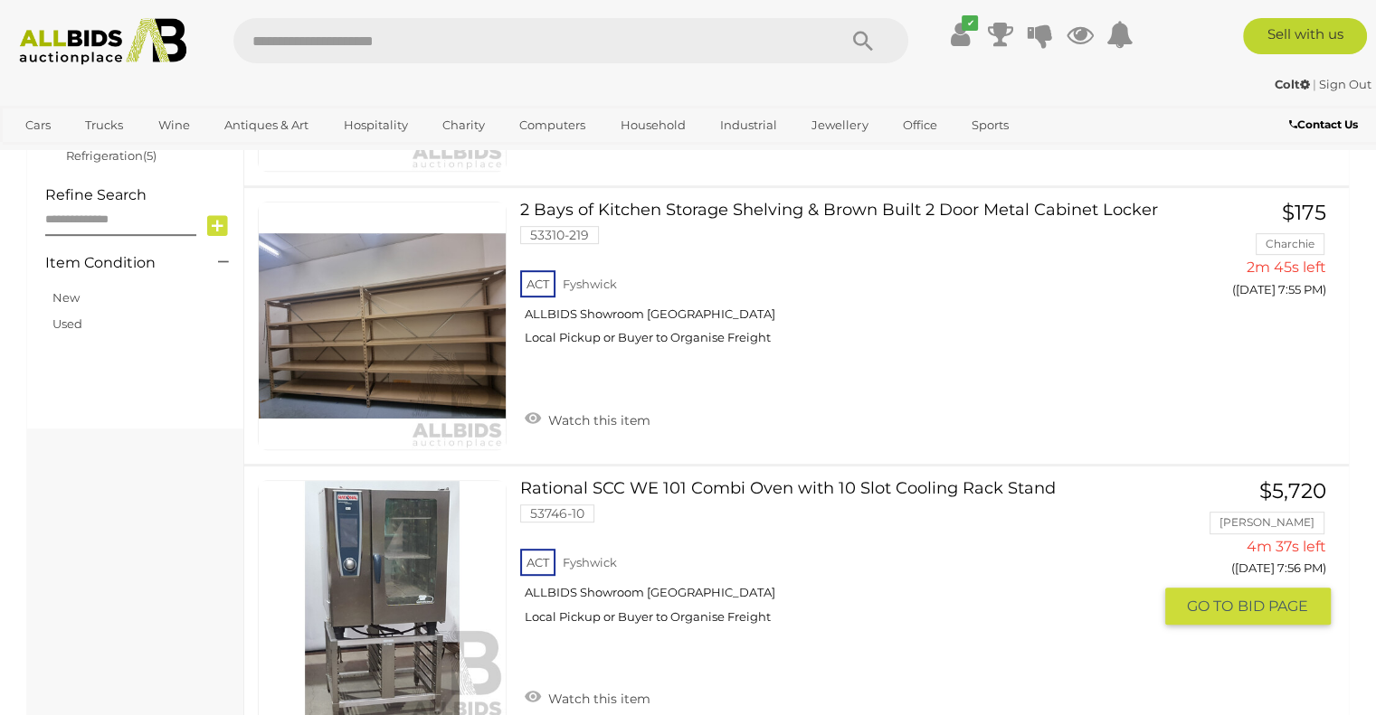
scroll to position [760, 0]
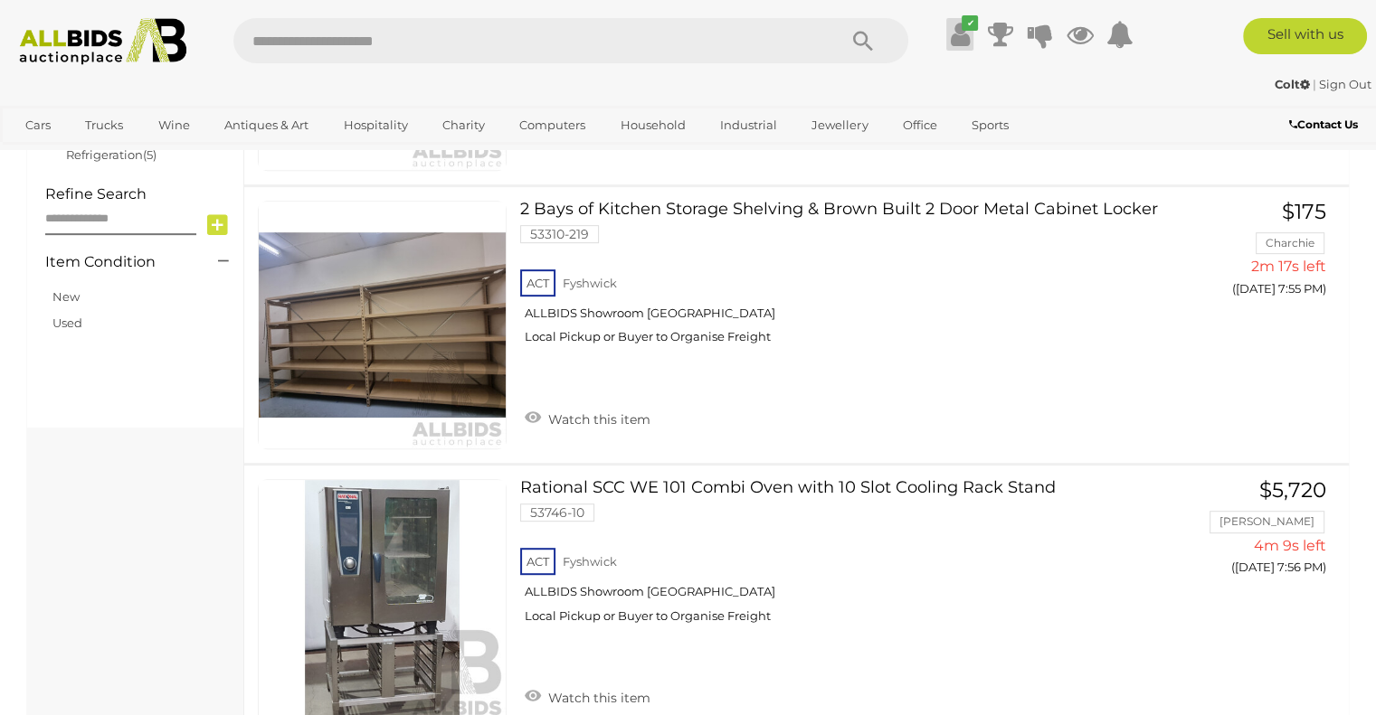
click at [960, 32] on icon at bounding box center [960, 34] width 19 height 33
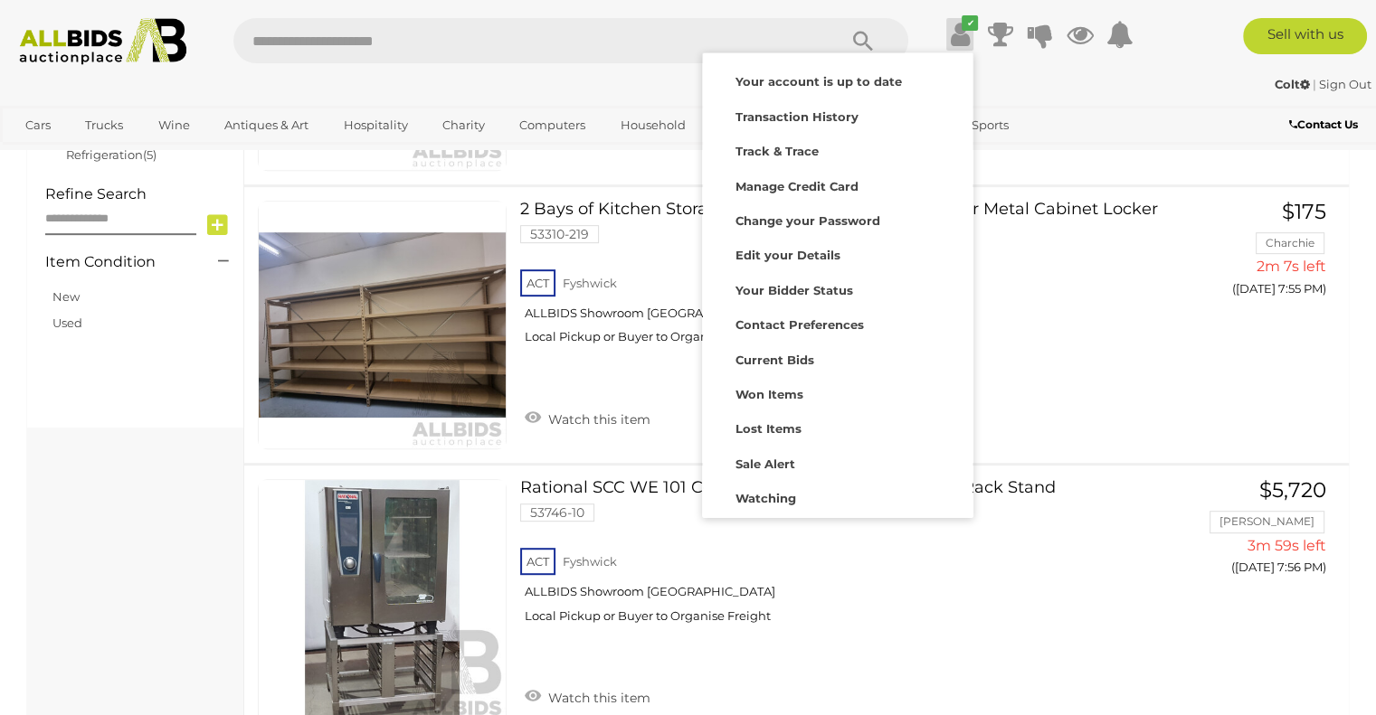
click at [1177, 90] on div "Colt | Sign Out" at bounding box center [688, 84] width 1367 height 21
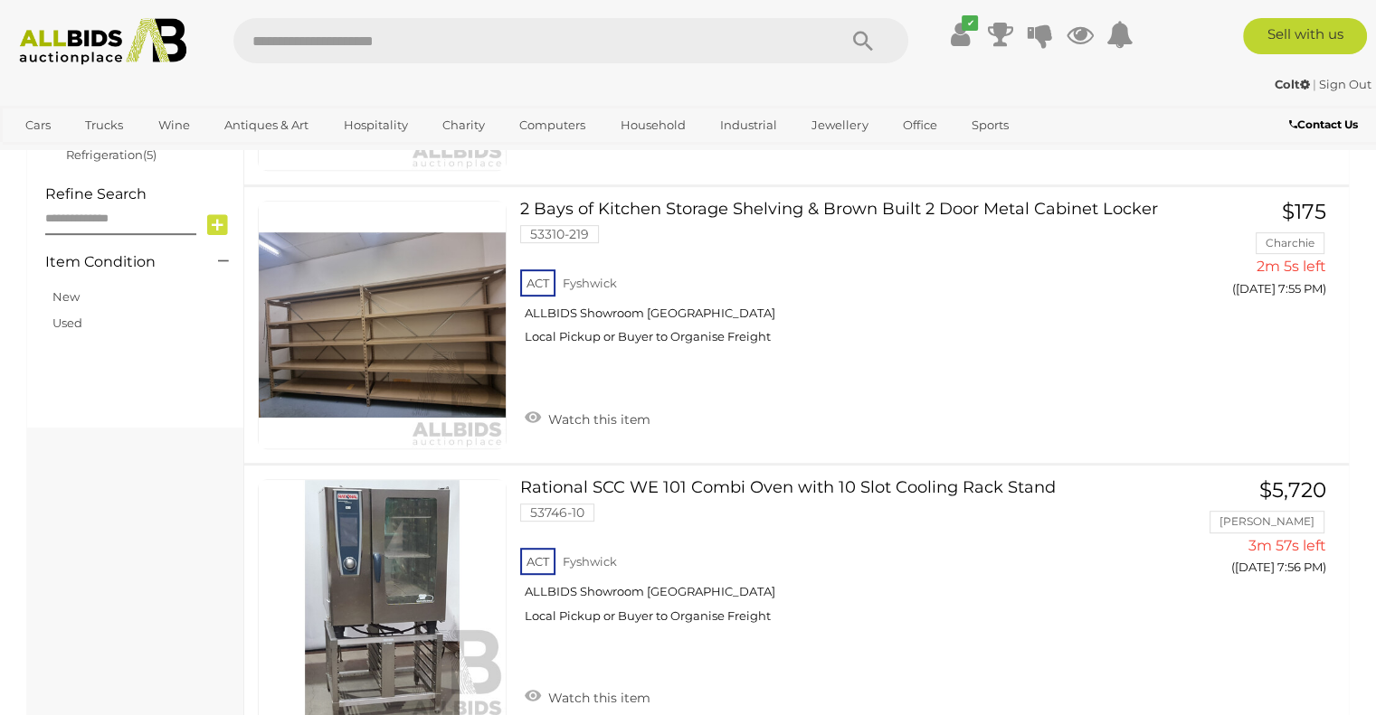
click at [1338, 89] on link "Sign Out" at bounding box center [1345, 84] width 52 height 14
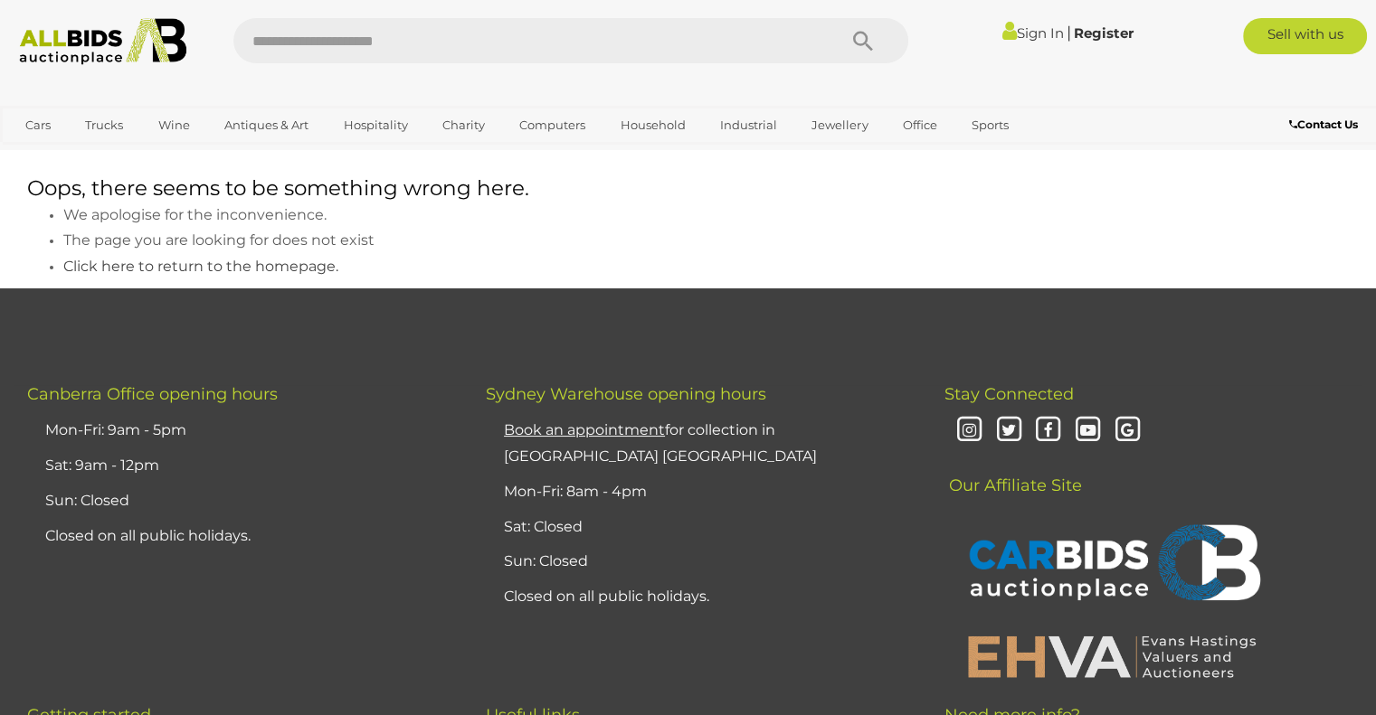
click at [78, 50] on img at bounding box center [103, 41] width 186 height 47
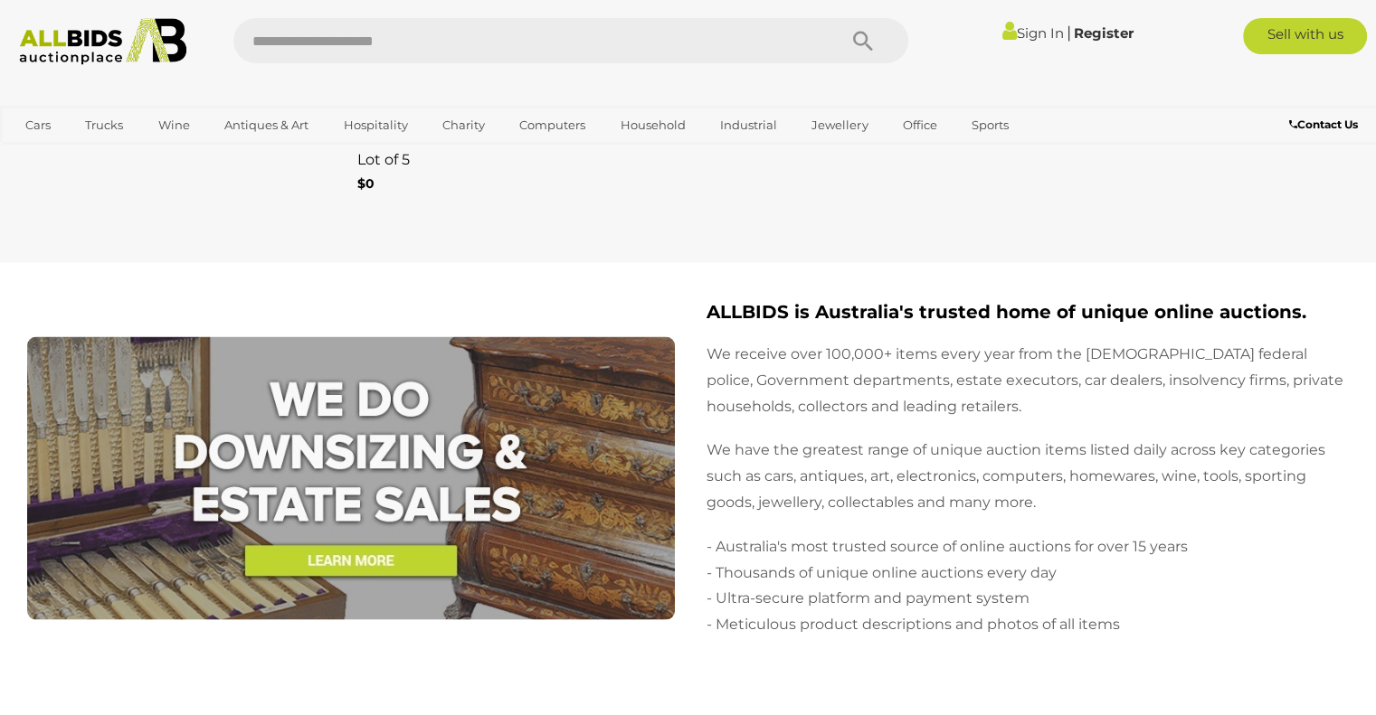
scroll to position [3618, 0]
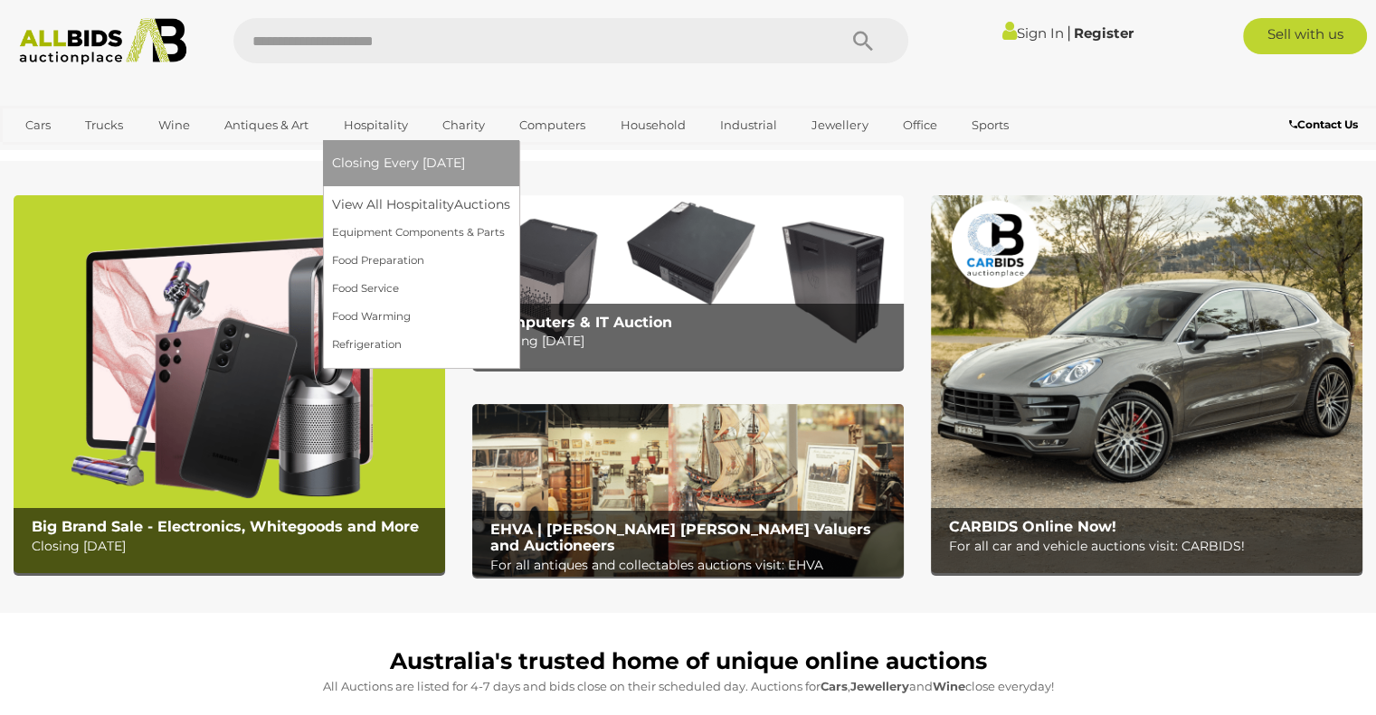
click at [377, 156] on span "Closing Every [DATE]" at bounding box center [398, 163] width 133 height 16
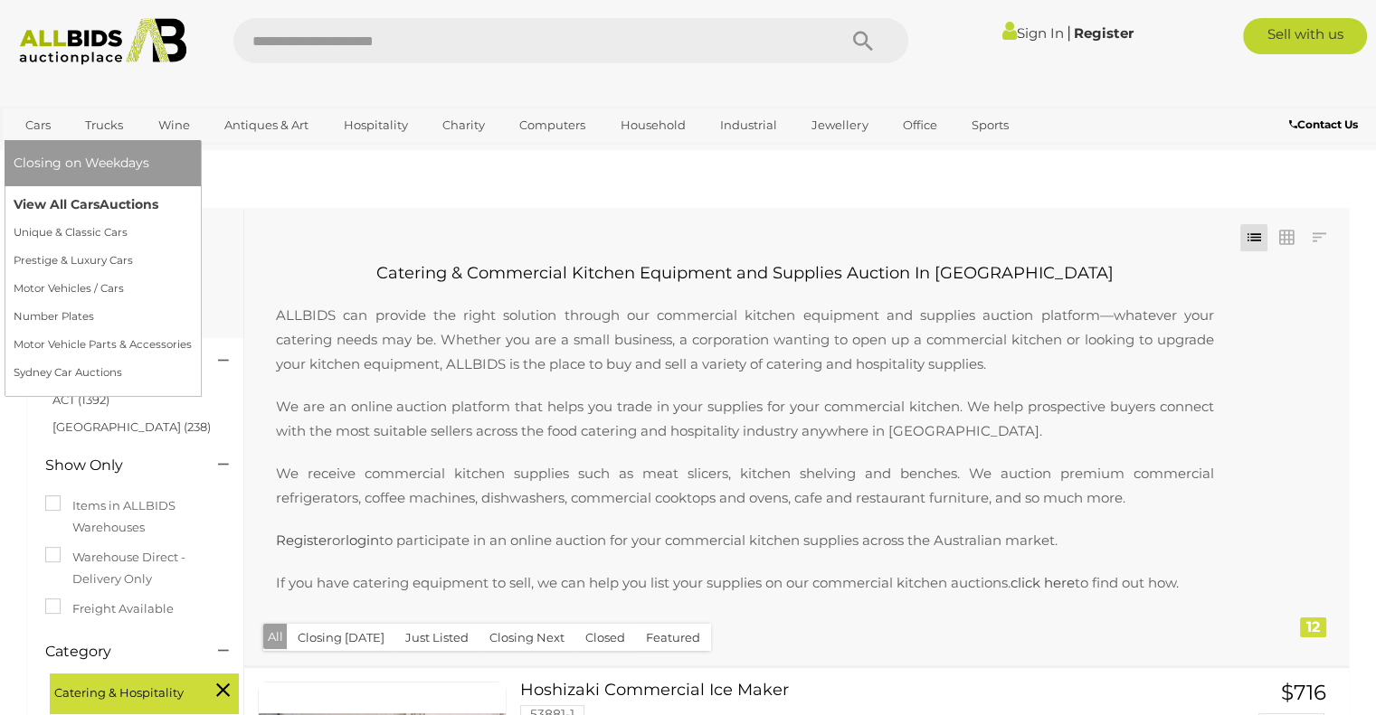
click at [52, 203] on link "View All Cars Auctions" at bounding box center [103, 205] width 178 height 28
